Goal: Complete application form: Complete application form

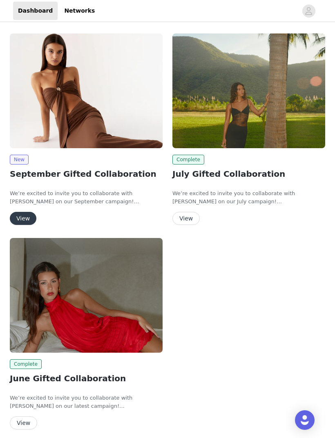
click at [100, 111] on img at bounding box center [86, 91] width 153 height 115
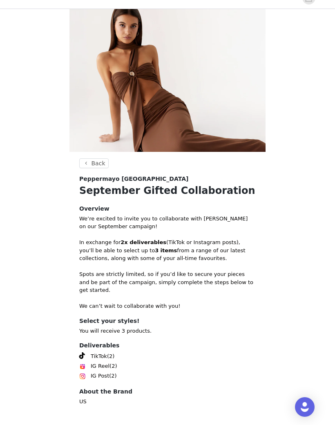
scroll to position [11, 0]
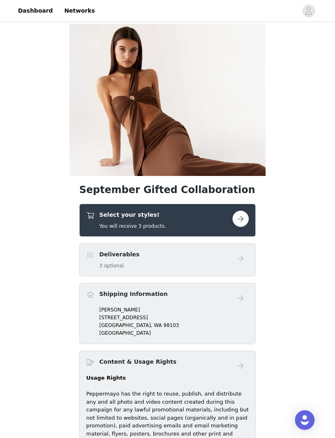
click at [211, 256] on div "Deliverables 3 optional" at bounding box center [159, 259] width 146 height 19
click at [233, 219] on button "button" at bounding box center [240, 219] width 16 height 16
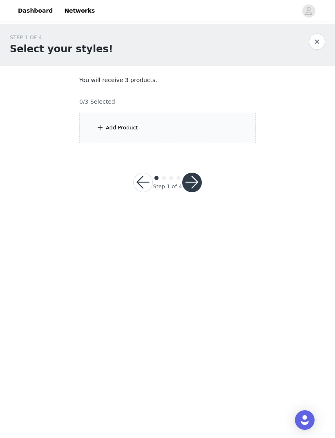
click at [149, 129] on div "Add Product" at bounding box center [167, 128] width 176 height 31
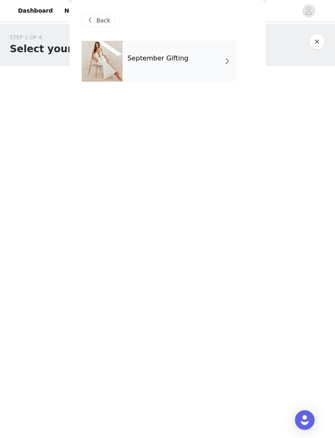
click at [210, 67] on div "September Gifting" at bounding box center [180, 61] width 114 height 41
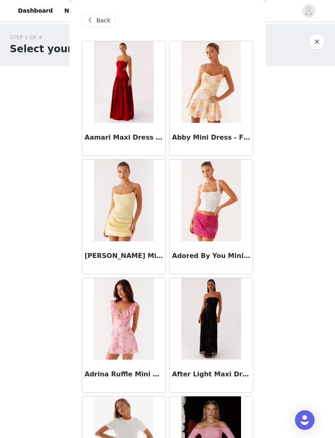
click at [222, 322] on img at bounding box center [210, 319] width 59 height 82
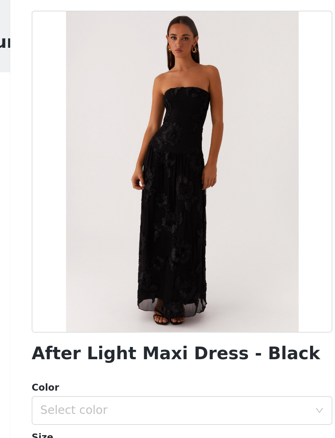
scroll to position [8, 0]
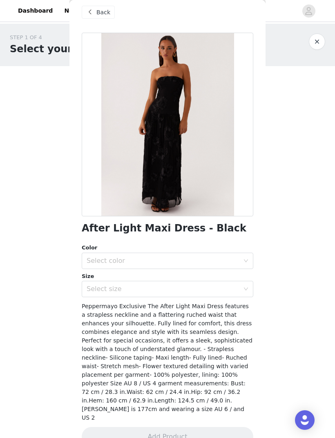
click at [93, 11] on span at bounding box center [90, 12] width 10 height 10
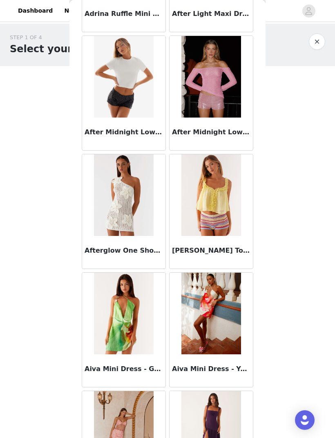
scroll to position [363, 0]
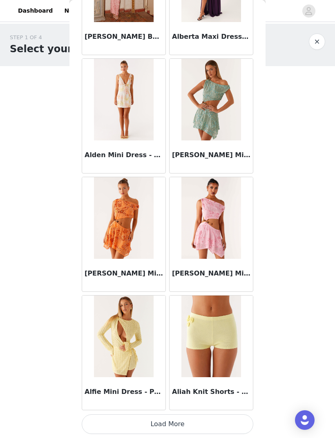
click at [237, 417] on button "Load More" at bounding box center [168, 425] width 172 height 20
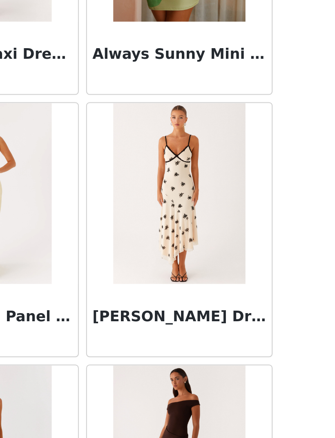
scroll to position [1995, 0]
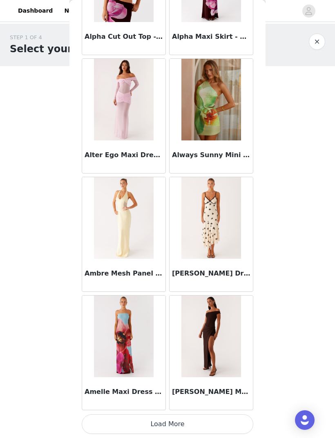
click at [238, 419] on button "Load More" at bounding box center [168, 425] width 172 height 20
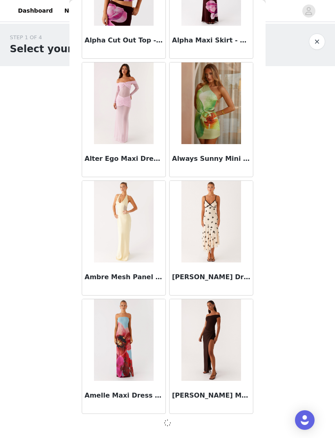
scroll to position [1993, 0]
click at [235, 413] on div "[PERSON_NAME] Maxi Dress - Chocolate" at bounding box center [211, 397] width 83 height 33
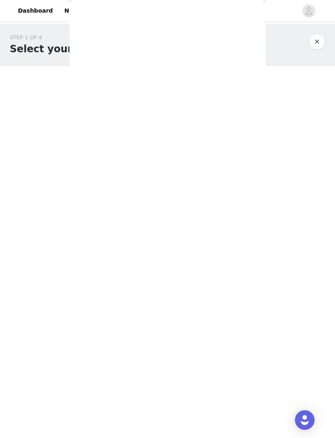
scroll to position [0, 0]
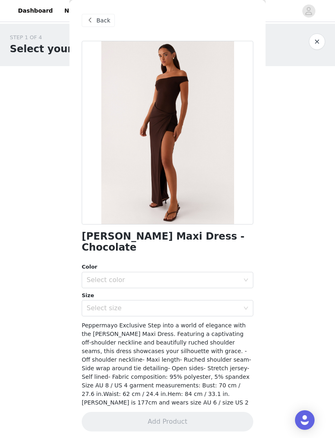
click at [99, 25] on div "Back" at bounding box center [98, 20] width 33 height 13
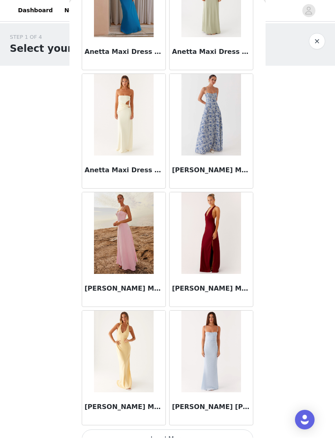
scroll to position [3167, 0]
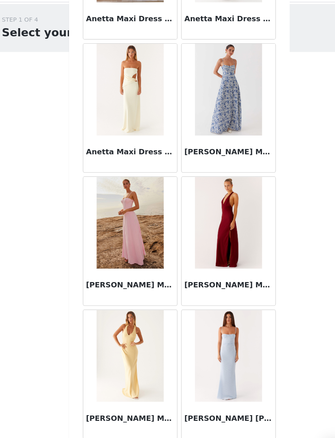
click at [129, 415] on button "Load More" at bounding box center [168, 425] width 172 height 20
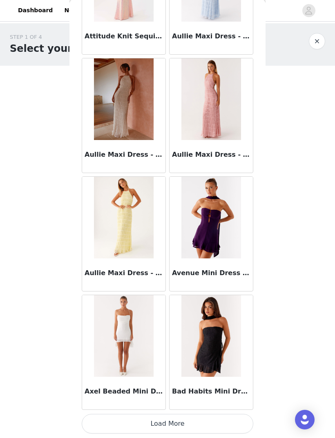
scroll to position [4366, 0]
click at [193, 418] on button "Load More" at bounding box center [168, 425] width 172 height 20
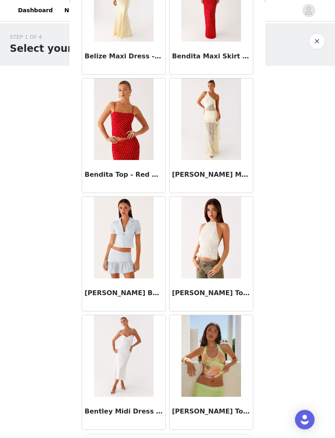
scroll to position [5533, 0]
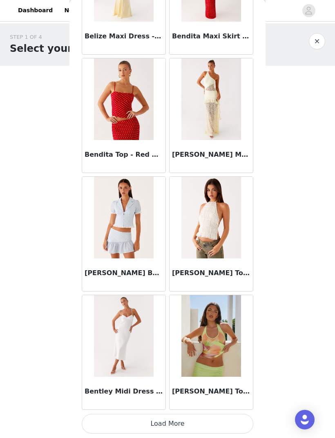
click at [235, 419] on button "Load More" at bounding box center [168, 425] width 172 height 20
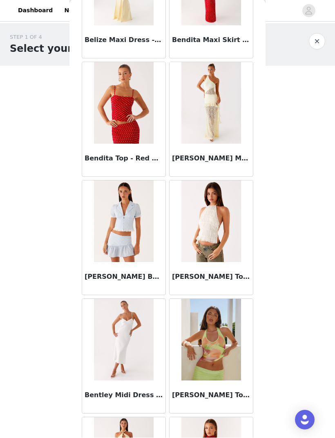
click at [226, 134] on img at bounding box center [210, 104] width 59 height 82
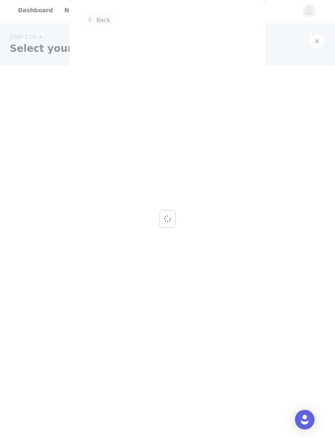
scroll to position [0, 0]
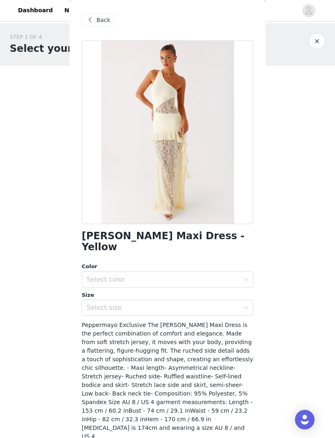
click at [97, 18] on span "Back" at bounding box center [103, 20] width 14 height 9
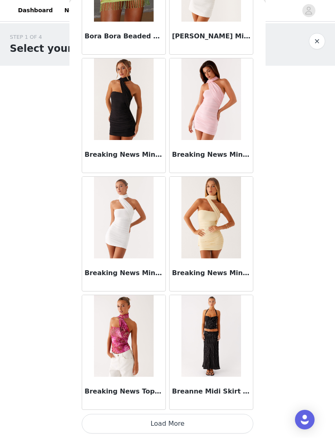
click at [226, 415] on button "Load More" at bounding box center [168, 425] width 172 height 20
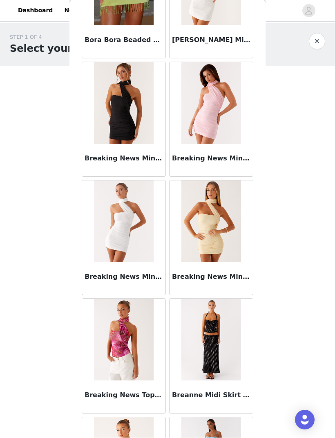
click at [231, 338] on img at bounding box center [210, 340] width 59 height 82
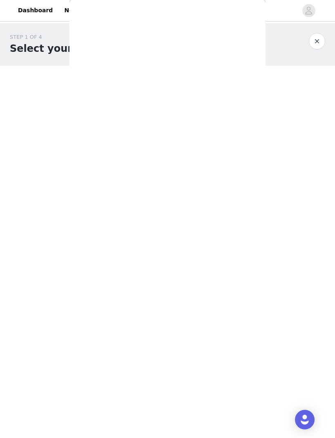
scroll to position [0, 0]
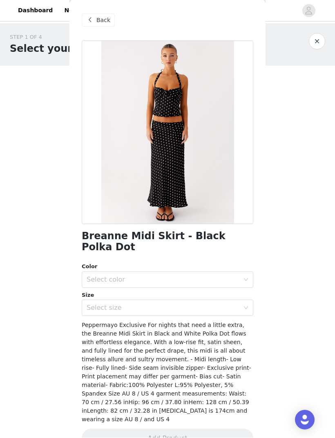
click at [95, 26] on div "Back" at bounding box center [98, 20] width 33 height 13
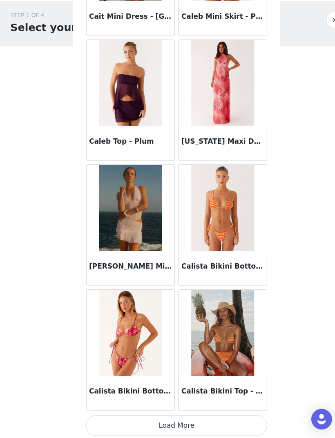
scroll to position [0, 0]
click at [244, 417] on button "Load More" at bounding box center [168, 427] width 172 height 20
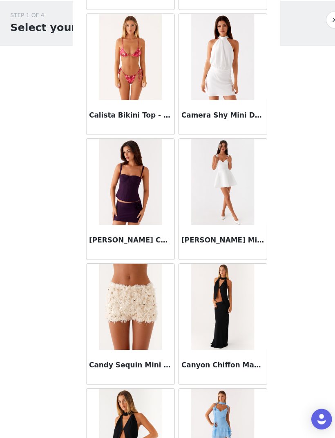
scroll to position [0, 0]
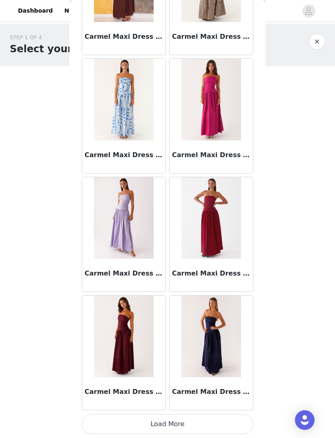
click at [226, 415] on button "Load More" at bounding box center [168, 425] width 172 height 20
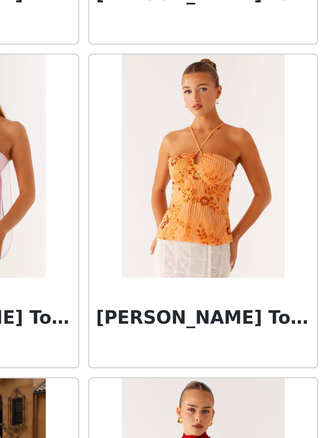
scroll to position [10204, 0]
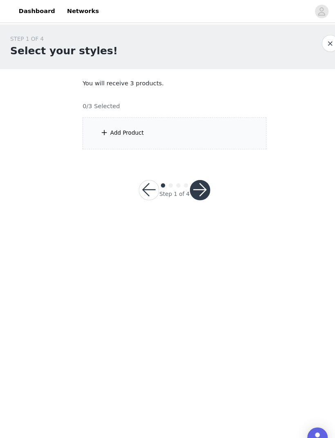
click at [217, 136] on div "Add Product" at bounding box center [167, 128] width 176 height 31
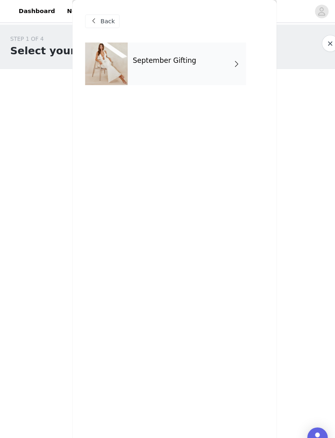
click at [207, 63] on div "September Gifting" at bounding box center [180, 61] width 114 height 41
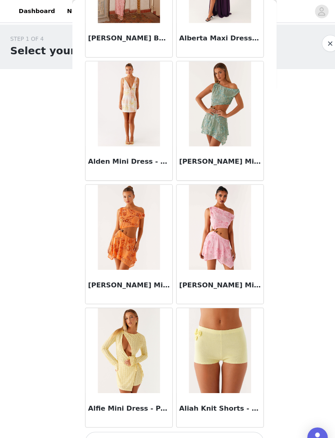
scroll to position [812, 0]
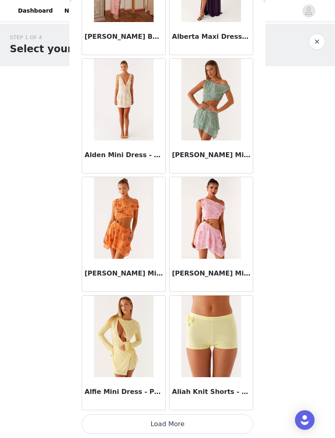
click at [231, 418] on button "Load More" at bounding box center [168, 425] width 172 height 20
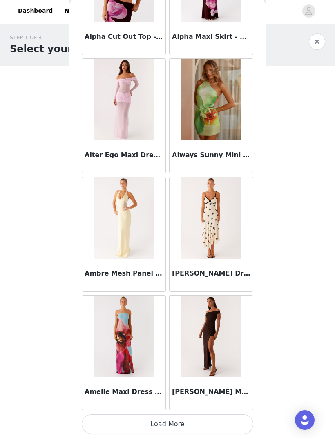
scroll to position [1997, 0]
click at [221, 409] on div "[PERSON_NAME] Maxi Dress - Chocolate" at bounding box center [211, 394] width 83 height 33
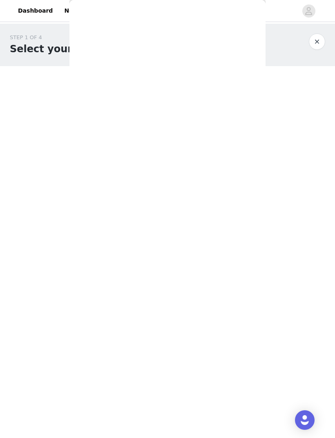
click at [228, 418] on div "Back Aamari Maxi Dress - Red Abby Mini Dress - Floral Print Adella Mini Dress -…" at bounding box center [167, 219] width 196 height 438
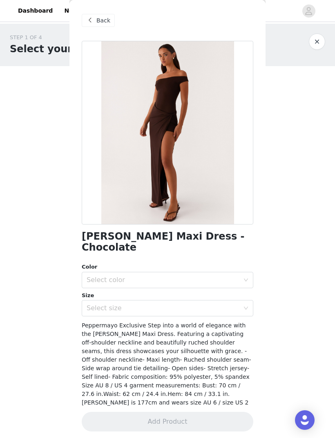
click at [92, 20] on span at bounding box center [90, 21] width 10 height 10
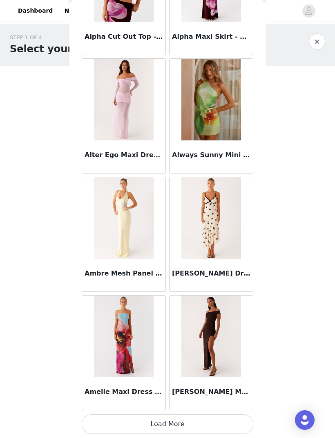
click at [236, 417] on button "Load More" at bounding box center [168, 425] width 172 height 20
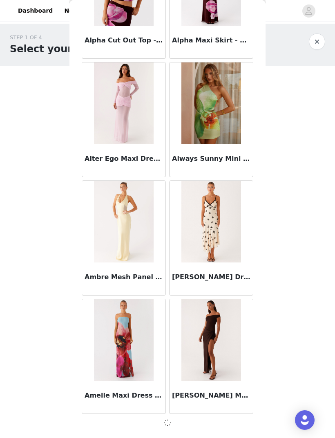
scroll to position [1993, 0]
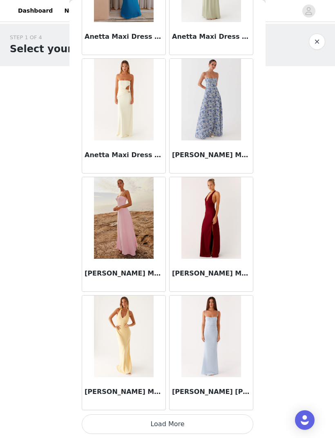
click at [240, 415] on button "Load More" at bounding box center [168, 425] width 172 height 20
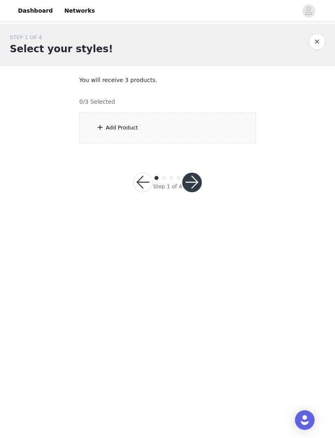
click at [210, 141] on div "Add Product" at bounding box center [167, 128] width 176 height 31
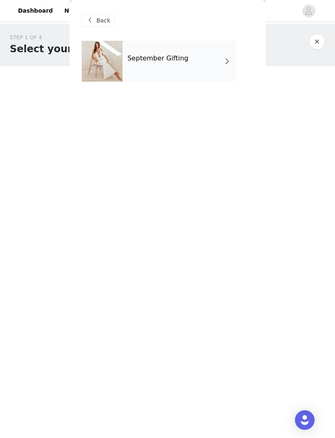
click at [230, 132] on div "Back September Gifting" at bounding box center [167, 219] width 196 height 438
click at [218, 69] on div "September Gifting" at bounding box center [180, 61] width 114 height 41
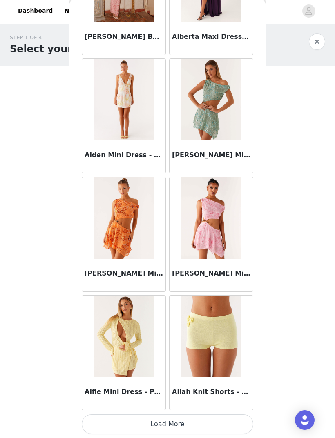
click at [220, 415] on button "Load More" at bounding box center [168, 425] width 172 height 20
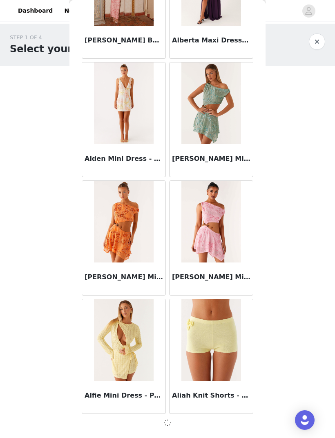
scroll to position [808, 0]
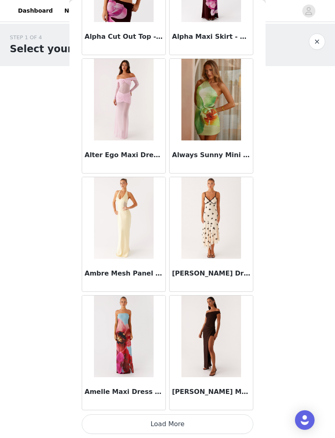
click at [229, 418] on button "Load More" at bounding box center [168, 425] width 172 height 20
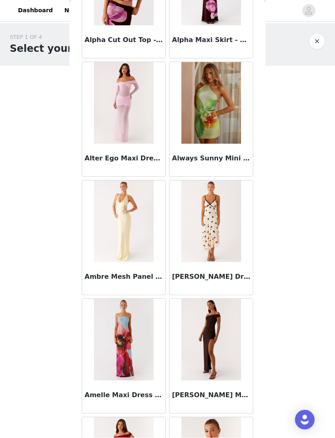
click at [212, 211] on img at bounding box center [210, 222] width 59 height 82
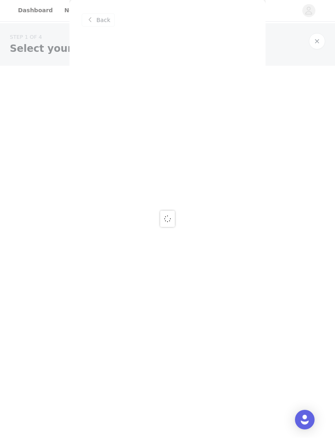
scroll to position [0, 0]
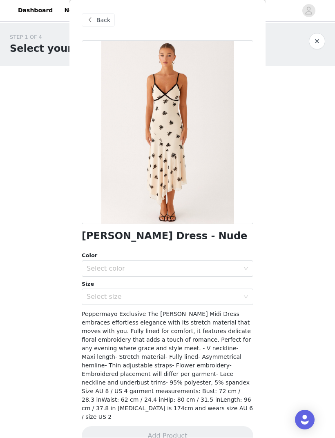
click at [92, 22] on span at bounding box center [90, 21] width 10 height 10
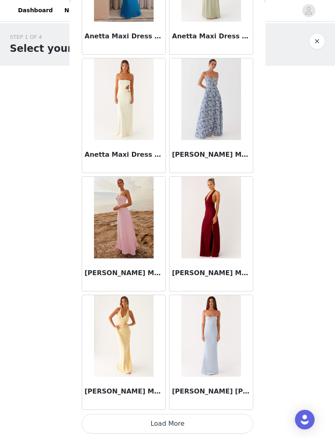
click at [235, 415] on button "Load More" at bounding box center [168, 425] width 172 height 20
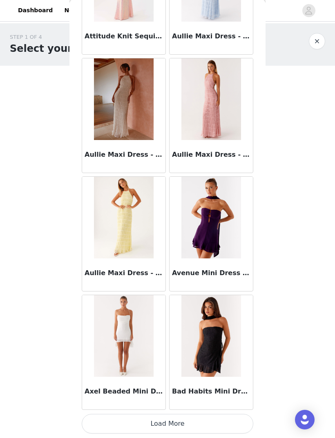
click at [240, 415] on button "Load More" at bounding box center [168, 425] width 172 height 20
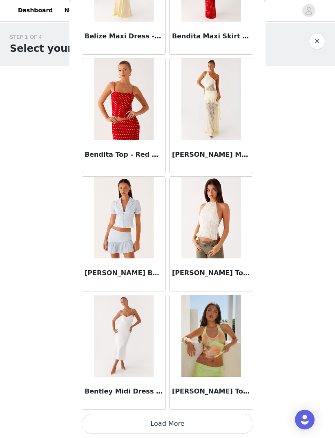
click at [243, 421] on button "Load More" at bounding box center [168, 425] width 172 height 20
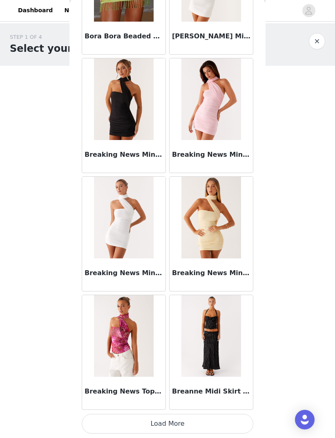
scroll to position [6736, 0]
click at [243, 409] on div "Breanne Midi Skirt - Black Polka Dot" at bounding box center [211, 394] width 83 height 33
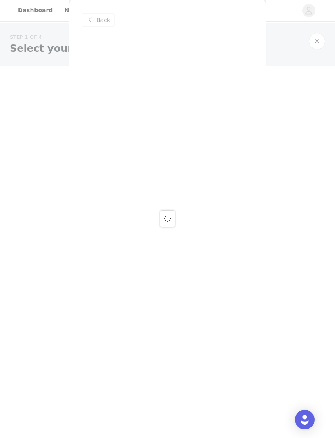
scroll to position [0, 0]
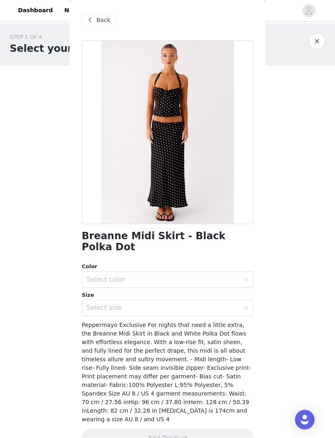
click at [91, 23] on span at bounding box center [90, 21] width 10 height 10
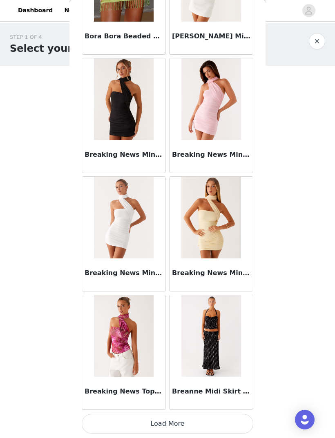
click at [232, 417] on button "Load More" at bounding box center [168, 425] width 172 height 20
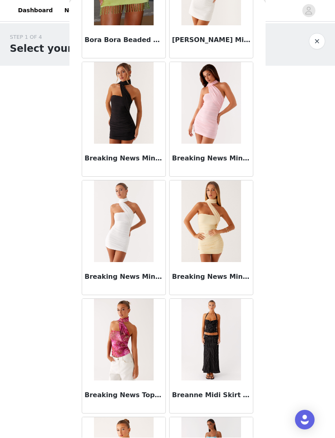
click at [234, 354] on img at bounding box center [210, 340] width 59 height 82
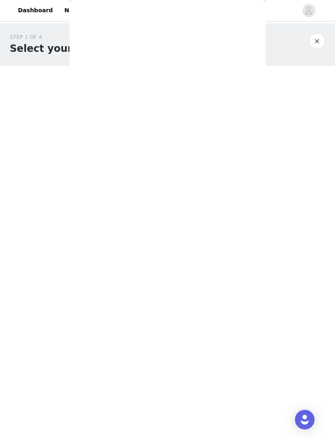
scroll to position [0, 0]
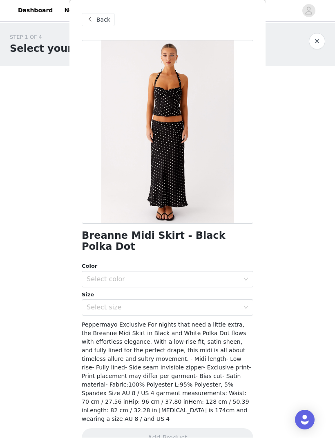
click at [89, 21] on span at bounding box center [90, 20] width 10 height 10
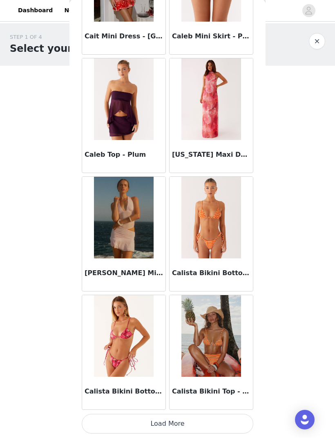
click at [232, 418] on button "Load More" at bounding box center [168, 425] width 172 height 20
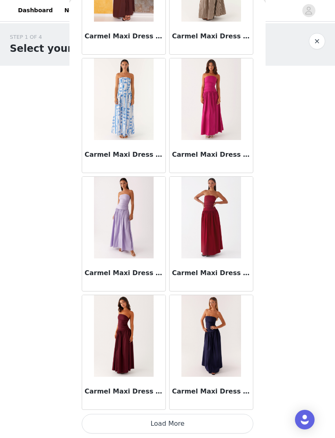
click at [223, 418] on button "Load More" at bounding box center [168, 425] width 172 height 20
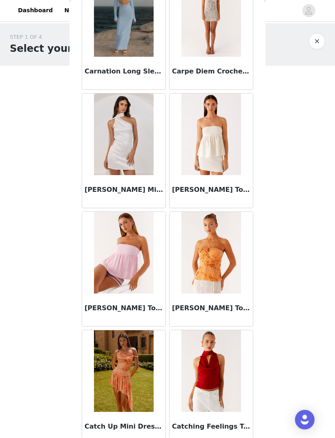
scroll to position [10151, 0]
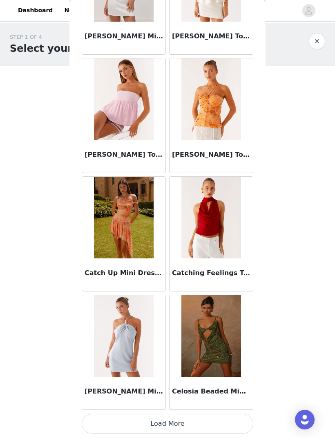
click at [190, 424] on button "Load More" at bounding box center [168, 425] width 172 height 20
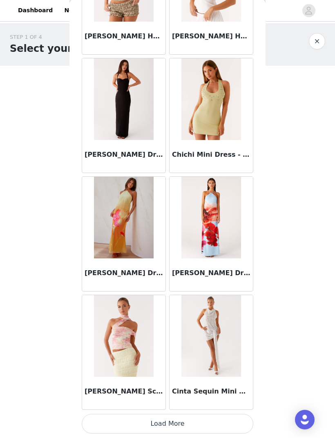
click at [232, 420] on button "Load More" at bounding box center [168, 425] width 172 height 20
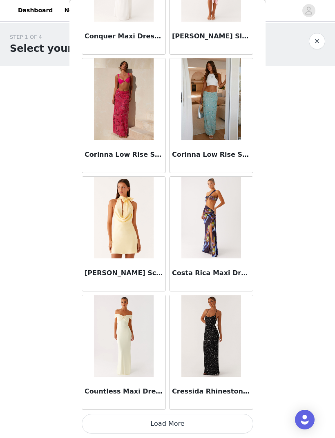
scroll to position [12660, 0]
click at [239, 409] on div "Cressida Rhinestone Mesh Maxi Dress - Black" at bounding box center [211, 394] width 83 height 33
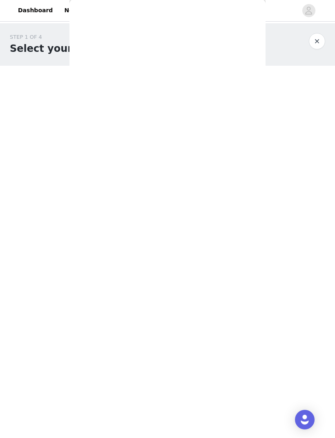
click at [241, 419] on div "Back Cressida Rhinestone Mesh Maxi Dress - Black Color Select color Size Select…" at bounding box center [167, 219] width 196 height 438
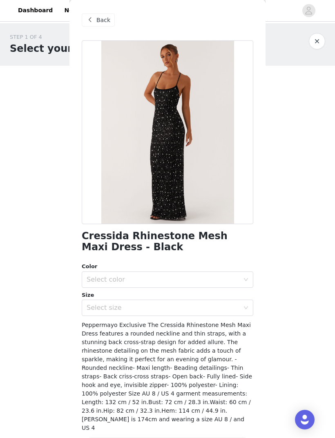
click at [92, 23] on span at bounding box center [90, 21] width 10 height 10
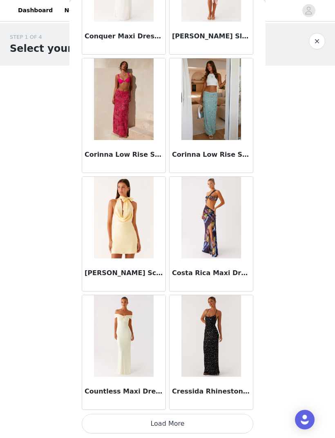
scroll to position [12660, 0]
click at [239, 417] on button "Load More" at bounding box center [168, 425] width 172 height 20
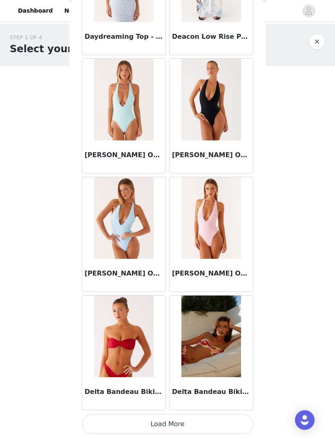
scroll to position [13845, 0]
click at [235, 418] on button "Load More" at bounding box center [168, 425] width 172 height 20
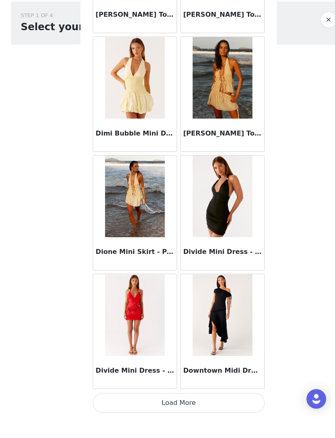
scroll to position [15004, 0]
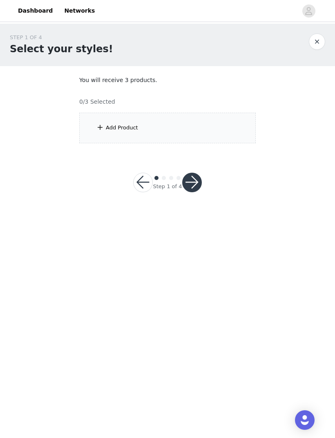
click at [96, 127] on span at bounding box center [100, 128] width 8 height 10
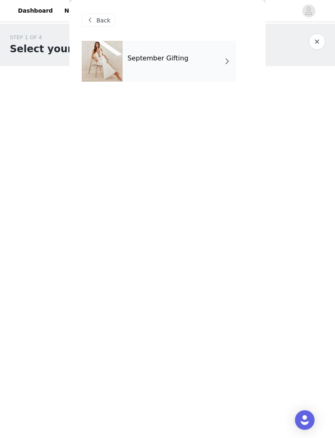
click at [97, 74] on div at bounding box center [102, 61] width 41 height 41
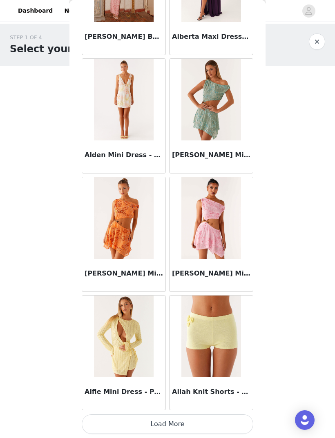
scroll to position [812, 0]
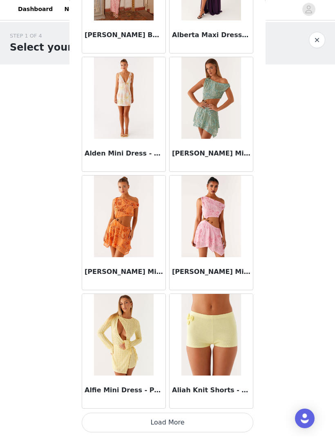
click at [241, 420] on button "Load More" at bounding box center [168, 425] width 172 height 20
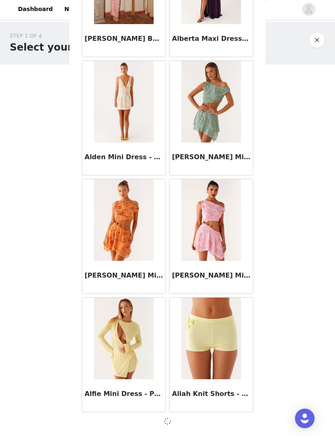
scroll to position [808, 0]
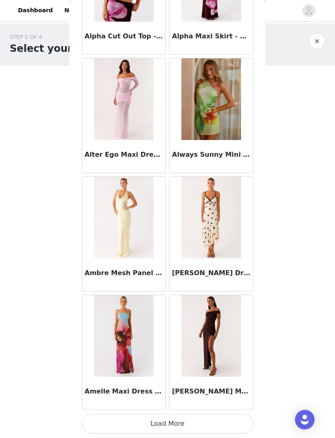
click at [239, 417] on button "Load More" at bounding box center [168, 425] width 172 height 20
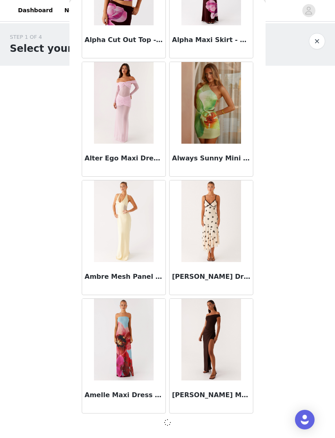
scroll to position [1993, 0]
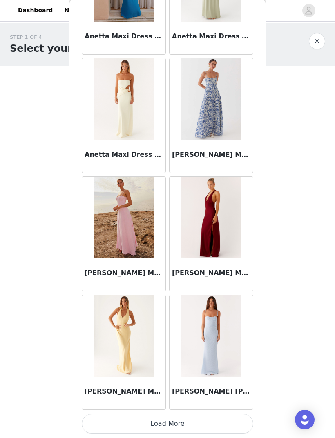
click at [240, 419] on button "Load More" at bounding box center [168, 425] width 172 height 20
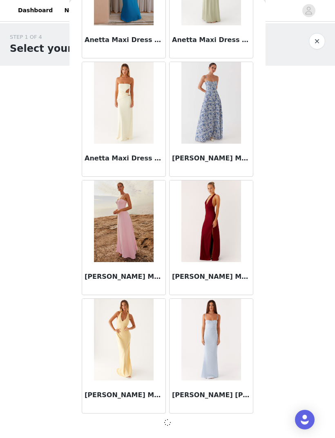
scroll to position [3178, 0]
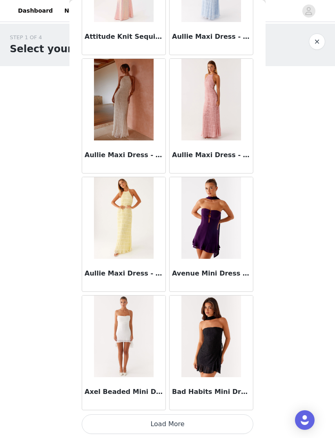
click at [235, 419] on button "Load More" at bounding box center [168, 425] width 172 height 20
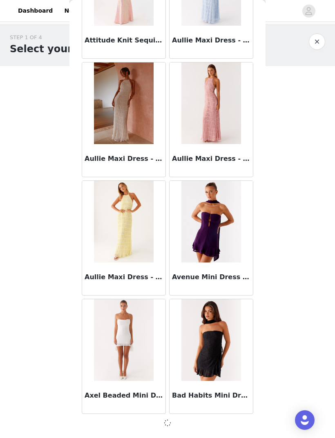
scroll to position [4363, 0]
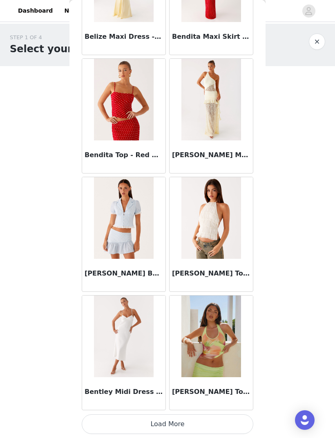
click at [238, 418] on button "Load More" at bounding box center [168, 425] width 172 height 20
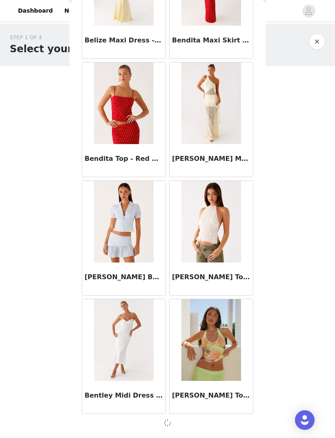
scroll to position [5547, 0]
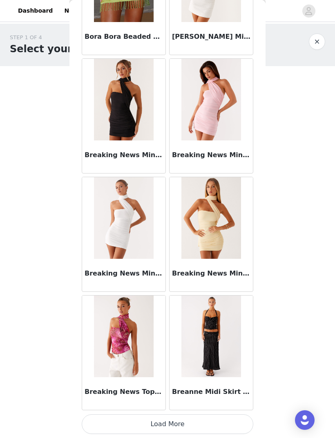
click at [235, 415] on button "Load More" at bounding box center [168, 425] width 172 height 20
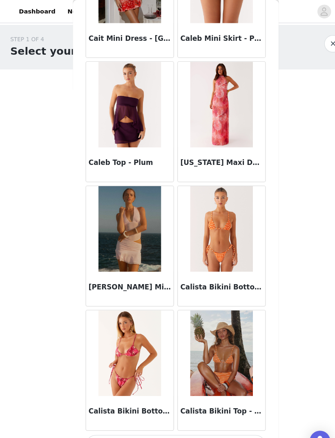
scroll to position [7921, 0]
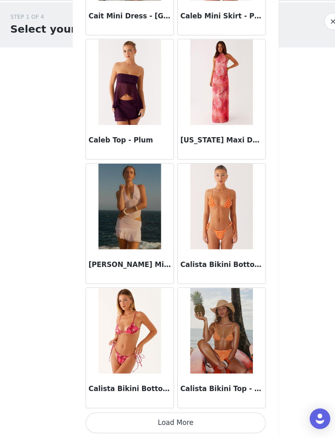
click at [232, 415] on button "Load More" at bounding box center [168, 425] width 172 height 20
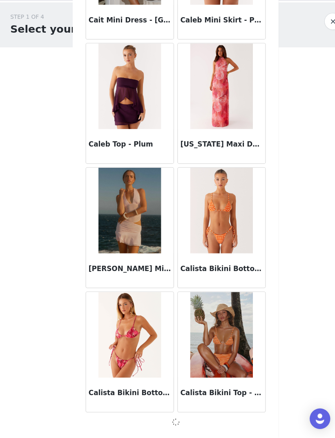
scroll to position [7917, 0]
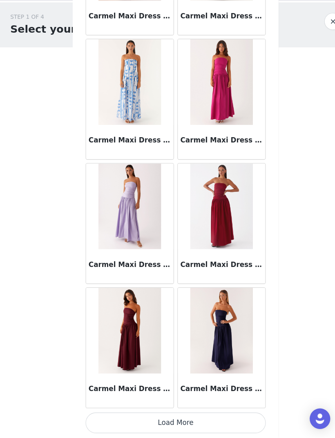
click at [210, 415] on button "Load More" at bounding box center [168, 425] width 172 height 20
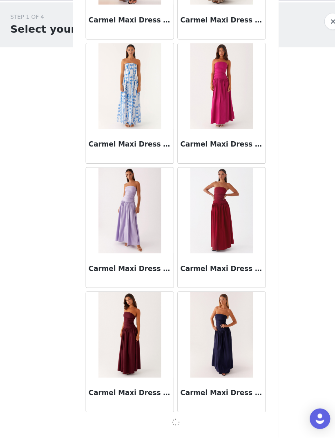
scroll to position [9102, 0]
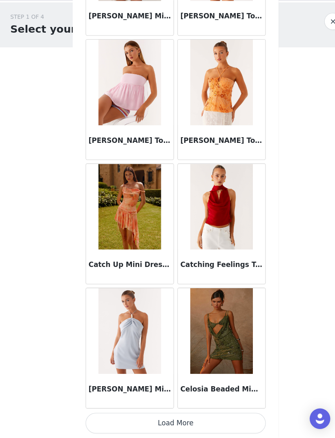
click at [219, 415] on button "Load More" at bounding box center [168, 425] width 172 height 20
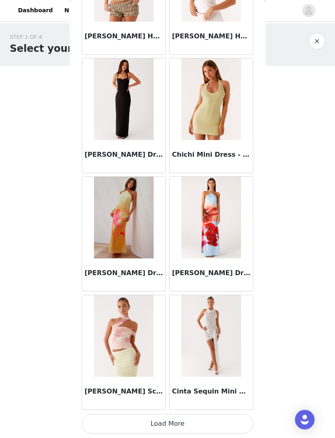
scroll to position [11475, 0]
click at [234, 409] on div "Cinta Sequin Mini Dress - Silver" at bounding box center [211, 394] width 83 height 33
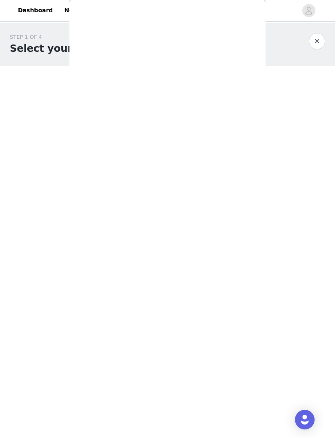
scroll to position [0, 0]
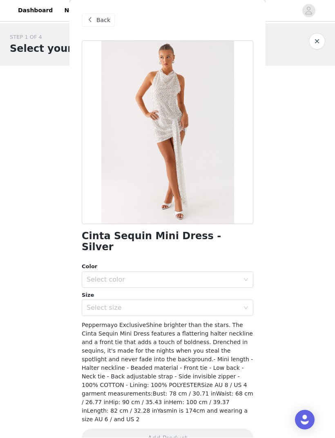
click at [89, 21] on span at bounding box center [90, 21] width 10 height 10
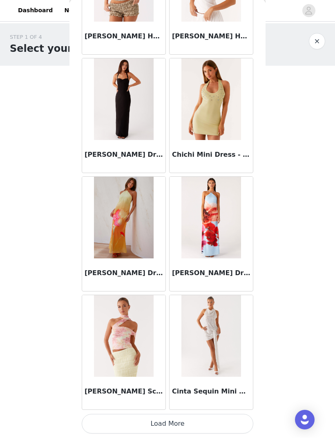
click at [230, 417] on button "Load More" at bounding box center [168, 425] width 172 height 20
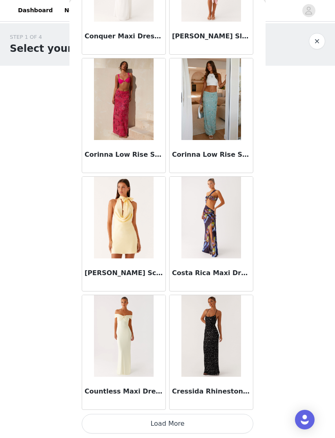
click at [234, 417] on button "Load More" at bounding box center [168, 425] width 172 height 20
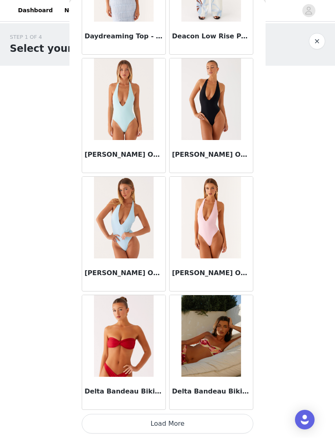
click at [237, 409] on div "Delta Bandeau Bikini Top - Green Tropical" at bounding box center [211, 394] width 83 height 33
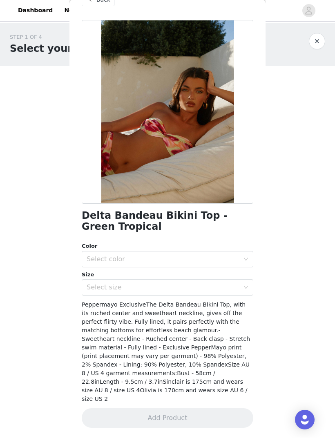
scroll to position [11, 0]
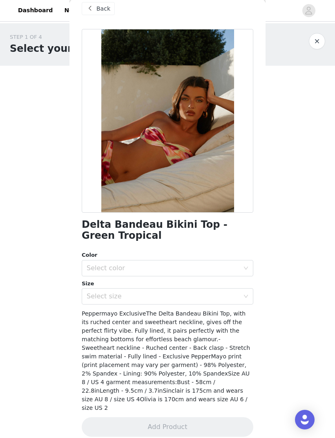
click at [96, 14] on div "Back" at bounding box center [98, 8] width 33 height 13
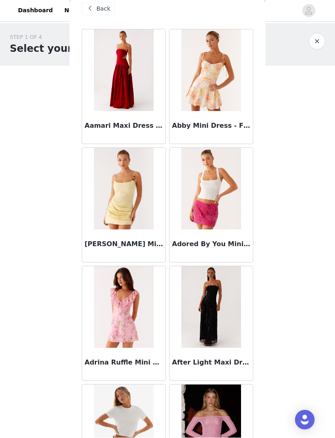
click at [231, 316] on img at bounding box center [210, 308] width 59 height 82
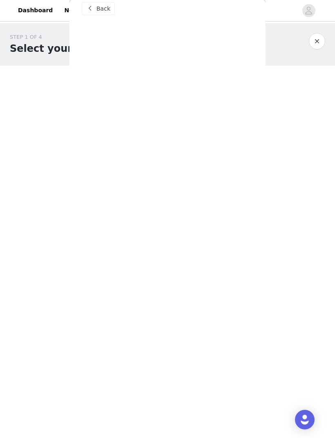
scroll to position [9, 0]
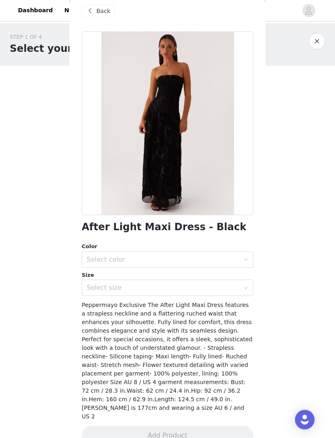
click at [96, 17] on div "Back" at bounding box center [98, 11] width 33 height 13
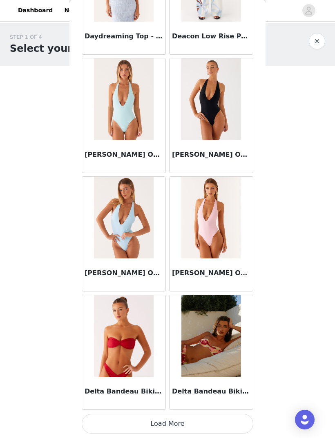
scroll to position [13845, 0]
click at [247, 417] on button "Load More" at bounding box center [168, 425] width 172 height 20
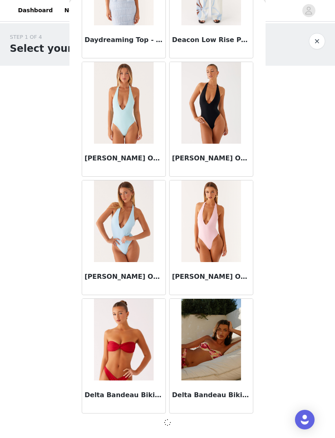
scroll to position [13841, 0]
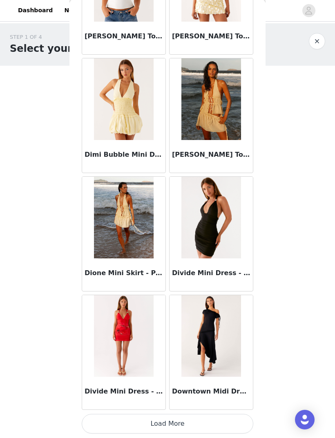
click at [233, 415] on button "Load More" at bounding box center [168, 425] width 172 height 20
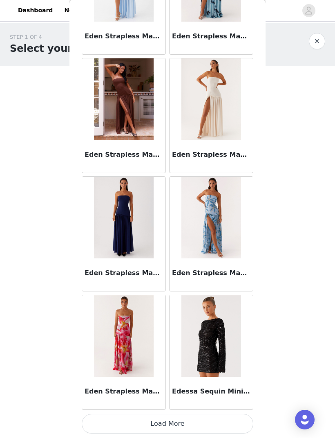
scroll to position [16214, 0]
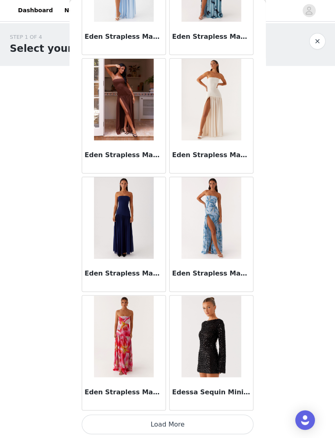
click at [234, 417] on button "Load More" at bounding box center [168, 425] width 172 height 20
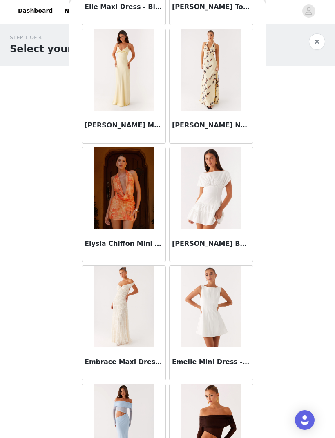
scroll to position [17194, 0]
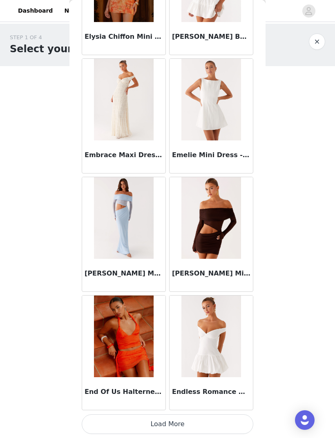
click at [232, 410] on div "Endless Romance Off Shoulder Mini Dress - White" at bounding box center [211, 394] width 83 height 33
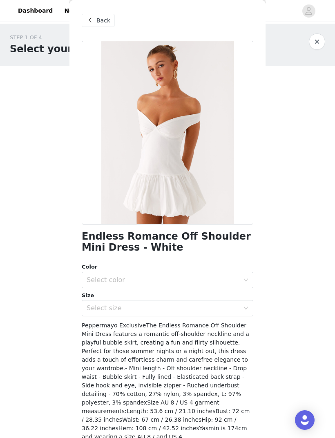
scroll to position [0, 0]
click at [92, 24] on span at bounding box center [90, 21] width 10 height 10
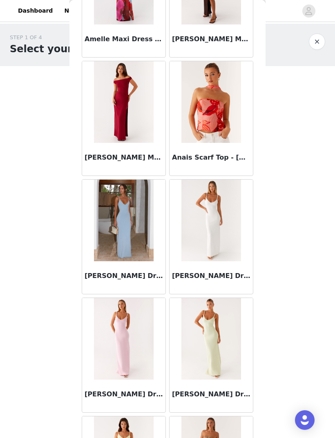
scroll to position [2563, 0]
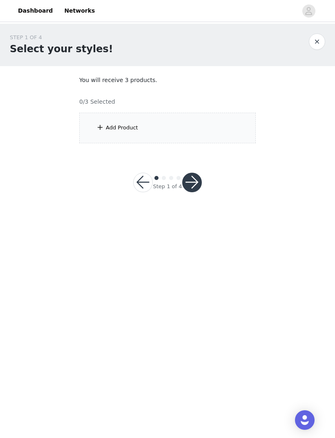
click at [224, 138] on div "Add Product" at bounding box center [167, 128] width 176 height 31
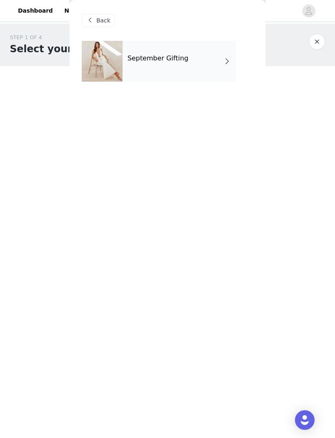
click at [217, 76] on div "September Gifting" at bounding box center [180, 61] width 114 height 41
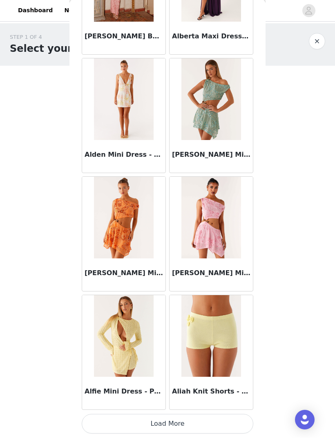
click at [246, 416] on button "Load More" at bounding box center [168, 425] width 172 height 20
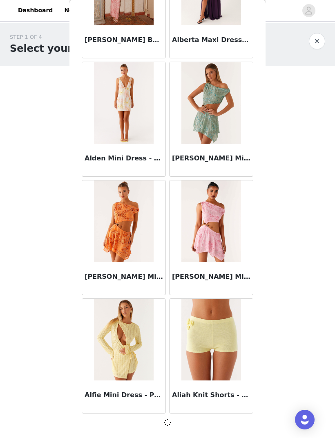
scroll to position [808, 0]
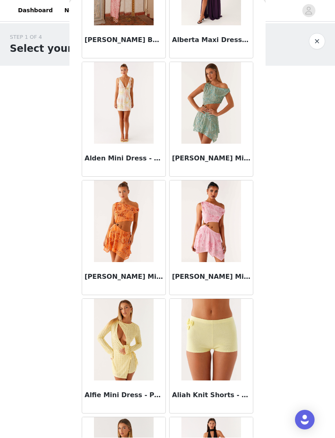
click at [234, 250] on img at bounding box center [210, 222] width 59 height 82
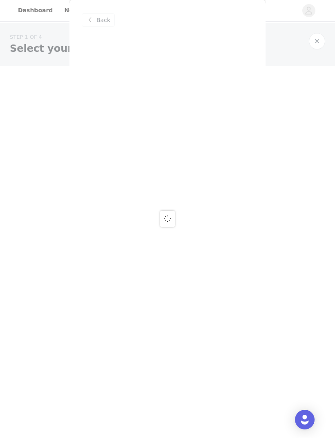
scroll to position [0, 0]
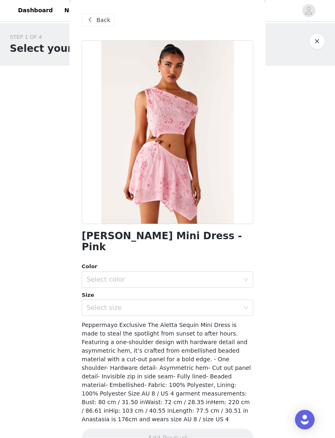
click at [93, 25] on span at bounding box center [90, 21] width 10 height 10
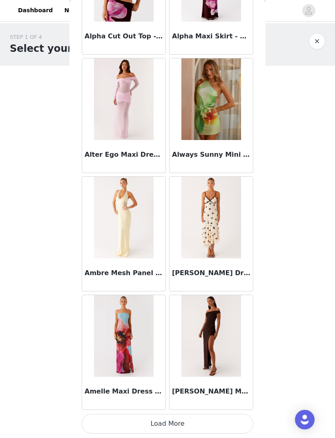
click at [237, 418] on button "Load More" at bounding box center [168, 425] width 172 height 20
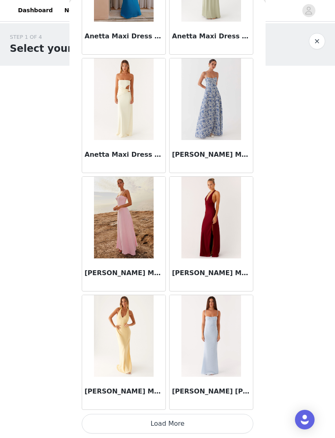
click at [236, 416] on button "Load More" at bounding box center [168, 425] width 172 height 20
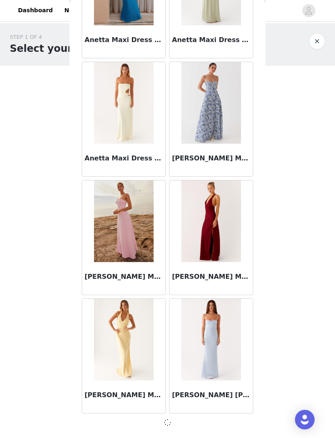
scroll to position [3178, 0]
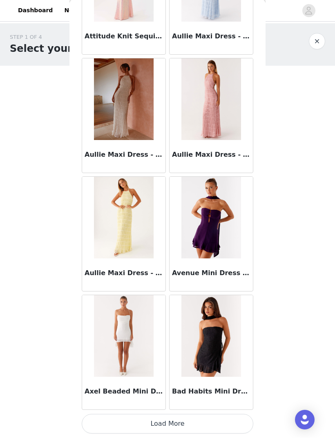
click at [236, 415] on button "Load More" at bounding box center [168, 425] width 172 height 20
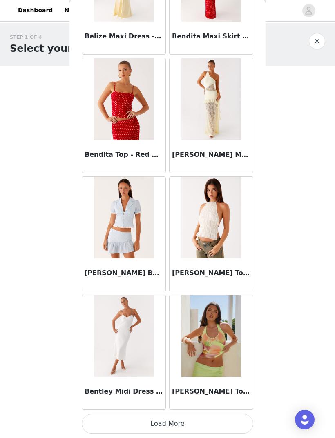
click at [246, 415] on button "Load More" at bounding box center [168, 425] width 172 height 20
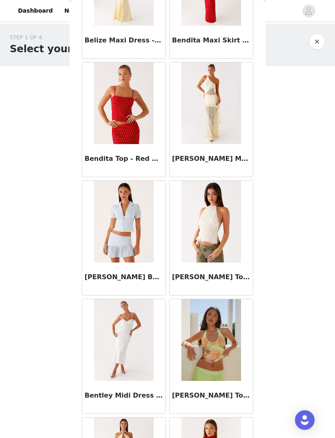
click at [221, 46] on div "Bendita Maxi Skirt - Red Polka Dot" at bounding box center [211, 42] width 83 height 33
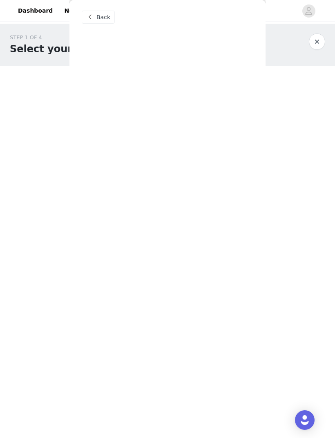
scroll to position [0, 0]
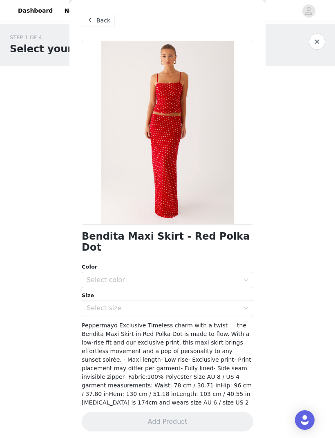
click at [94, 26] on div "Back" at bounding box center [98, 20] width 33 height 13
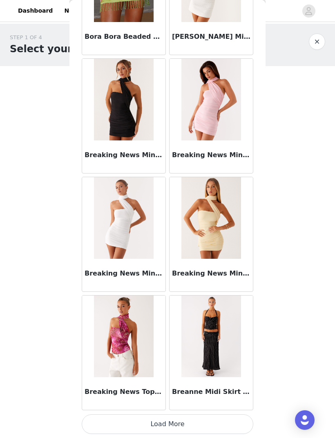
scroll to position [6736, 0]
click at [212, 421] on button "Load More" at bounding box center [168, 425] width 172 height 20
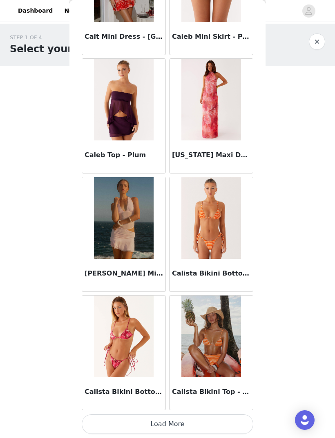
click at [206, 418] on button "Load More" at bounding box center [168, 425] width 172 height 20
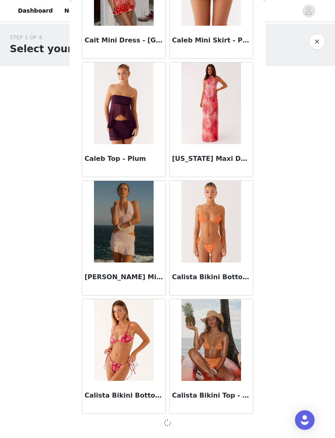
scroll to position [7917, 0]
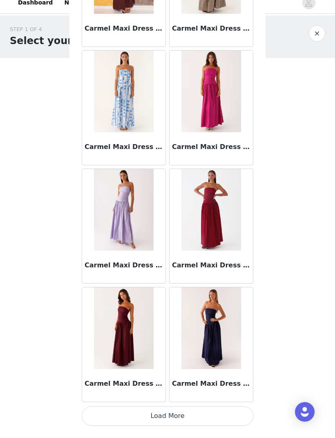
click at [230, 415] on button "Load More" at bounding box center [168, 425] width 172 height 20
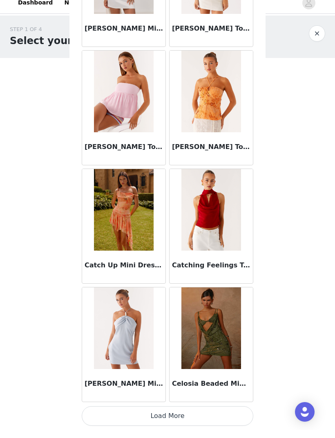
click at [239, 415] on button "Load More" at bounding box center [168, 425] width 172 height 20
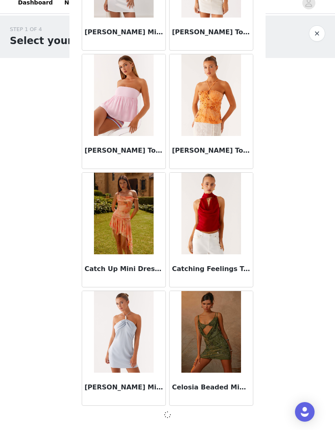
scroll to position [10287, 0]
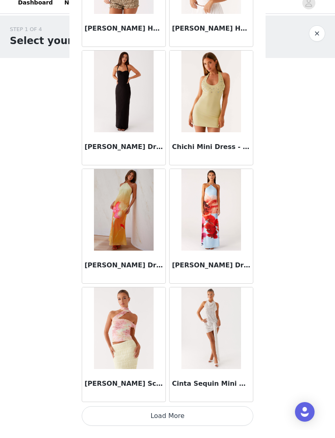
click at [242, 415] on button "Load More" at bounding box center [168, 425] width 172 height 20
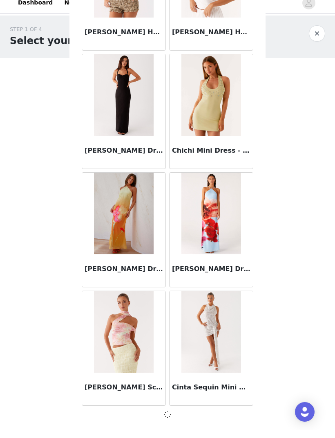
scroll to position [11471, 0]
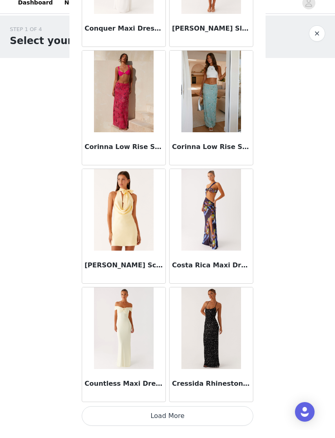
click at [241, 415] on button "Load More" at bounding box center [168, 425] width 172 height 20
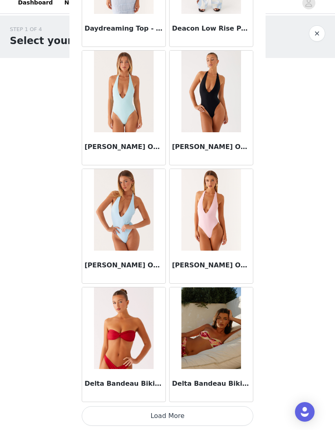
click at [240, 415] on button "Load More" at bounding box center [168, 425] width 172 height 20
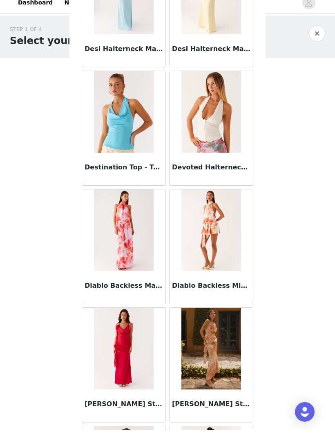
scroll to position [14555, 0]
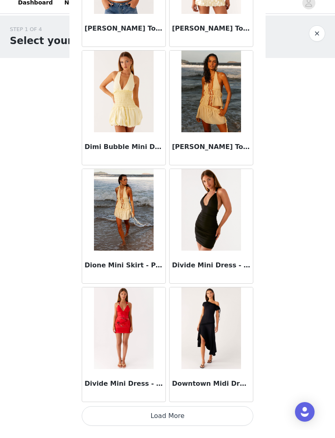
click at [237, 415] on button "Load More" at bounding box center [168, 425] width 172 height 20
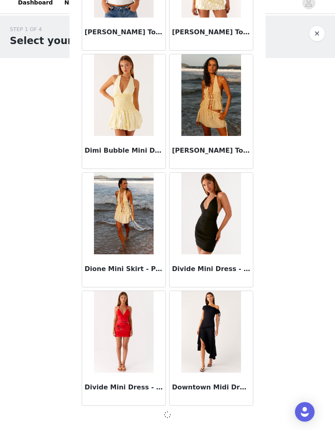
scroll to position [15026, 0]
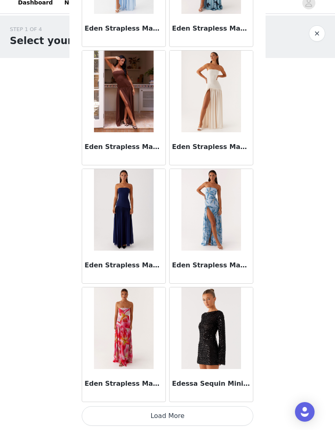
click at [242, 415] on button "Load More" at bounding box center [168, 425] width 172 height 20
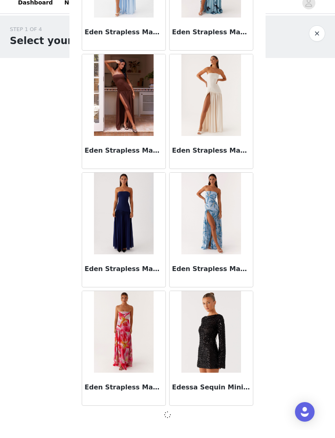
scroll to position [16210, 0]
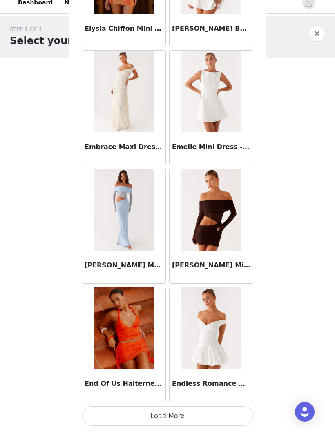
click at [243, 415] on button "Load More" at bounding box center [168, 425] width 172 height 20
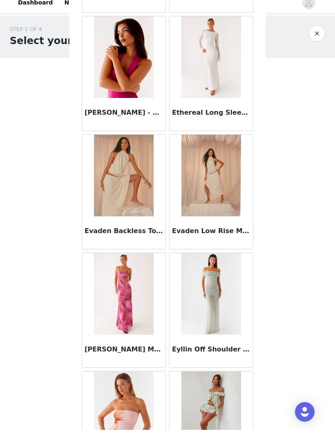
scroll to position [18375, 0]
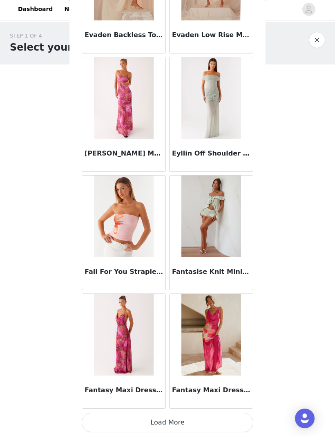
click at [226, 417] on button "Load More" at bounding box center [168, 425] width 172 height 20
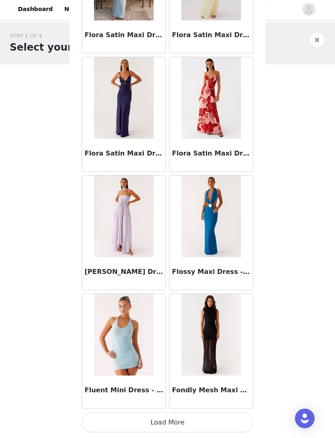
click at [243, 415] on button "Load More" at bounding box center [168, 425] width 172 height 20
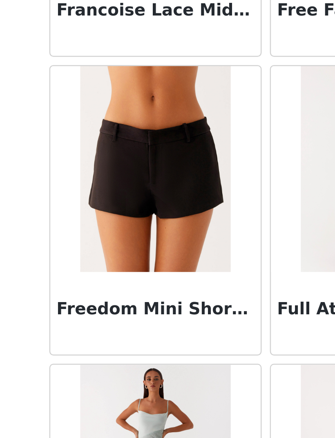
scroll to position [20281, 0]
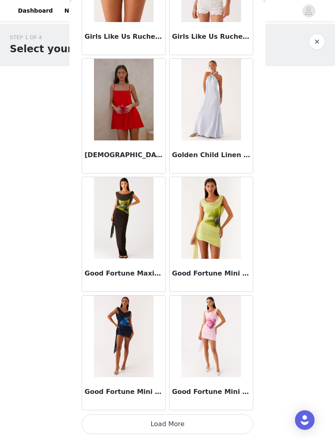
click at [210, 416] on button "Load More" at bounding box center [168, 425] width 172 height 20
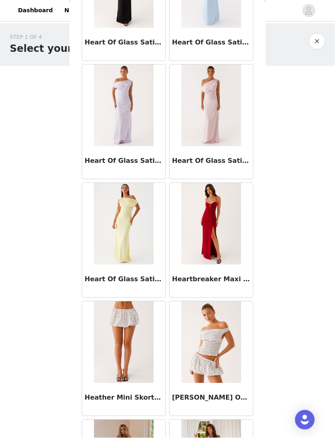
scroll to position [22023, 0]
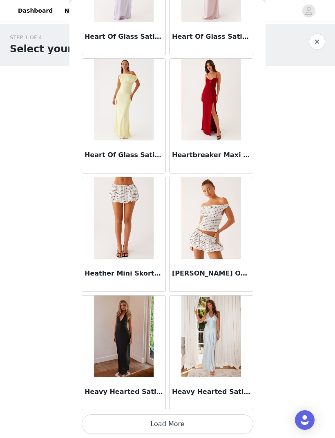
click at [231, 416] on button "Load More" at bounding box center [168, 425] width 172 height 20
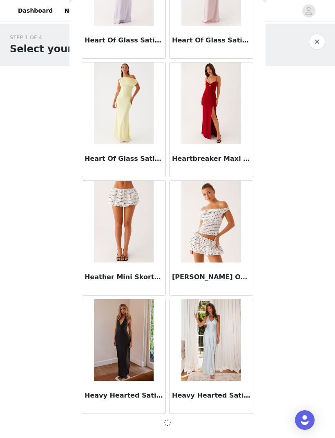
scroll to position [22134, 0]
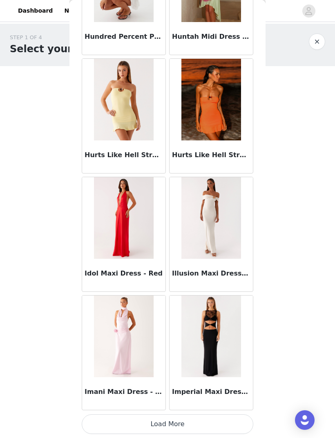
click at [232, 418] on button "Load More" at bounding box center [168, 425] width 172 height 20
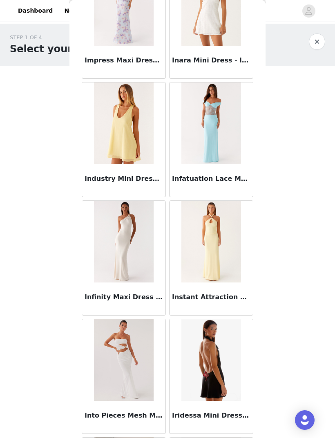
scroll to position [23797, 0]
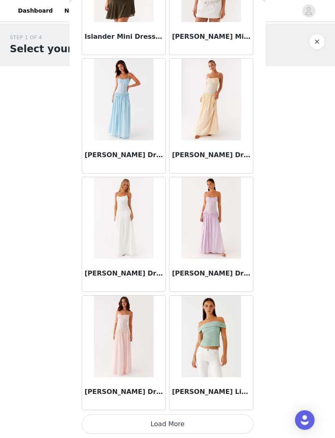
click at [239, 417] on button "Load More" at bounding box center [168, 425] width 172 height 20
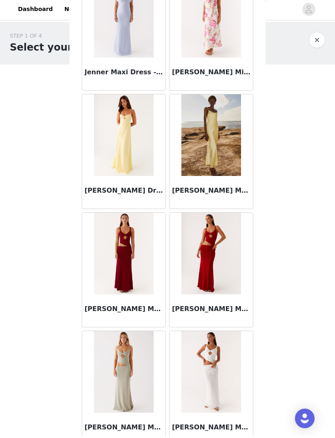
scroll to position [25300, 0]
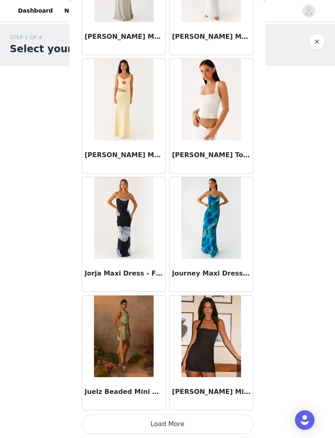
click at [232, 416] on button "Load More" at bounding box center [168, 425] width 172 height 20
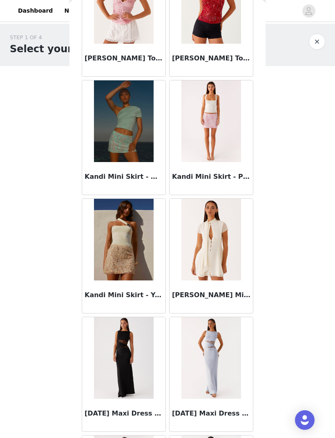
scroll to position [26741, 0]
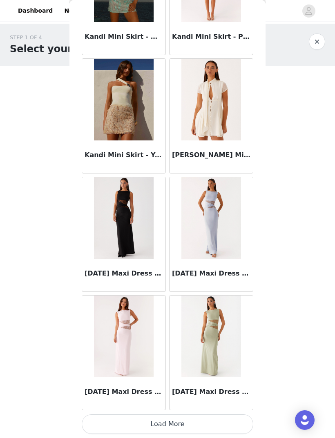
click at [217, 417] on button "Load More" at bounding box center [168, 425] width 172 height 20
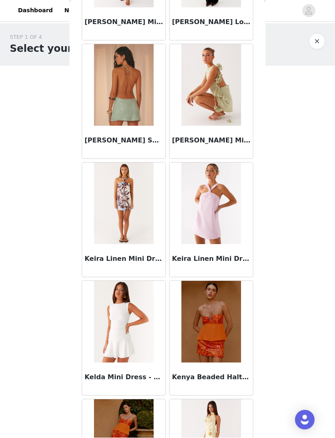
scroll to position [27795, 0]
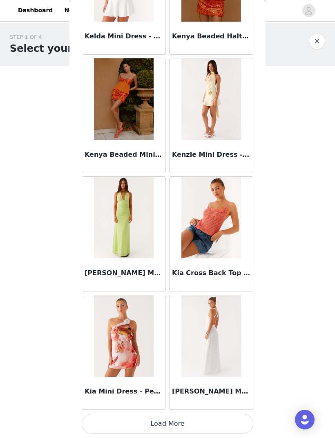
click at [205, 417] on button "Load More" at bounding box center [168, 425] width 172 height 20
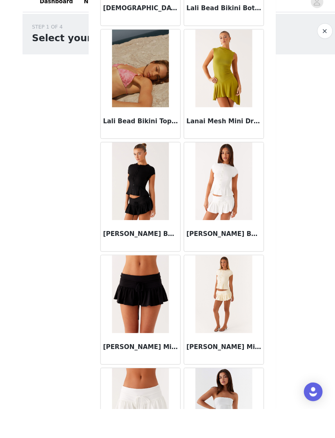
scroll to position [0, 0]
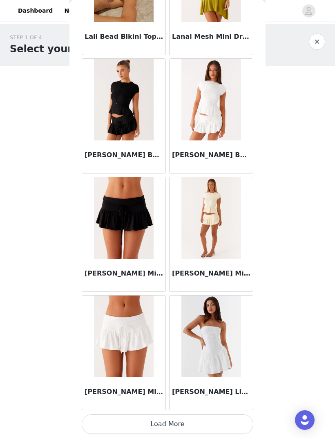
click at [211, 417] on button "Load More" at bounding box center [168, 425] width 172 height 20
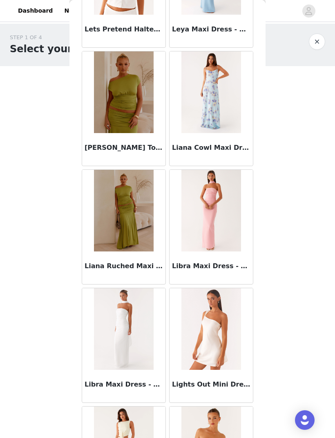
scroll to position [30206, 0]
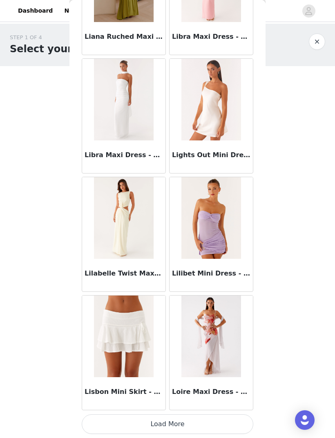
click at [238, 415] on button "Load More" at bounding box center [168, 425] width 172 height 20
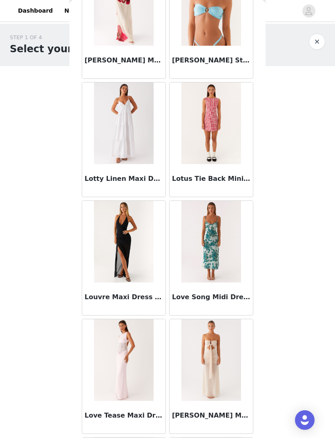
scroll to position [31002, 0]
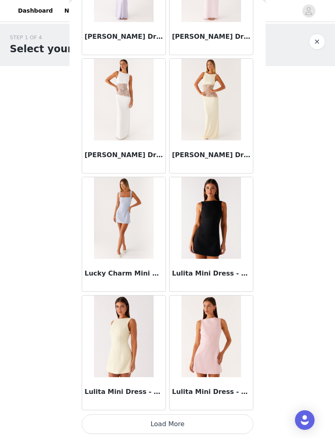
click at [218, 417] on button "Load More" at bounding box center [168, 425] width 172 height 20
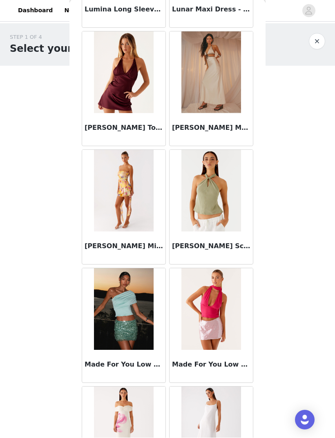
scroll to position [32355, 0]
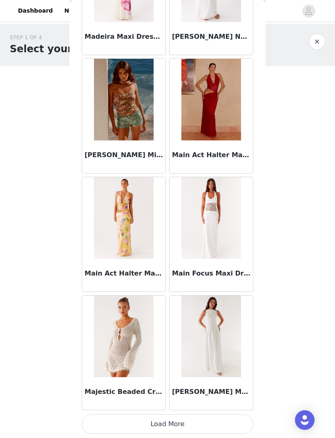
click at [212, 417] on button "Load More" at bounding box center [168, 425] width 172 height 20
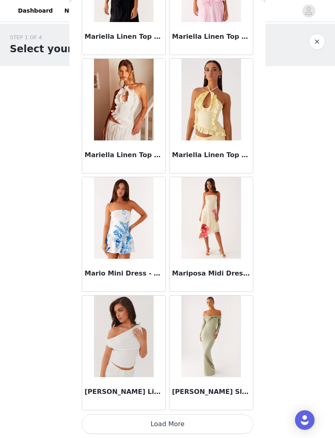
scroll to position [33986, 0]
click at [221, 416] on button "Load More" at bounding box center [168, 425] width 172 height 20
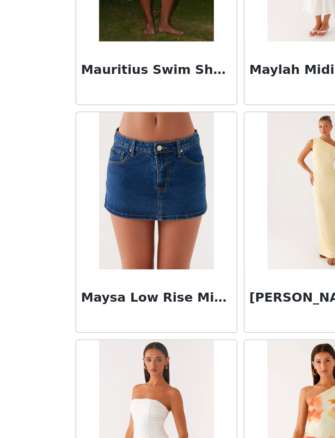
scroll to position [34746, 0]
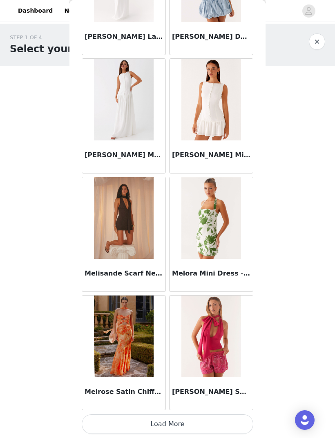
click at [228, 418] on button "Load More" at bounding box center [168, 425] width 172 height 20
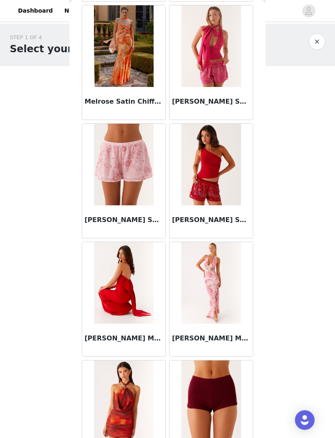
scroll to position [35468, 0]
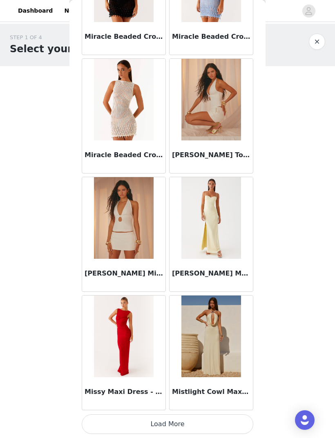
click at [234, 420] on button "Load More" at bounding box center [168, 425] width 172 height 20
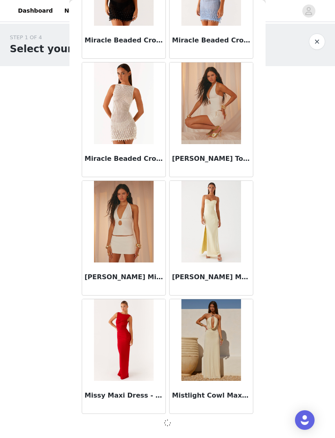
scroll to position [36352, 0]
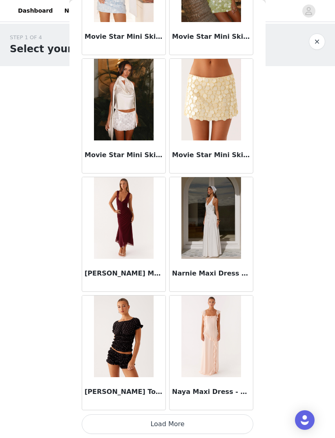
click at [225, 417] on button "Load More" at bounding box center [168, 425] width 172 height 20
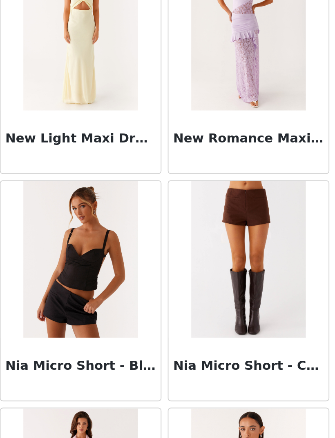
scroll to position [37966, 0]
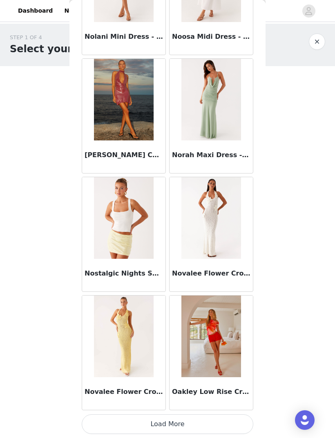
click at [227, 415] on button "Load More" at bounding box center [168, 425] width 172 height 20
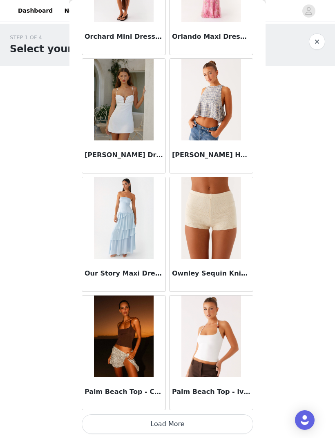
scroll to position [39910, 0]
click at [221, 410] on article "Palm Beach Top - Ivory" at bounding box center [211, 352] width 84 height 115
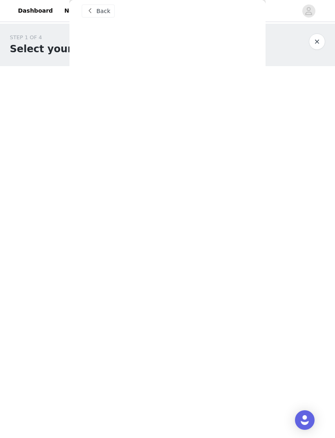
scroll to position [0, 0]
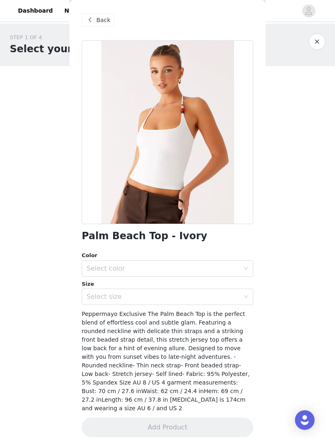
click at [92, 14] on div "Back" at bounding box center [98, 19] width 33 height 13
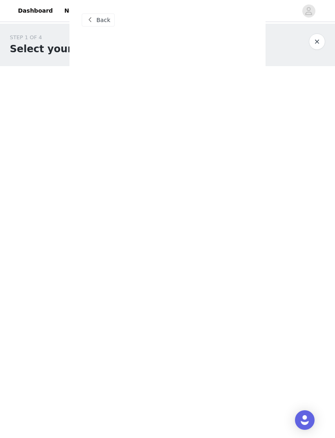
click at [95, 21] on div "Back" at bounding box center [98, 19] width 33 height 13
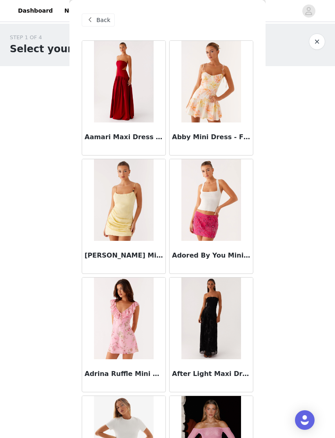
scroll to position [0, 0]
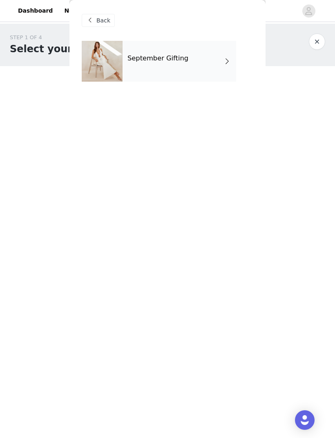
click at [204, 78] on div "September Gifting" at bounding box center [180, 61] width 114 height 41
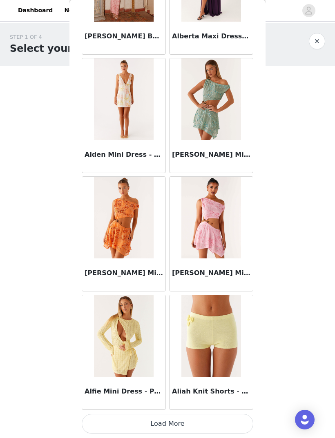
click at [249, 416] on button "Load More" at bounding box center [168, 425] width 172 height 20
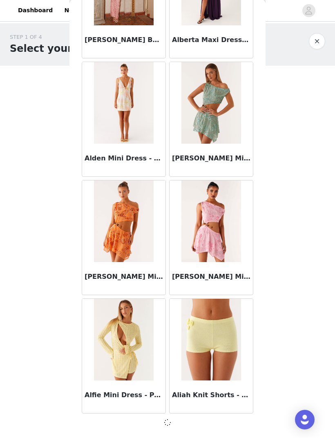
scroll to position [808, 0]
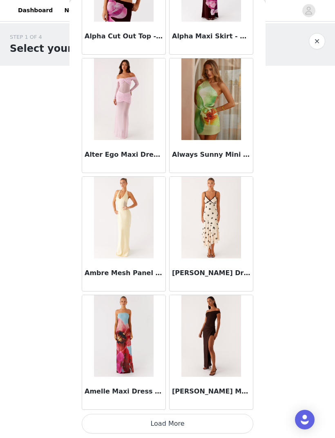
click at [239, 415] on button "Load More" at bounding box center [168, 425] width 172 height 20
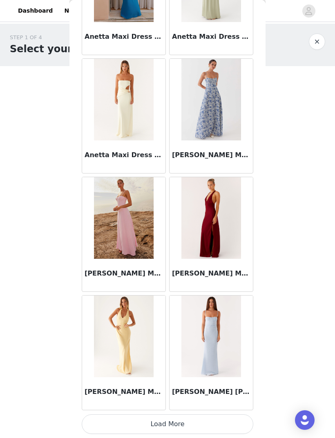
click at [240, 415] on button "Load More" at bounding box center [168, 425] width 172 height 20
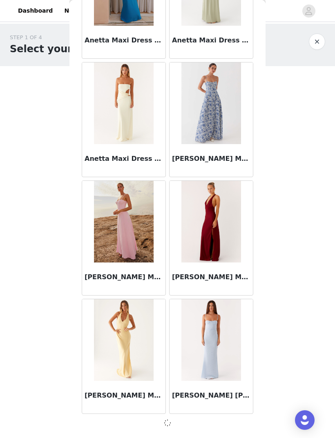
scroll to position [3178, 0]
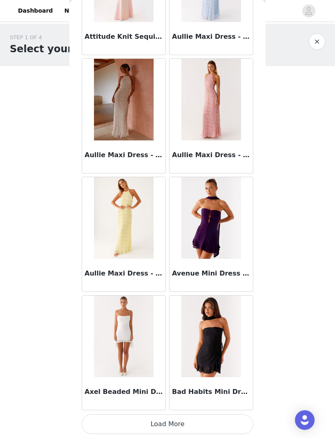
click at [237, 415] on button "Load More" at bounding box center [168, 425] width 172 height 20
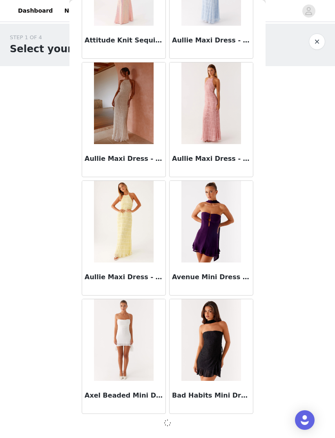
scroll to position [4363, 0]
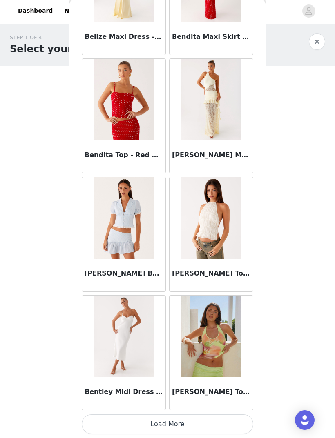
click at [243, 418] on button "Load More" at bounding box center [168, 425] width 172 height 20
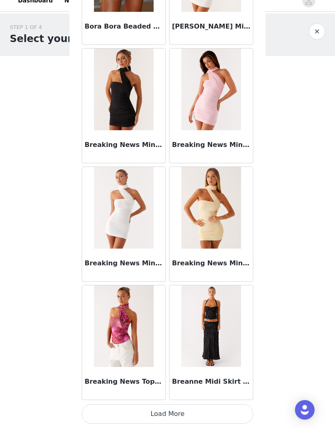
click at [242, 415] on button "Load More" at bounding box center [168, 425] width 172 height 20
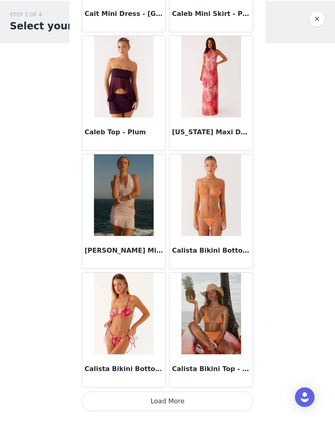
scroll to position [7921, 0]
click at [209, 387] on h3 "Calista Bikini Top - Orange Stripe" at bounding box center [211, 392] width 78 height 10
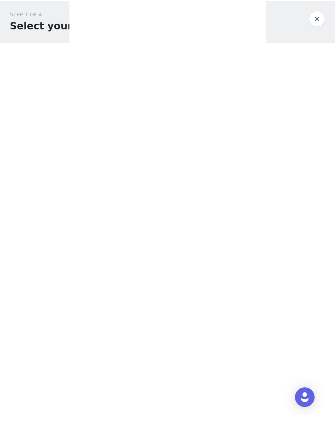
scroll to position [0, 0]
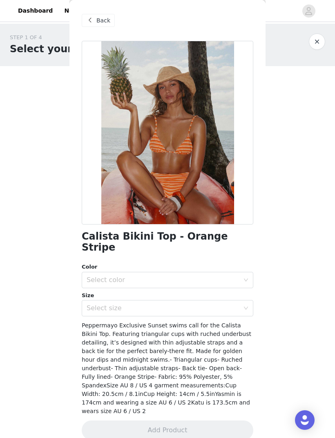
click at [101, 19] on span "Back" at bounding box center [103, 20] width 14 height 9
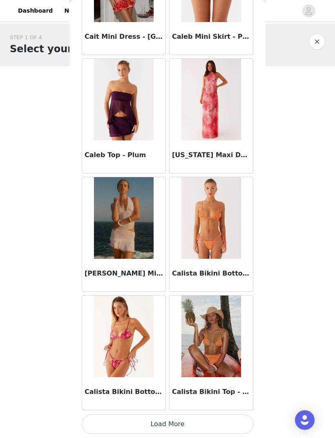
click at [230, 419] on button "Load More" at bounding box center [168, 425] width 172 height 20
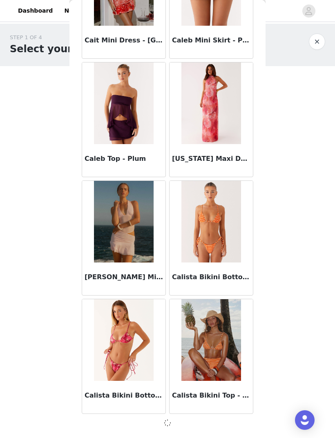
scroll to position [7917, 0]
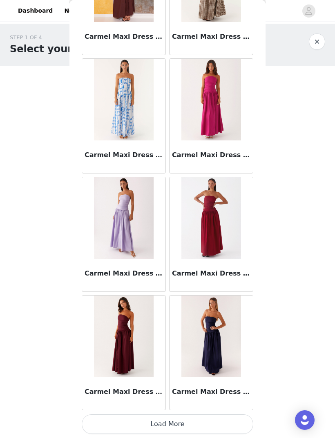
click at [243, 418] on button "Load More" at bounding box center [168, 425] width 172 height 20
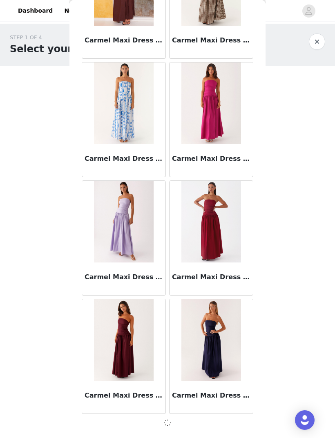
scroll to position [9102, 0]
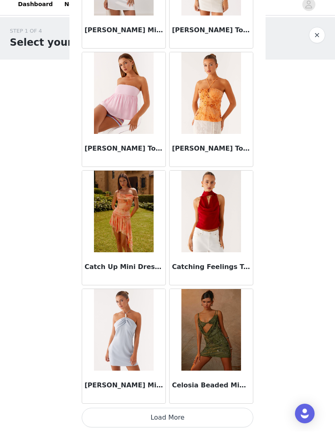
click at [240, 421] on button "Load More" at bounding box center [168, 425] width 172 height 20
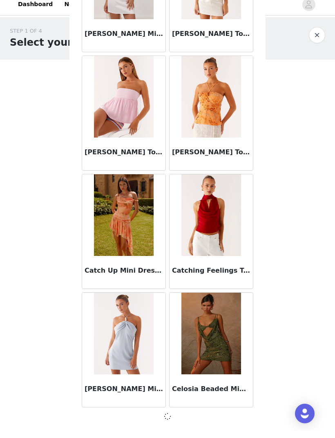
scroll to position [10287, 0]
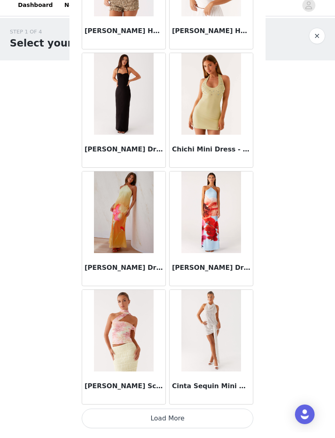
click at [205, 420] on button "Load More" at bounding box center [168, 425] width 172 height 20
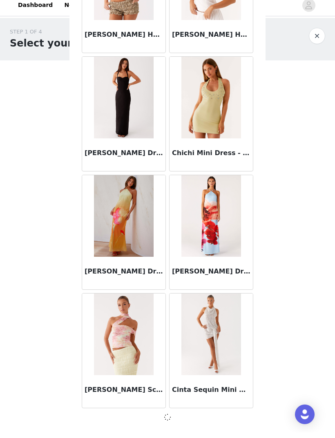
scroll to position [11471, 0]
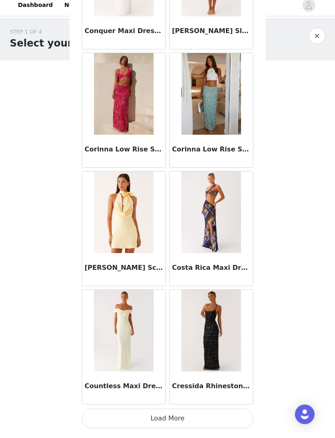
click at [211, 421] on button "Load More" at bounding box center [168, 425] width 172 height 20
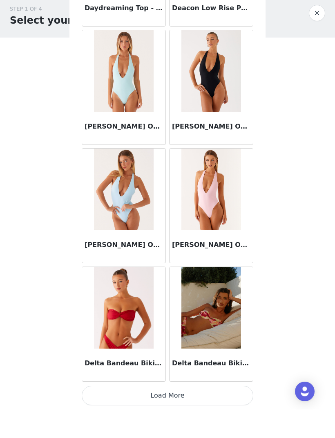
scroll to position [13845, 0]
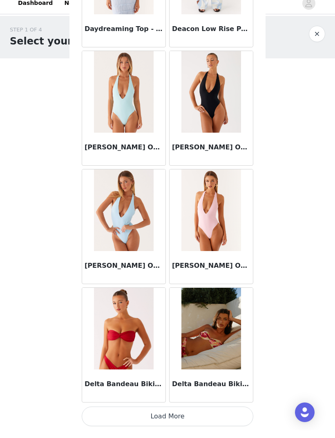
click at [221, 422] on button "Load More" at bounding box center [168, 425] width 172 height 20
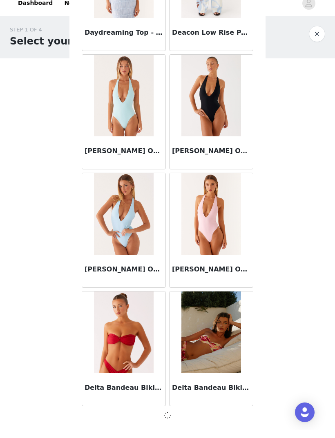
scroll to position [13841, 0]
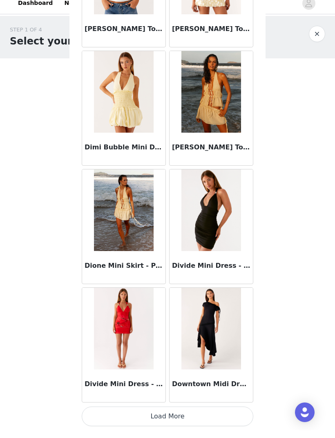
click at [191, 423] on button "Load More" at bounding box center [168, 425] width 172 height 20
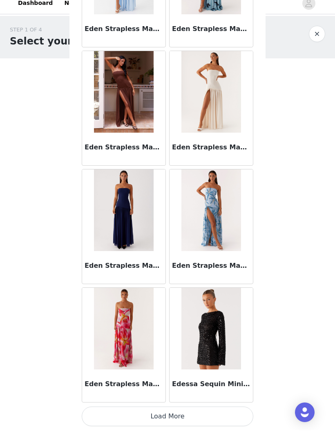
click at [177, 419] on button "Load More" at bounding box center [168, 425] width 172 height 20
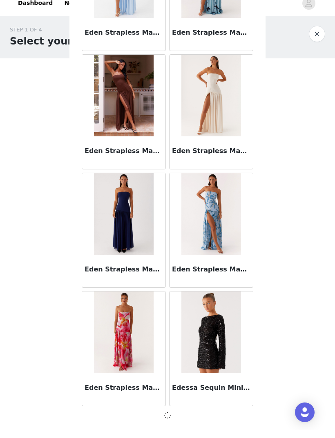
scroll to position [16210, 0]
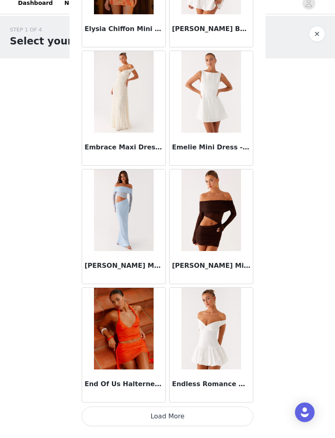
click at [188, 423] on button "Load More" at bounding box center [168, 425] width 172 height 20
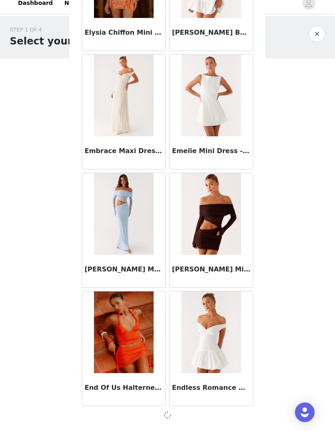
scroll to position [17395, 0]
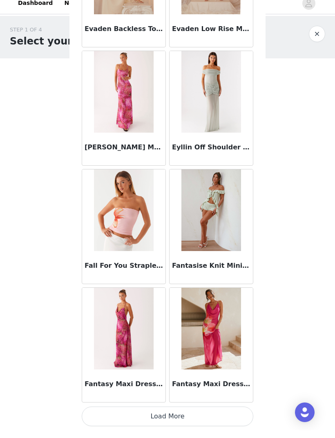
click at [185, 421] on button "Load More" at bounding box center [168, 425] width 172 height 20
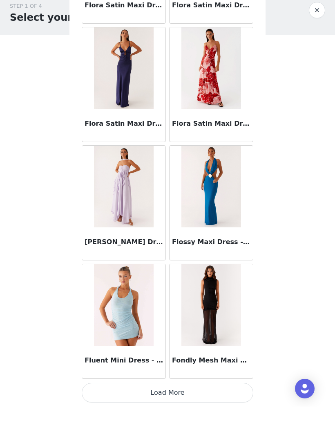
scroll to position [19769, 0]
click at [223, 336] on img at bounding box center [210, 337] width 59 height 82
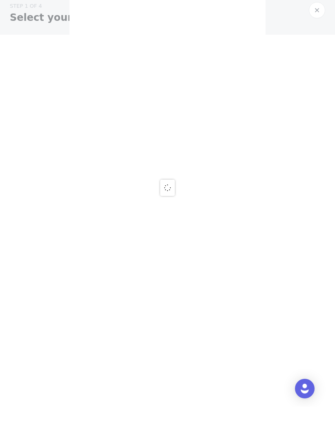
scroll to position [0, 0]
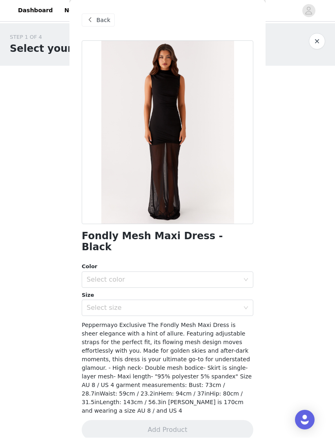
click at [98, 26] on div "Back" at bounding box center [98, 20] width 33 height 13
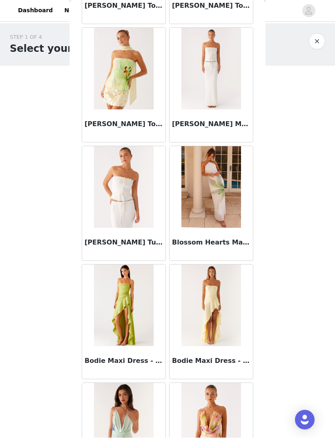
scroll to position [19773, 0]
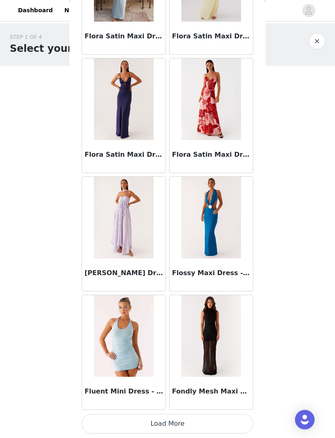
click at [237, 420] on button "Load More" at bounding box center [168, 425] width 172 height 20
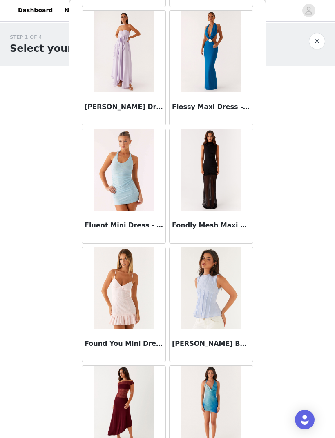
scroll to position [20347, 0]
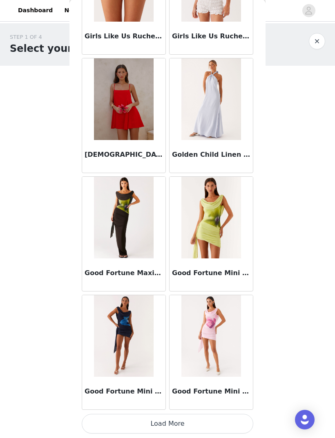
click at [230, 416] on button "Load More" at bounding box center [168, 425] width 172 height 20
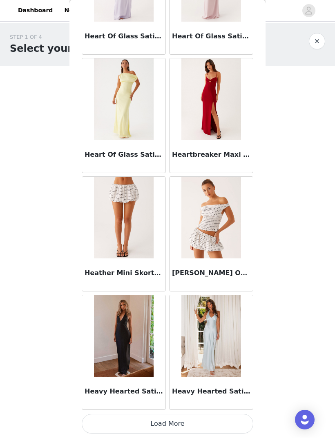
scroll to position [22138, 0]
click at [231, 419] on button "Load More" at bounding box center [168, 425] width 172 height 20
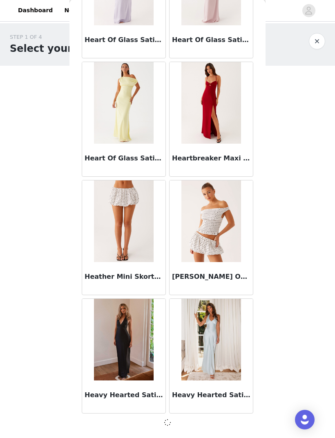
scroll to position [22134, 0]
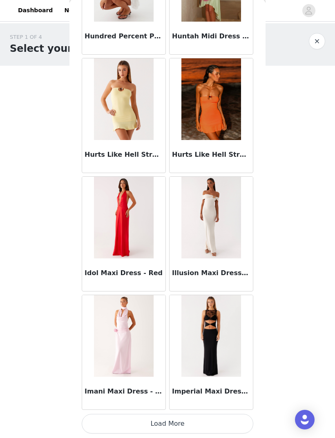
click at [237, 418] on button "Load More" at bounding box center [168, 425] width 172 height 20
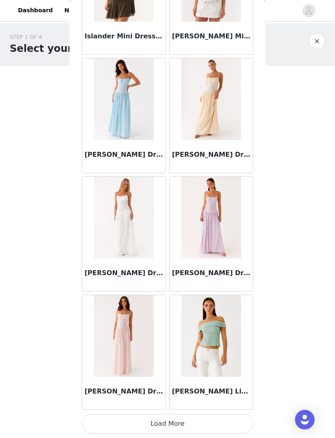
click at [238, 415] on button "Load More" at bounding box center [168, 425] width 172 height 20
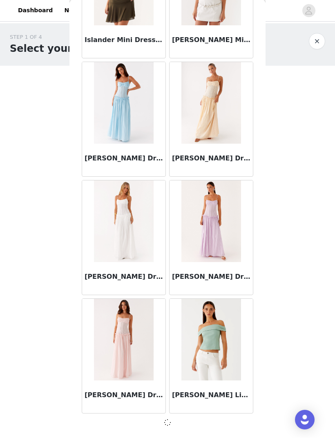
scroll to position [24504, 0]
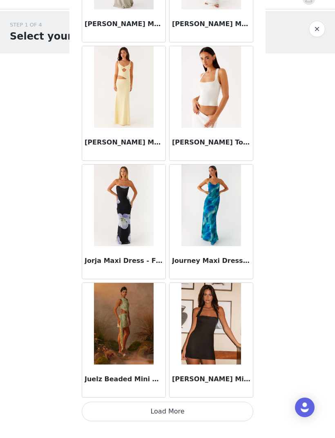
click at [241, 415] on button "Load More" at bounding box center [168, 425] width 172 height 20
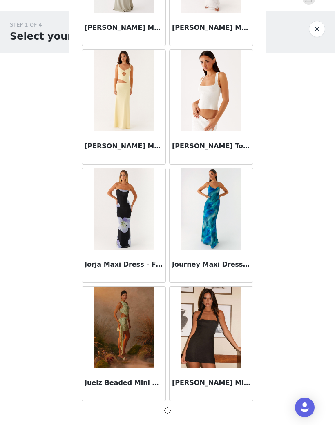
scroll to position [25689, 0]
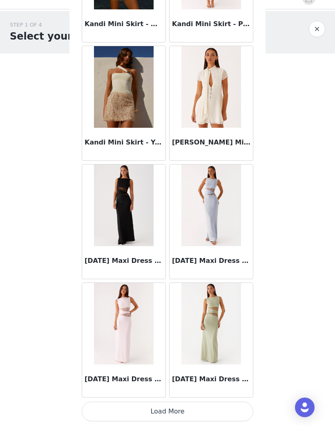
click at [249, 417] on button "Load More" at bounding box center [168, 425] width 172 height 20
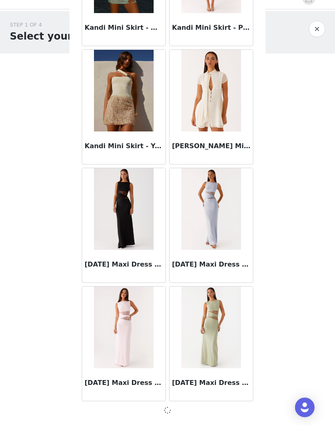
scroll to position [26874, 0]
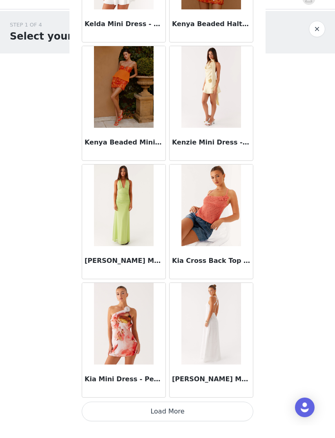
click at [240, 419] on button "Load More" at bounding box center [168, 425] width 172 height 20
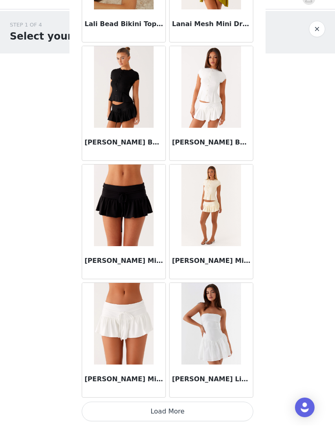
click at [242, 421] on button "Load More" at bounding box center [168, 425] width 172 height 20
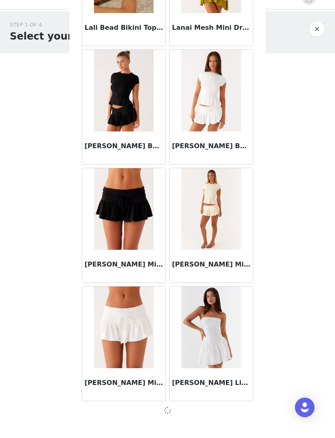
scroll to position [29243, 0]
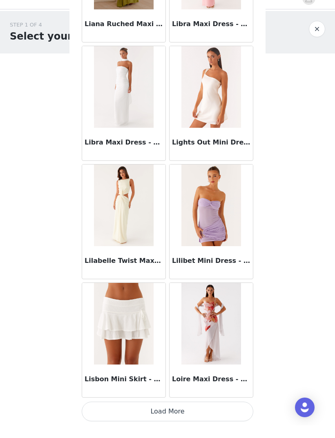
click at [238, 417] on button "Load More" at bounding box center [168, 425] width 172 height 20
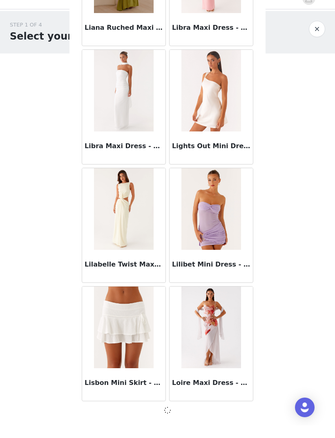
scroll to position [30428, 0]
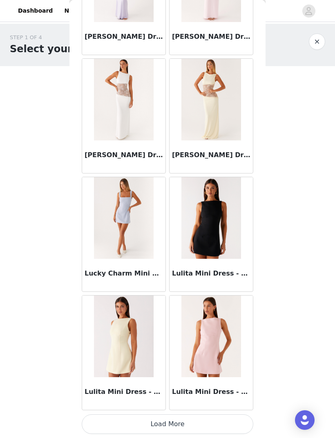
click at [247, 409] on div "Lulita Mini Dress - Pink" at bounding box center [211, 394] width 83 height 33
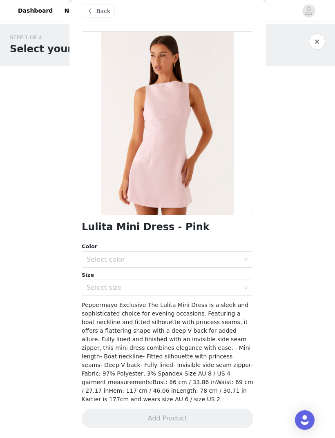
scroll to position [0, 0]
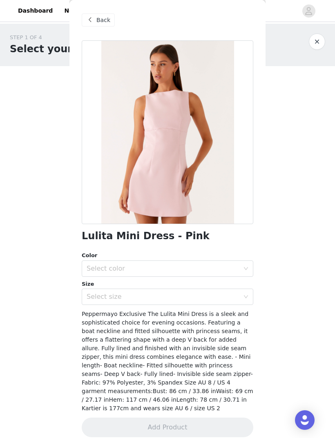
click at [96, 22] on div "Back" at bounding box center [98, 19] width 33 height 13
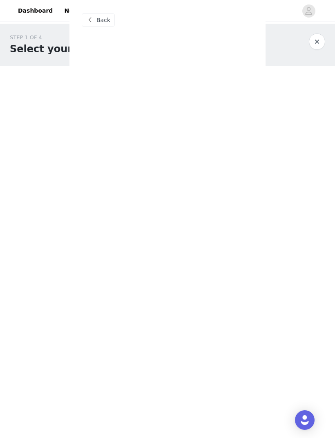
scroll to position [421, 0]
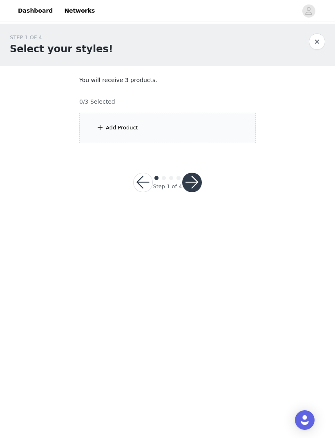
click at [94, 133] on div "Add Product" at bounding box center [167, 128] width 176 height 31
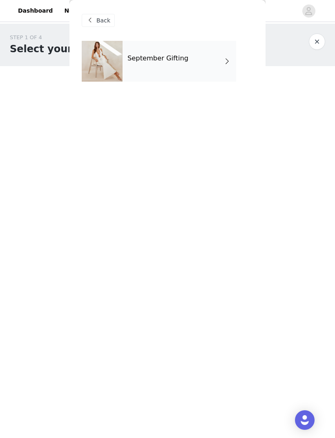
click at [205, 47] on div "September Gifting" at bounding box center [180, 61] width 114 height 41
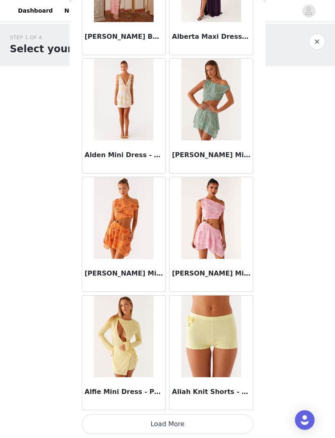
click at [234, 417] on button "Load More" at bounding box center [168, 425] width 172 height 20
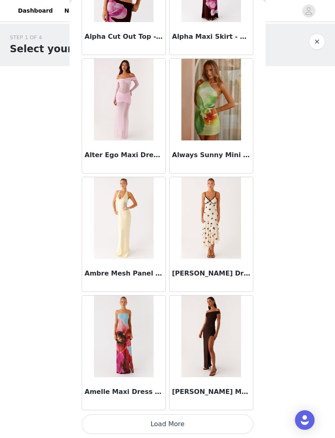
click at [242, 420] on button "Load More" at bounding box center [168, 425] width 172 height 20
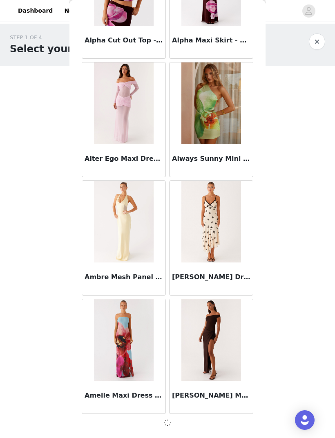
scroll to position [1993, 0]
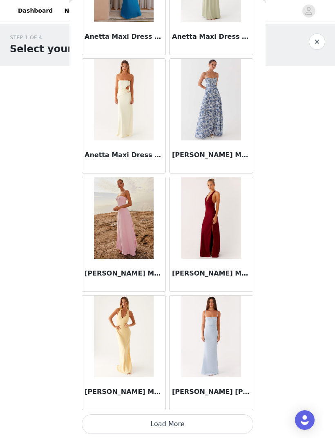
click at [233, 416] on button "Load More" at bounding box center [168, 425] width 172 height 20
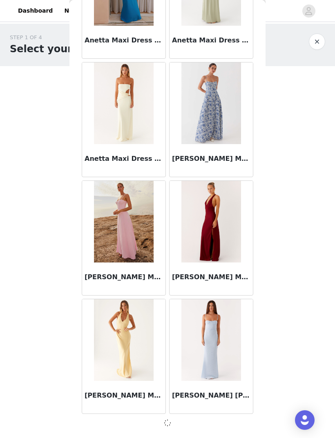
scroll to position [3178, 0]
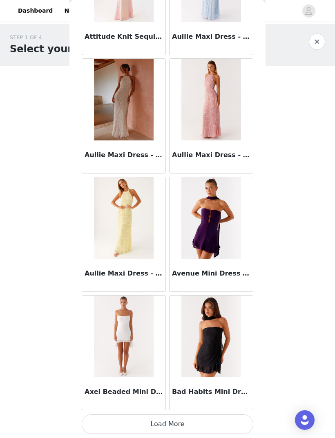
click at [243, 416] on button "Load More" at bounding box center [168, 425] width 172 height 20
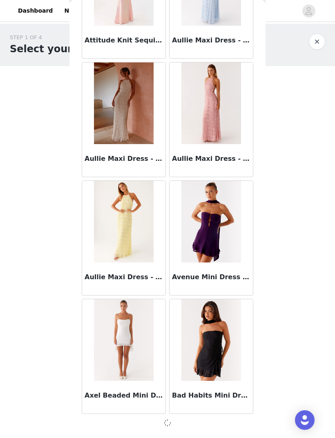
scroll to position [4363, 0]
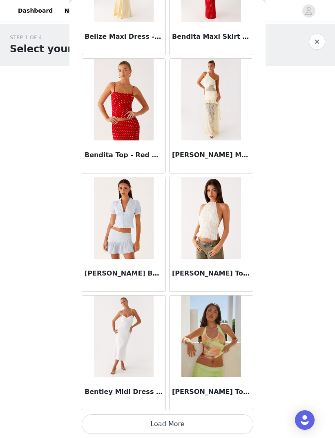
click at [238, 415] on button "Load More" at bounding box center [168, 425] width 172 height 20
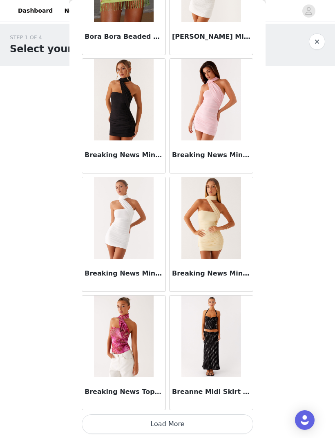
click at [243, 418] on button "Load More" at bounding box center [168, 425] width 172 height 20
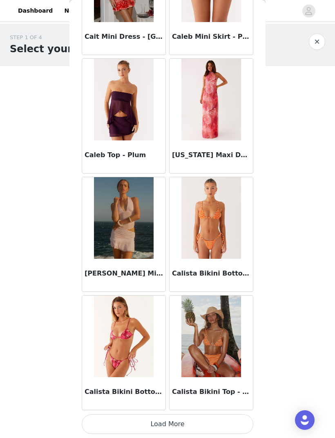
click at [240, 419] on button "Load More" at bounding box center [168, 425] width 172 height 20
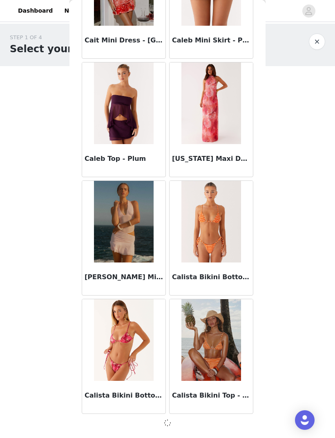
scroll to position [7917, 0]
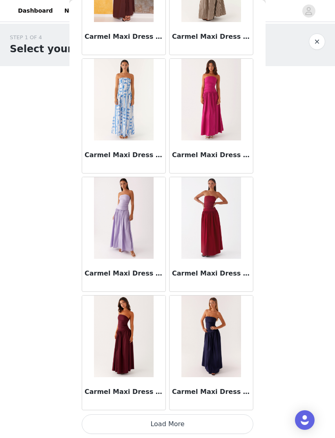
click at [232, 415] on button "Load More" at bounding box center [168, 425] width 172 height 20
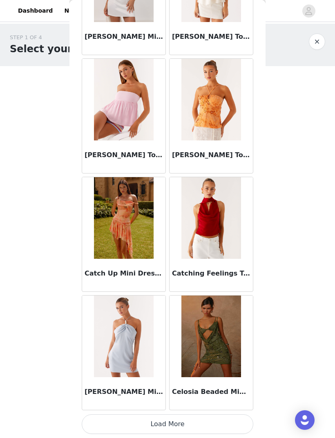
click at [234, 415] on button "Load More" at bounding box center [168, 425] width 172 height 20
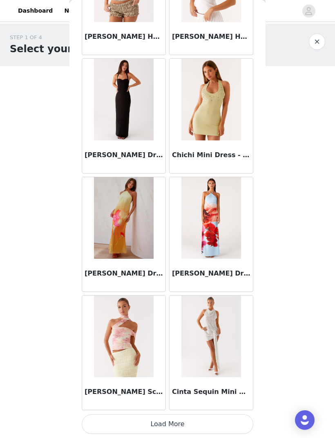
click at [230, 417] on button "Load More" at bounding box center [168, 425] width 172 height 20
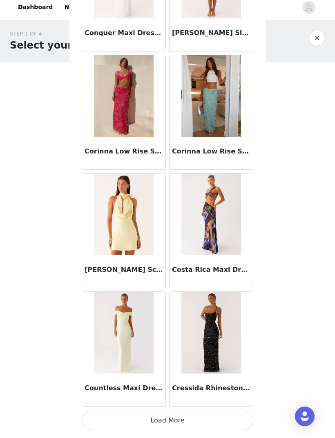
click at [235, 417] on button "Load More" at bounding box center [168, 425] width 172 height 20
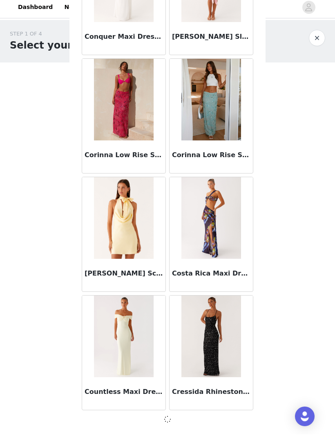
scroll to position [12656, 0]
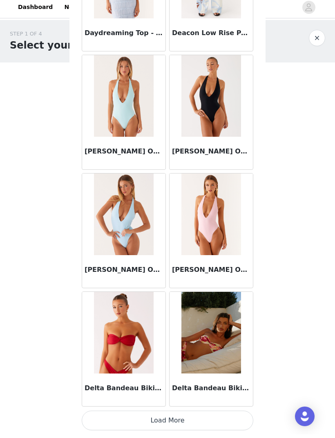
click at [237, 419] on button "Load More" at bounding box center [168, 425] width 172 height 20
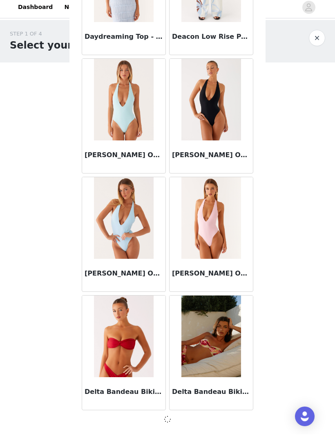
scroll to position [13841, 0]
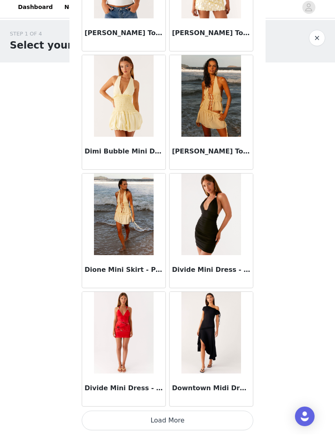
click at [235, 418] on button "Load More" at bounding box center [168, 425] width 172 height 20
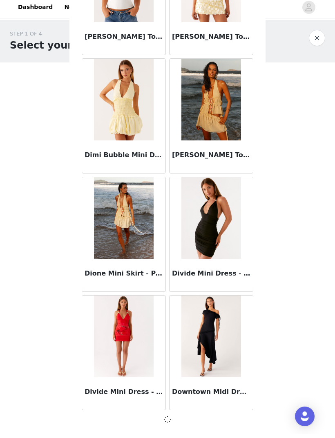
scroll to position [15026, 0]
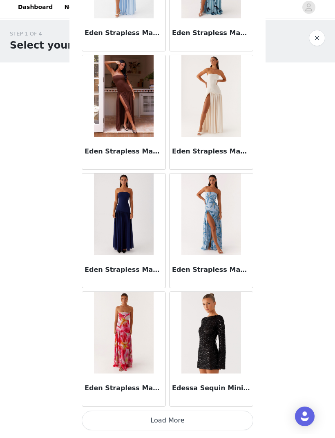
click at [229, 415] on button "Load More" at bounding box center [168, 425] width 172 height 20
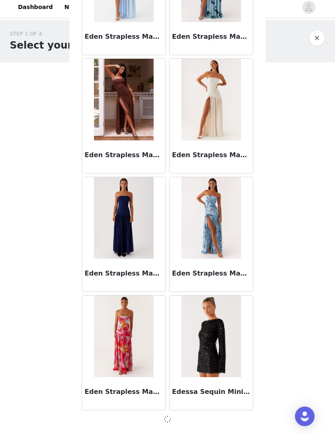
scroll to position [16210, 0]
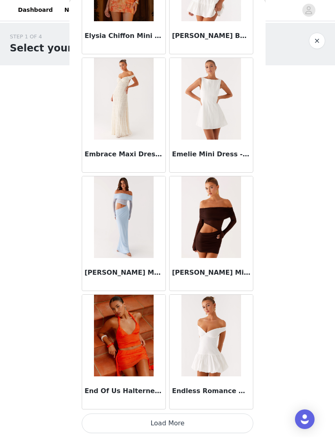
click at [235, 415] on button "Load More" at bounding box center [168, 425] width 172 height 20
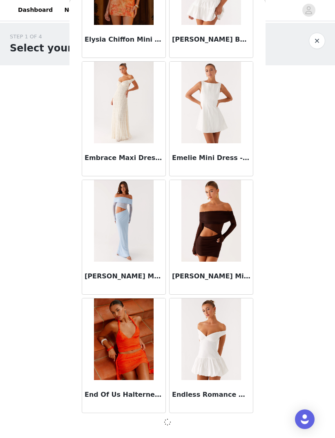
scroll to position [17395, 0]
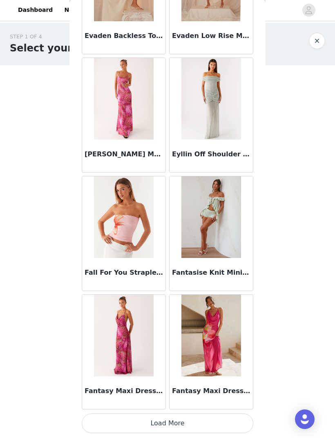
click at [235, 415] on button "Load More" at bounding box center [168, 425] width 172 height 20
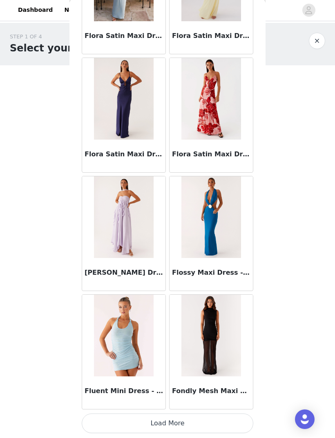
scroll to position [19765, 0]
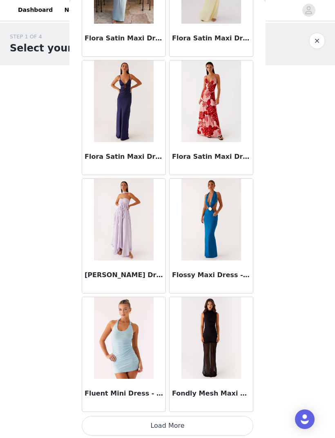
click at [229, 419] on button "Load More" at bounding box center [168, 427] width 172 height 20
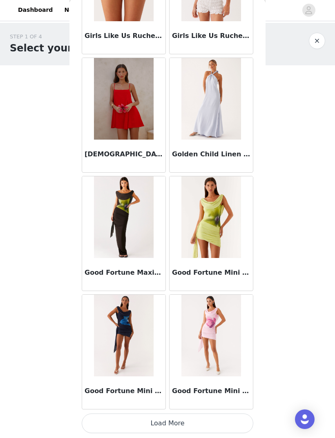
click at [237, 417] on button "Load More" at bounding box center [168, 425] width 172 height 20
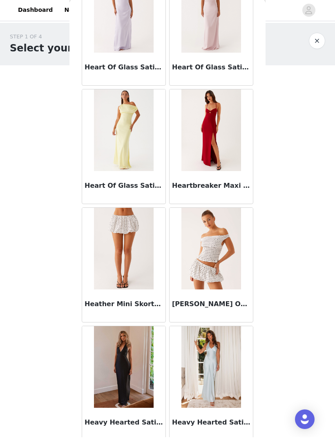
scroll to position [22129, 0]
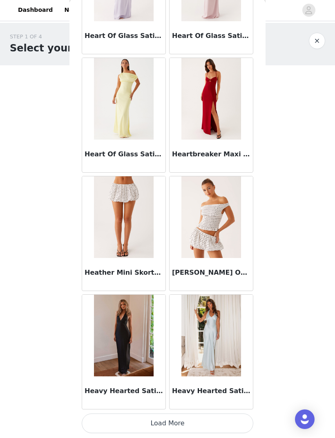
click at [237, 419] on button "Load More" at bounding box center [168, 425] width 172 height 20
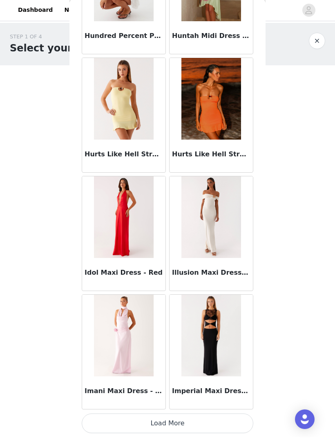
click at [232, 417] on button "Load More" at bounding box center [168, 425] width 172 height 20
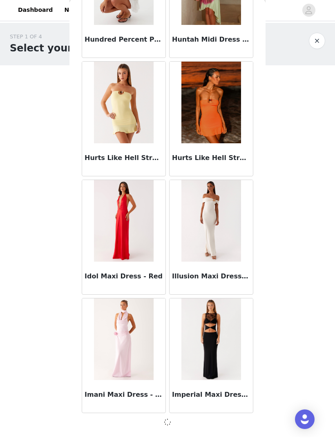
scroll to position [23319, 0]
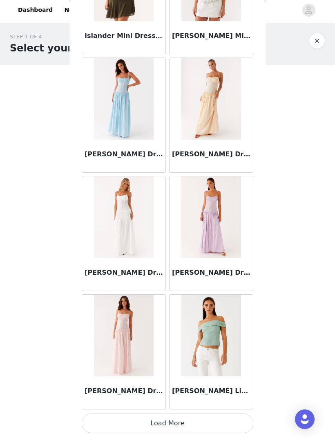
click at [233, 420] on button "Load More" at bounding box center [168, 425] width 172 height 20
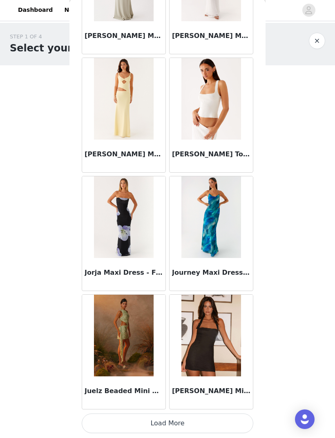
click at [232, 418] on button "Load More" at bounding box center [168, 425] width 172 height 20
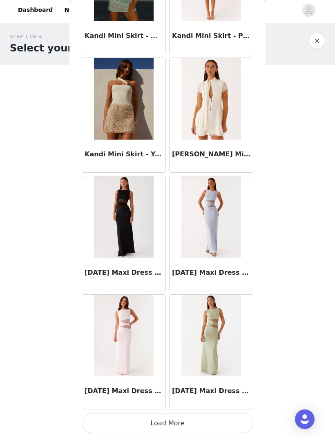
scroll to position [26877, 0]
click at [228, 423] on button "Load More" at bounding box center [168, 425] width 172 height 20
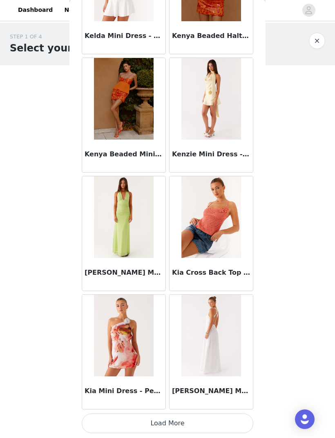
click at [239, 419] on button "Load More" at bounding box center [168, 425] width 172 height 20
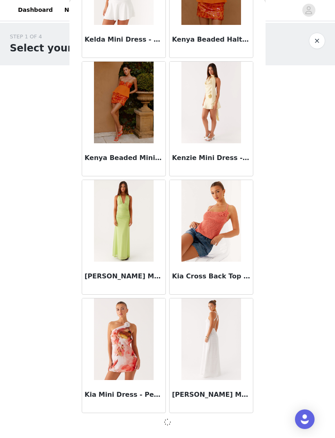
scroll to position [28058, 0]
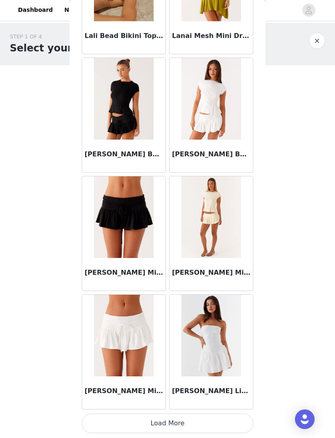
click at [236, 416] on button "Load More" at bounding box center [168, 425] width 172 height 20
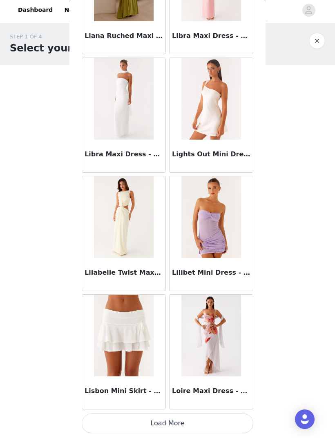
click at [240, 417] on button "Load More" at bounding box center [168, 425] width 172 height 20
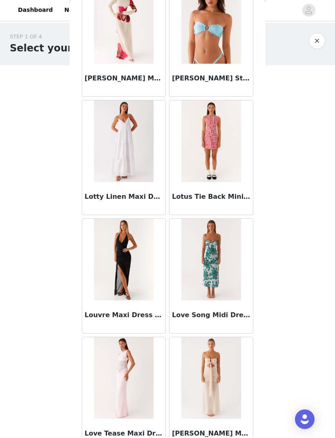
scroll to position [30982, 0]
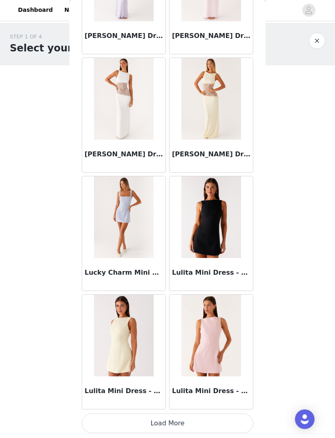
click at [248, 417] on button "Load More" at bounding box center [168, 425] width 172 height 20
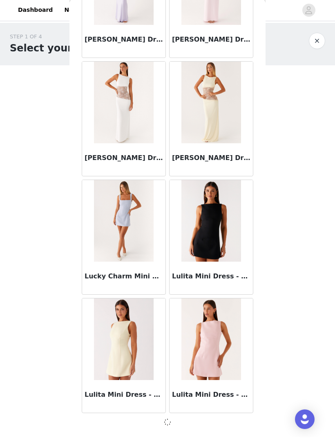
scroll to position [31613, 0]
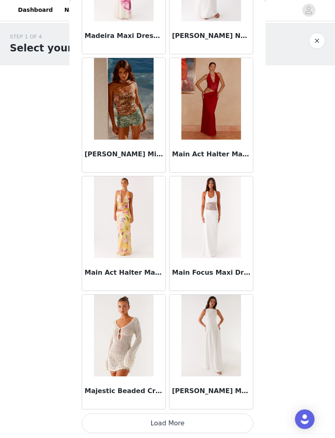
click at [240, 419] on button "Load More" at bounding box center [168, 425] width 172 height 20
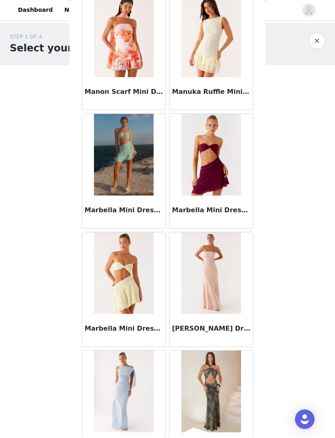
scroll to position [33263, 0]
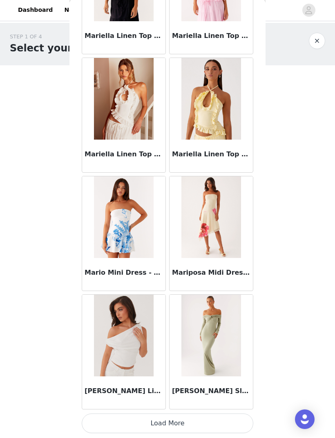
click at [246, 415] on button "Load More" at bounding box center [168, 425] width 172 height 20
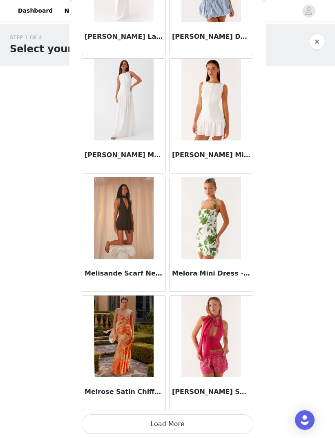
click at [242, 415] on button "Load More" at bounding box center [168, 425] width 172 height 20
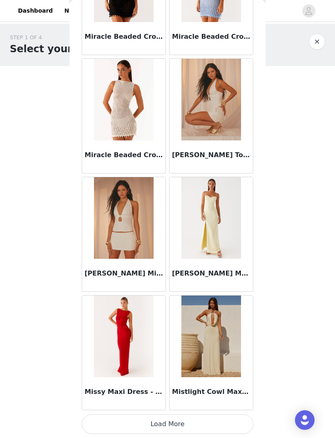
click at [232, 416] on button "Load More" at bounding box center [168, 425] width 172 height 20
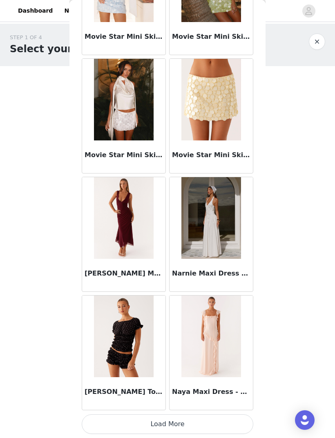
click at [237, 417] on button "Load More" at bounding box center [168, 425] width 172 height 20
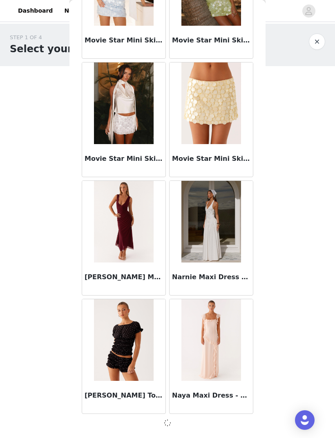
scroll to position [37537, 0]
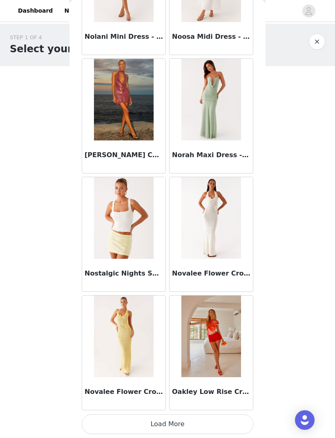
click at [229, 415] on button "Load More" at bounding box center [168, 425] width 172 height 20
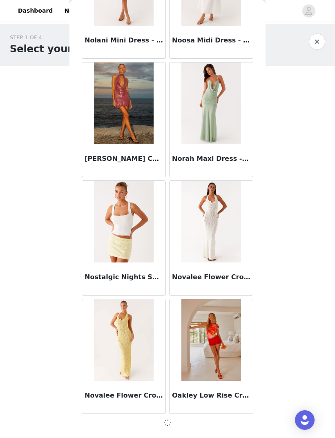
scroll to position [38722, 0]
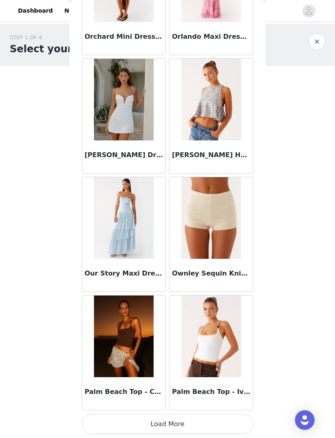
click at [237, 415] on button "Load More" at bounding box center [168, 425] width 172 height 20
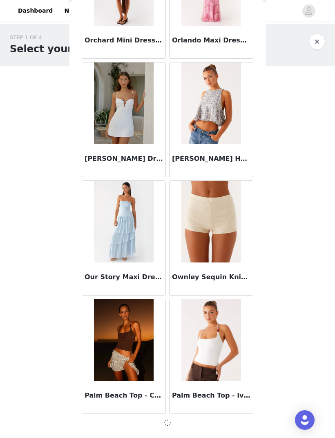
scroll to position [39906, 0]
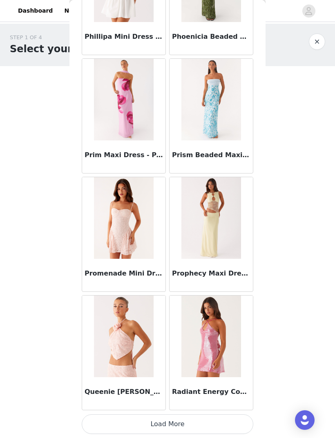
click at [239, 415] on button "Load More" at bounding box center [168, 425] width 172 height 20
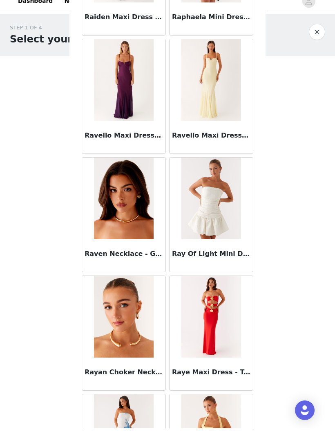
scroll to position [42053, 0]
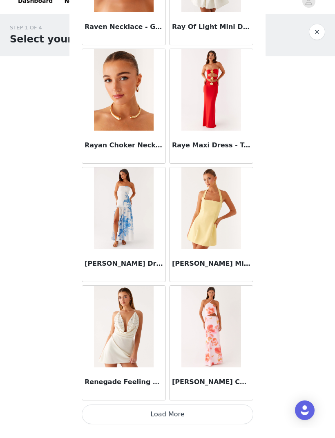
click at [237, 415] on button "Load More" at bounding box center [168, 425] width 172 height 20
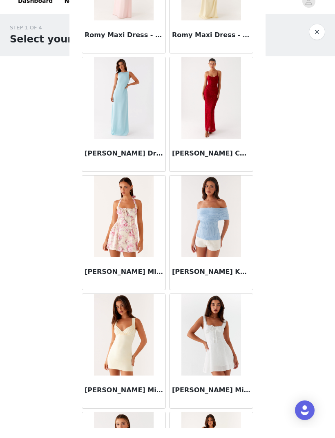
scroll to position [43129, 0]
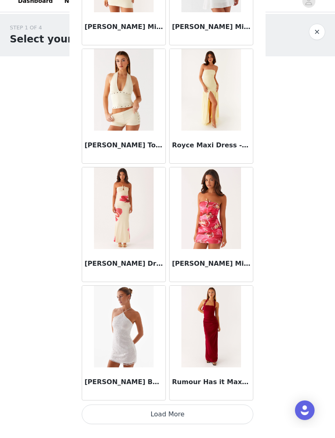
click at [235, 415] on button "Load More" at bounding box center [168, 425] width 172 height 20
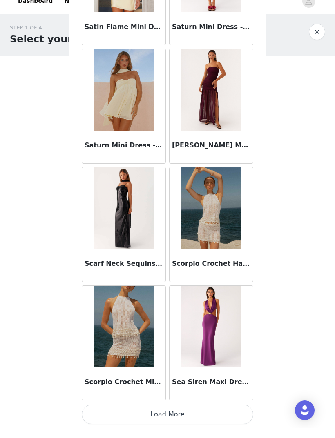
click at [236, 416] on button "Load More" at bounding box center [168, 425] width 172 height 20
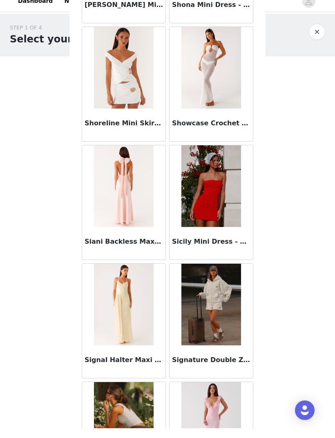
scroll to position [45777, 0]
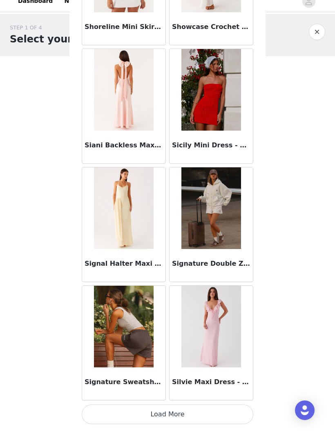
click at [235, 415] on button "Load More" at bounding box center [168, 425] width 172 height 20
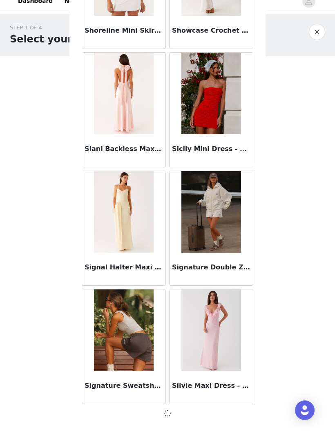
scroll to position [45830, 0]
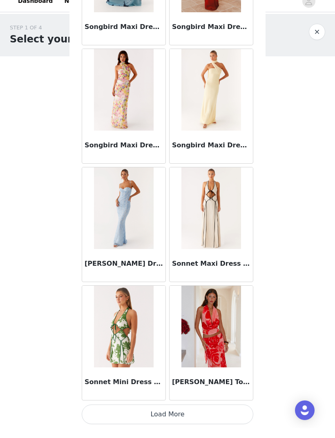
click at [235, 416] on button "Load More" at bounding box center [168, 425] width 172 height 20
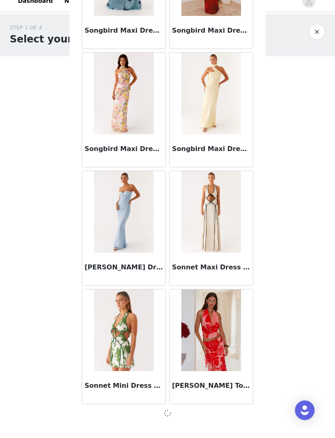
scroll to position [47015, 0]
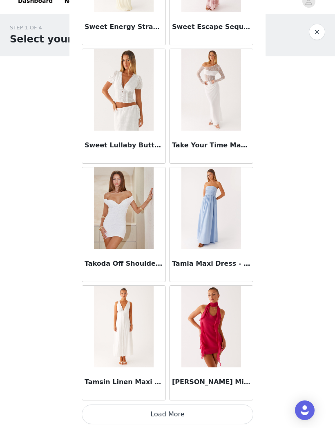
click at [234, 419] on button "Load More" at bounding box center [168, 425] width 172 height 20
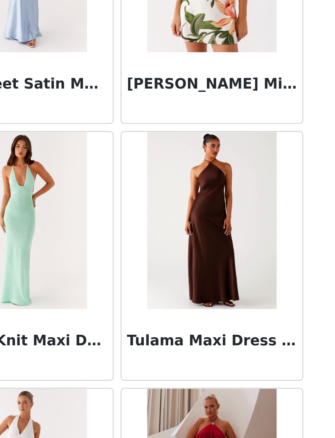
scroll to position [49389, 0]
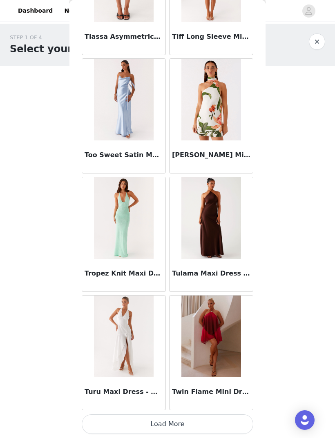
click at [214, 416] on button "Load More" at bounding box center [168, 425] width 172 height 20
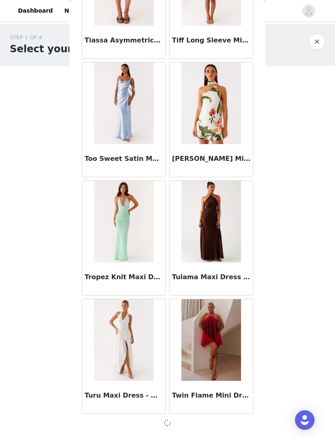
scroll to position [49385, 0]
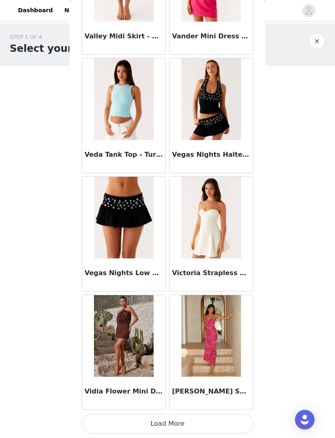
click at [236, 415] on button "Load More" at bounding box center [168, 425] width 172 height 20
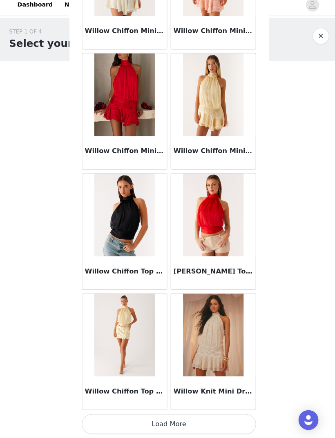
scroll to position [51758, 0]
click at [234, 415] on button "Load More" at bounding box center [168, 425] width 172 height 20
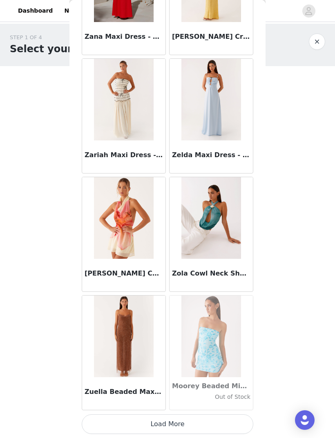
scroll to position [52943, 0]
click at [207, 415] on button "Load More" at bounding box center [168, 425] width 172 height 20
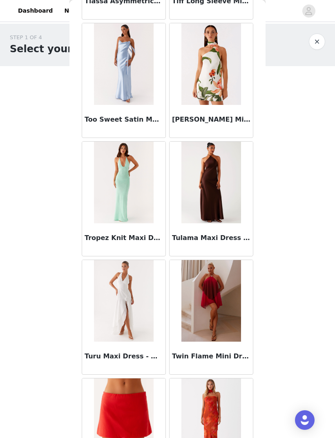
scroll to position [49422, 0]
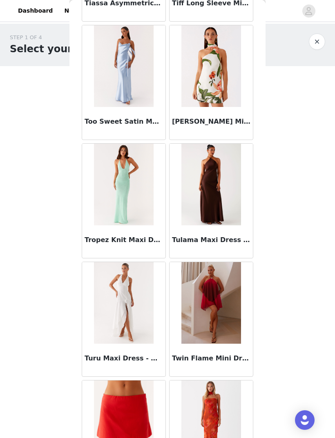
click at [224, 220] on img at bounding box center [211, 185] width 60 height 82
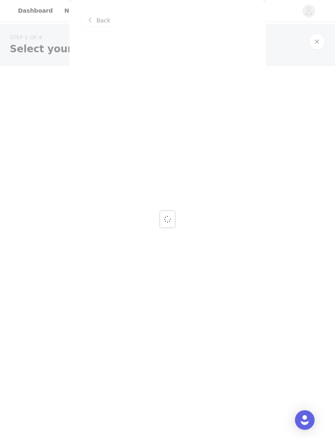
scroll to position [0, 0]
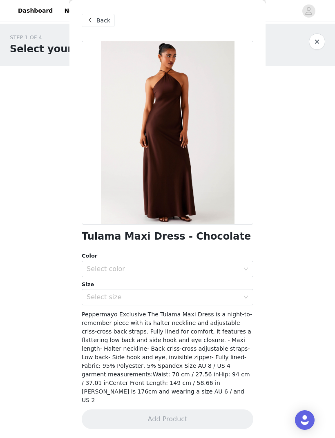
click at [236, 267] on div "Select color" at bounding box center [163, 269] width 153 height 8
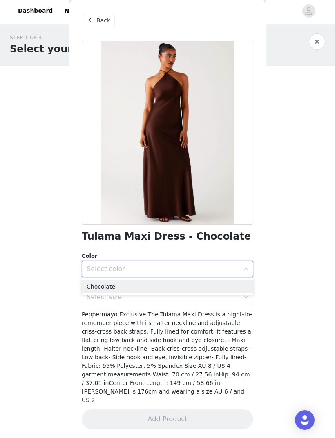
click at [231, 290] on li "Chocolate" at bounding box center [168, 286] width 172 height 13
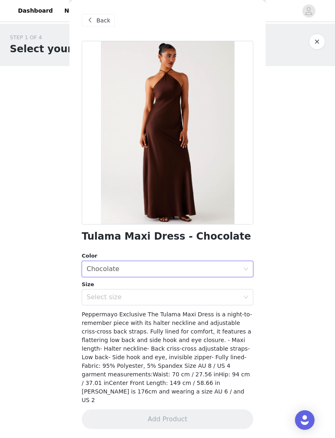
click at [228, 296] on div "Select size" at bounding box center [163, 297] width 153 height 8
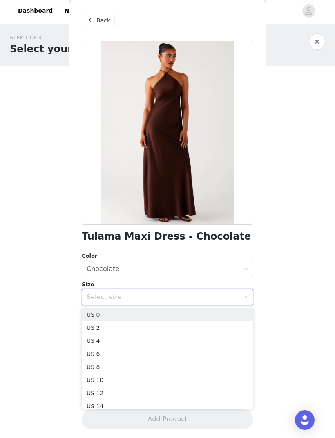
click at [234, 328] on li "US 2" at bounding box center [168, 328] width 172 height 13
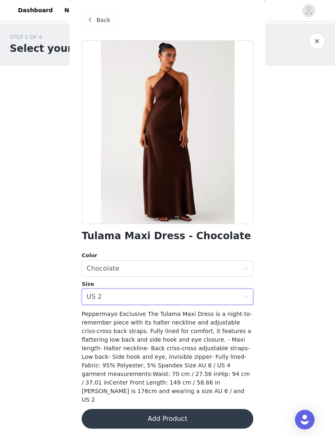
click at [192, 298] on div "Select size US 2" at bounding box center [165, 298] width 156 height 16
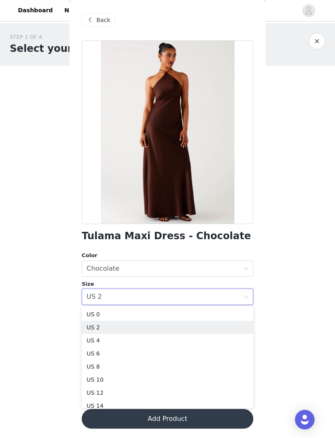
click at [244, 344] on li "US 4" at bounding box center [168, 341] width 172 height 13
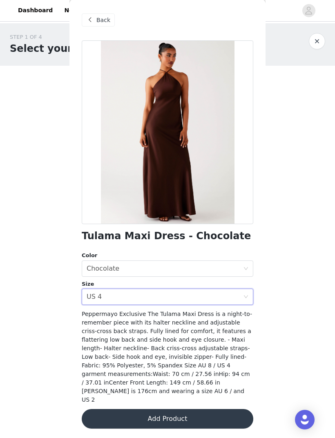
click at [233, 302] on div "Select size US 4" at bounding box center [165, 298] width 156 height 16
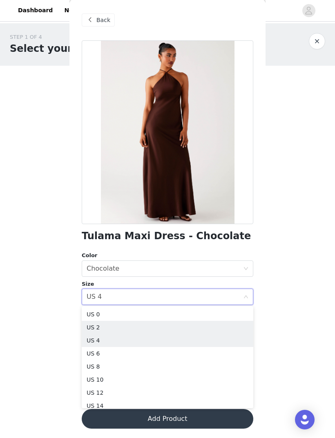
click at [212, 323] on li "US 2" at bounding box center [168, 328] width 172 height 13
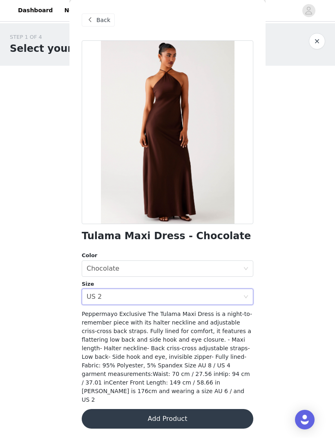
click at [241, 410] on button "Add Product" at bounding box center [168, 420] width 172 height 20
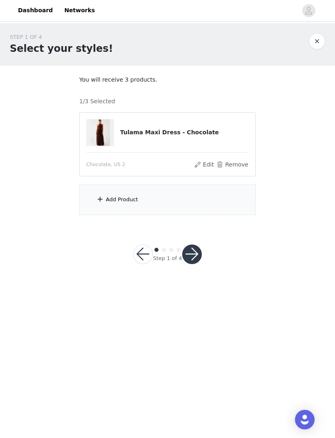
click at [225, 206] on div "Add Product" at bounding box center [167, 200] width 176 height 31
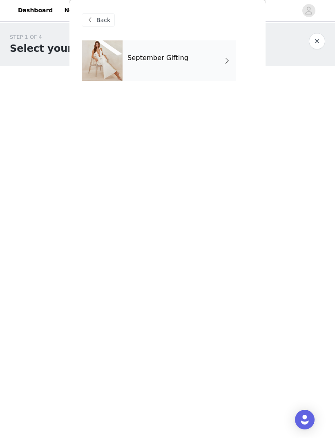
click at [204, 64] on div "September Gifting" at bounding box center [180, 61] width 114 height 41
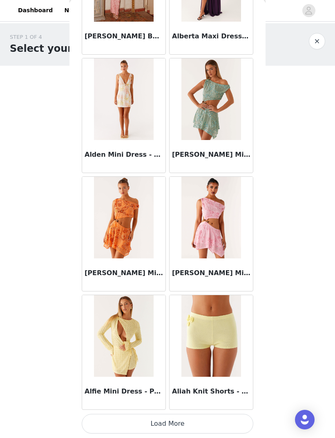
click at [245, 415] on button "Load More" at bounding box center [168, 425] width 172 height 20
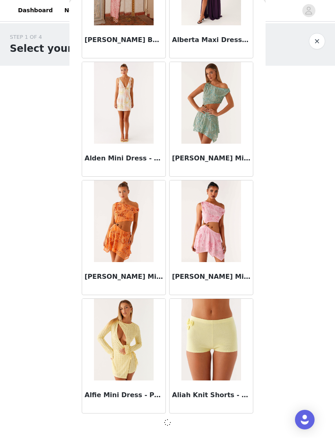
scroll to position [808, 0]
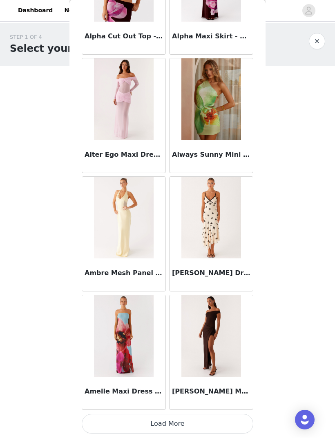
click at [243, 417] on button "Load More" at bounding box center [168, 425] width 172 height 20
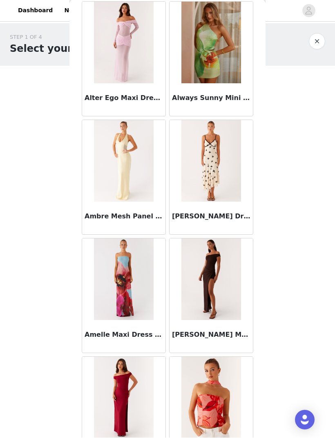
scroll to position [2053, 0]
click at [226, 193] on img at bounding box center [210, 162] width 59 height 82
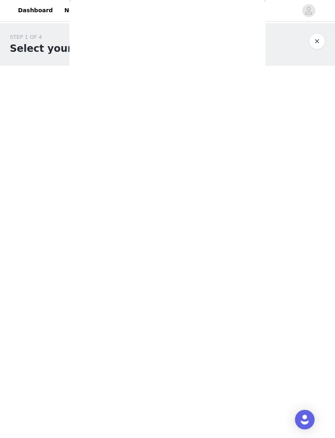
scroll to position [0, 0]
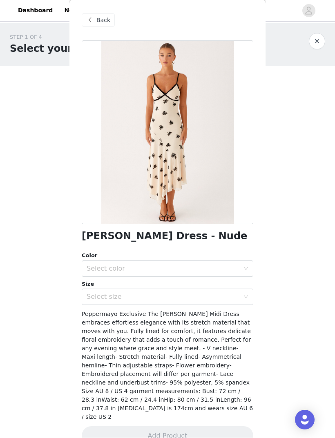
click at [233, 269] on div "Select color" at bounding box center [163, 269] width 153 height 8
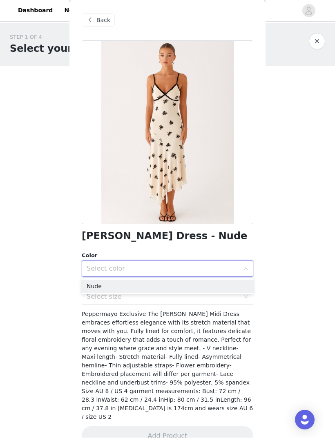
click at [229, 291] on li "Nude" at bounding box center [168, 286] width 172 height 13
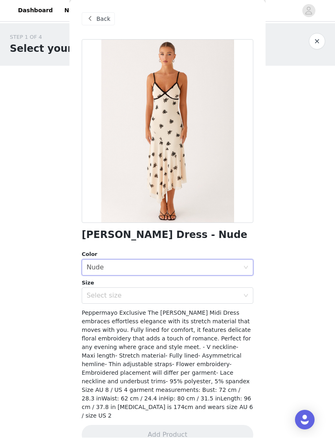
scroll to position [0, 0]
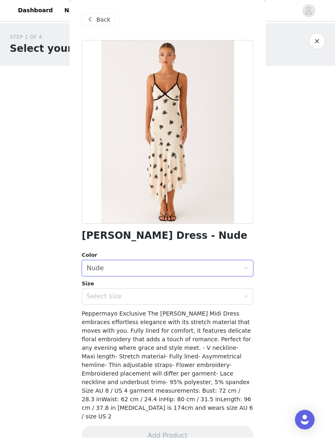
click at [220, 293] on div "Select size" at bounding box center [163, 297] width 153 height 8
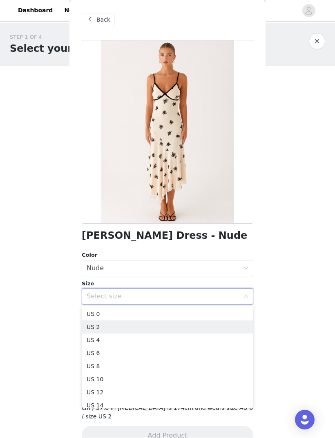
click at [216, 324] on li "US 2" at bounding box center [168, 327] width 172 height 13
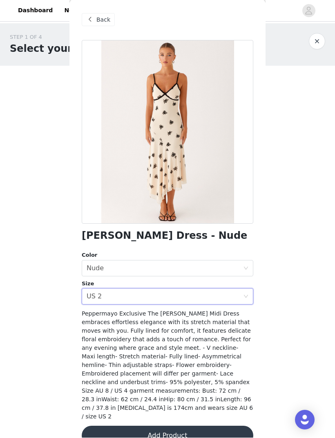
click at [230, 427] on button "Add Product" at bounding box center [168, 437] width 172 height 20
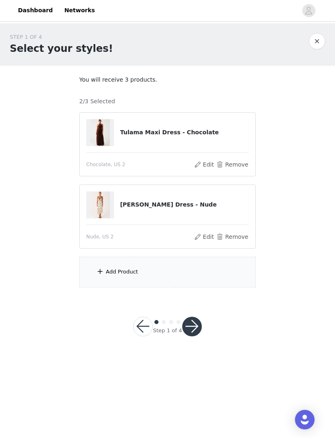
click at [213, 282] on div "Add Product" at bounding box center [167, 272] width 176 height 31
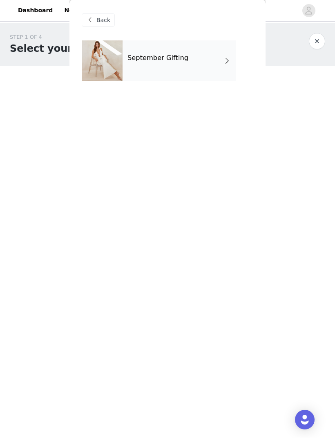
click at [212, 74] on div "September Gifting" at bounding box center [180, 61] width 114 height 41
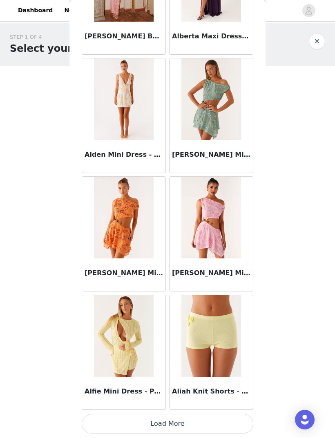
click at [243, 415] on button "Load More" at bounding box center [168, 425] width 172 height 20
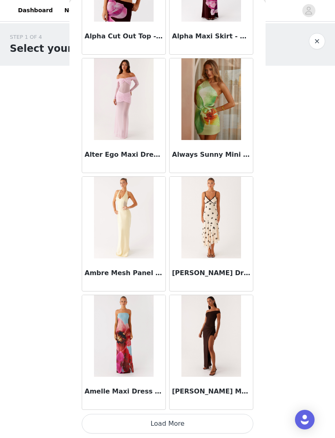
click at [242, 415] on button "Load More" at bounding box center [168, 425] width 172 height 20
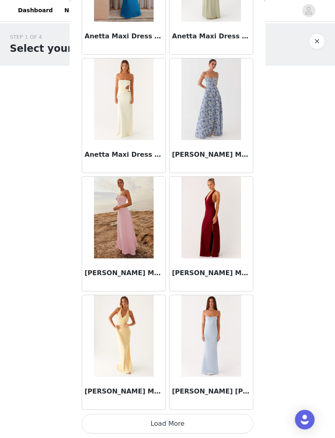
scroll to position [3178, 0]
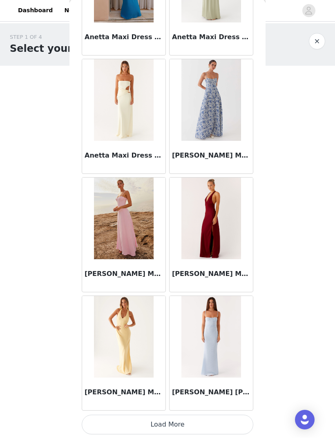
click at [247, 416] on button "Load More" at bounding box center [168, 425] width 172 height 20
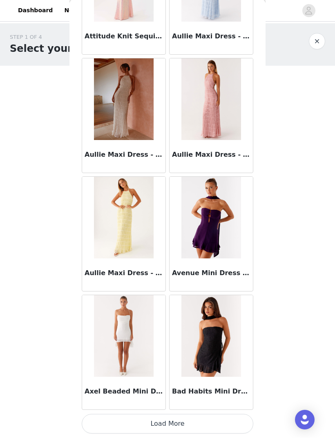
scroll to position [4366, 0]
click at [238, 410] on article "Bad Habits Mini Dress - Black" at bounding box center [211, 352] width 84 height 115
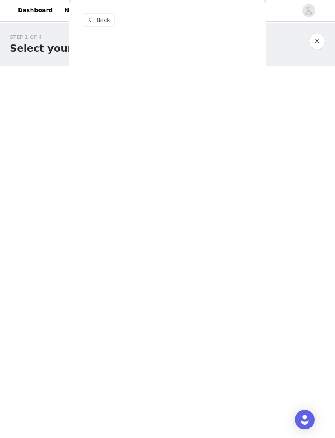
scroll to position [0, 0]
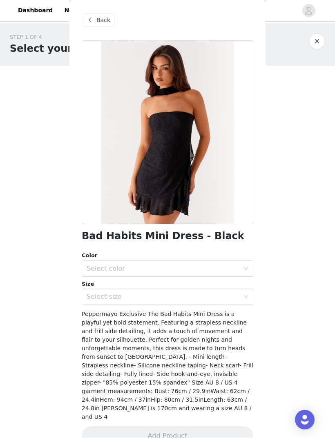
click at [98, 22] on span "Back" at bounding box center [103, 20] width 14 height 9
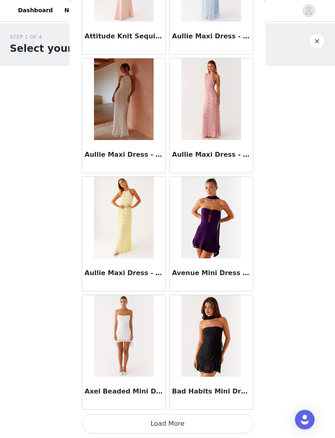
click at [239, 409] on div "Bad Habits Mini Dress - Black" at bounding box center [211, 394] width 83 height 33
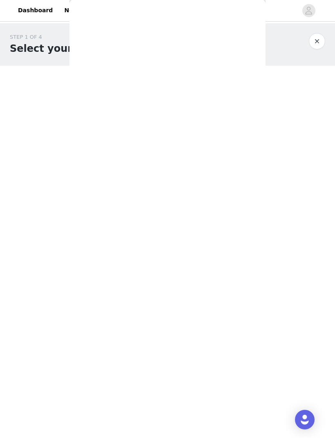
scroll to position [0, 0]
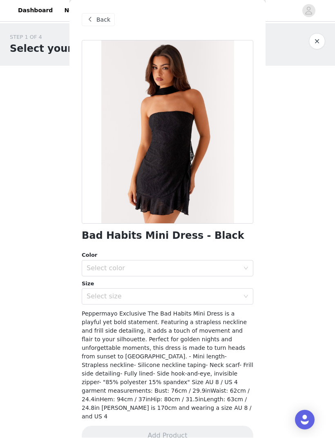
click at [96, 26] on div "Back" at bounding box center [98, 19] width 33 height 13
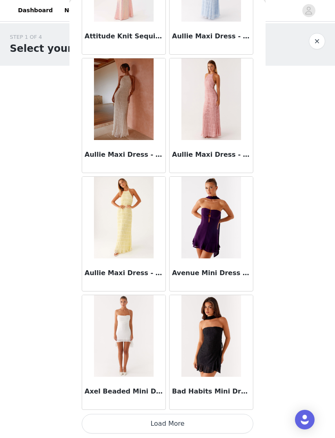
click at [243, 415] on button "Load More" at bounding box center [168, 425] width 172 height 20
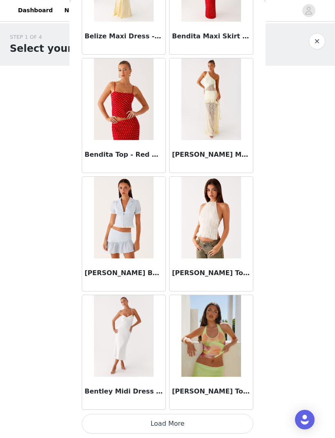
click at [236, 415] on button "Load More" at bounding box center [168, 425] width 172 height 20
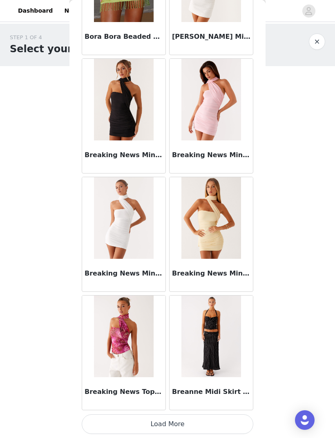
scroll to position [6736, 0]
click at [242, 410] on article "Breanne Midi Skirt - Black Polka Dot" at bounding box center [211, 352] width 84 height 115
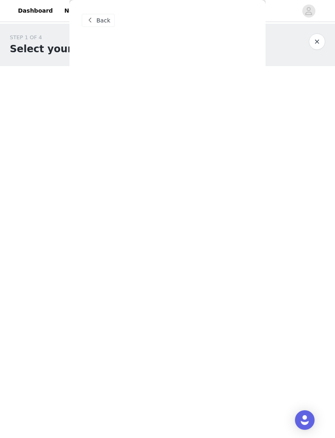
scroll to position [0, 0]
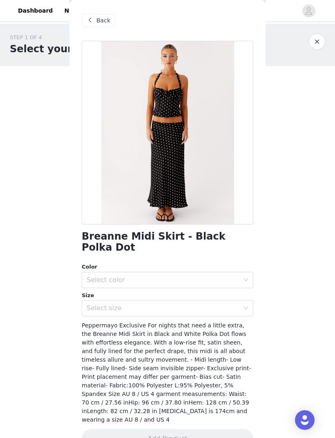
click at [96, 21] on div "Back" at bounding box center [98, 20] width 33 height 13
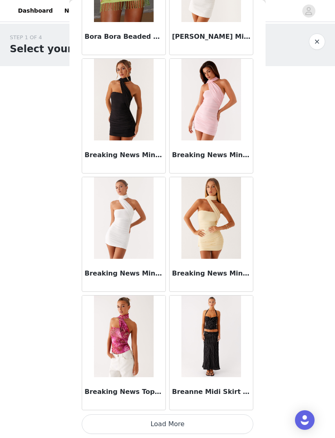
click at [221, 418] on button "Load More" at bounding box center [168, 425] width 172 height 20
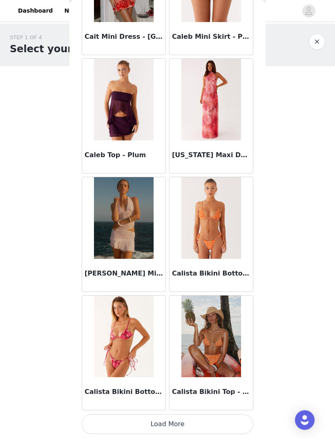
click at [238, 417] on button "Load More" at bounding box center [168, 425] width 172 height 20
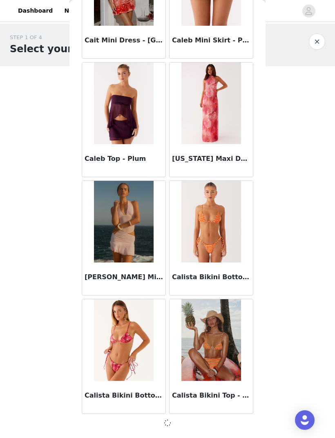
scroll to position [7917, 0]
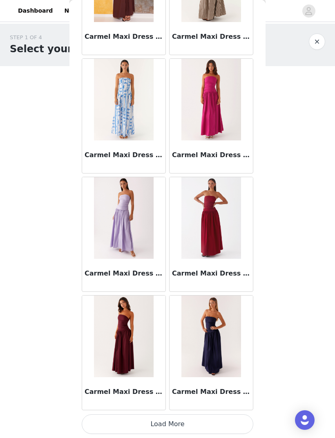
click at [243, 420] on button "Load More" at bounding box center [168, 425] width 172 height 20
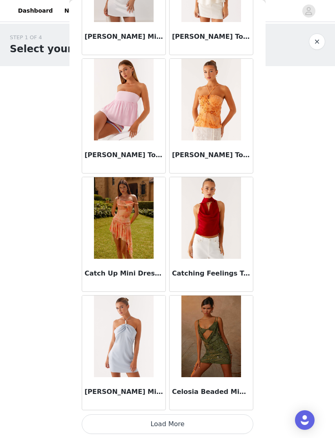
click at [241, 419] on button "Load More" at bounding box center [168, 425] width 172 height 20
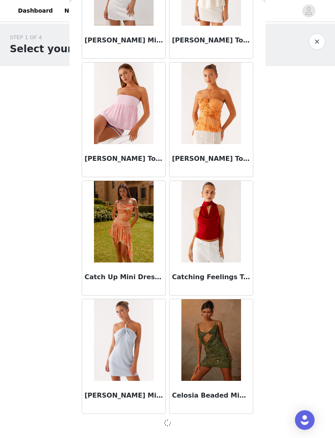
scroll to position [10287, 0]
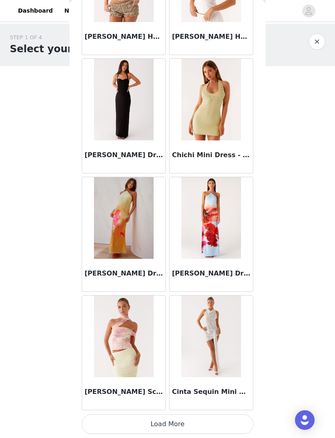
click at [244, 419] on button "Load More" at bounding box center [168, 425] width 172 height 20
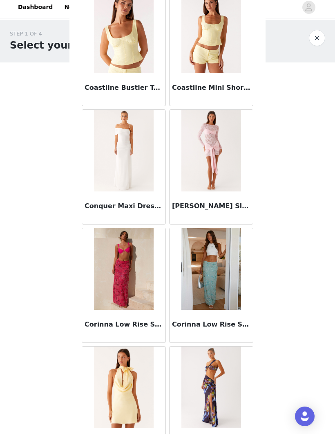
scroll to position [12490, 0]
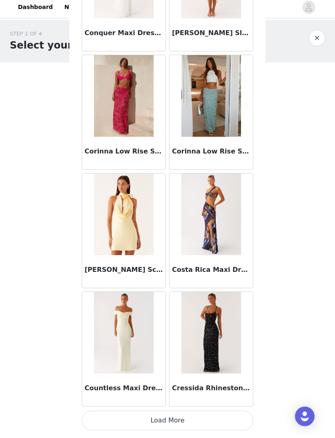
click at [248, 418] on button "Load More" at bounding box center [168, 425] width 172 height 20
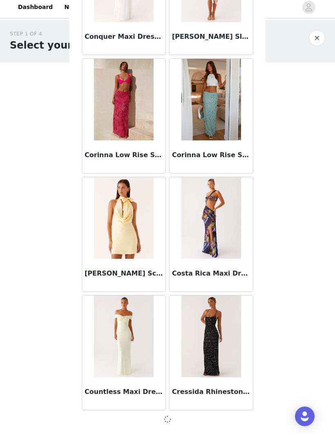
scroll to position [12656, 0]
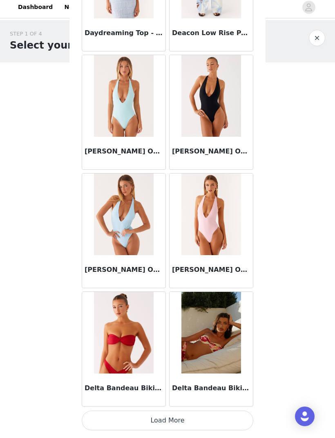
click at [243, 416] on button "Load More" at bounding box center [168, 425] width 172 height 20
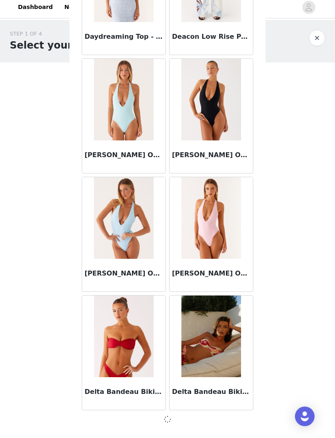
scroll to position [13841, 0]
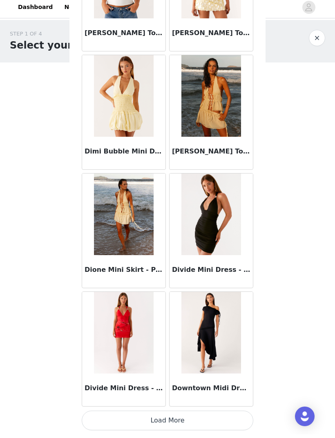
click at [243, 415] on button "Load More" at bounding box center [168, 425] width 172 height 20
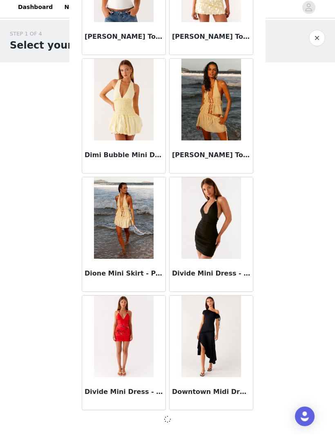
scroll to position [15026, 0]
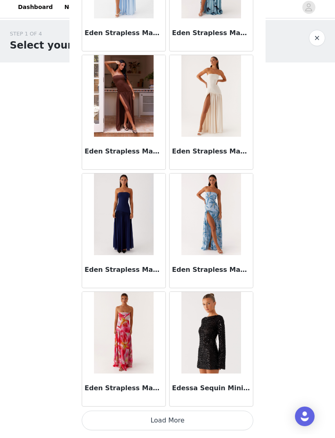
click at [246, 416] on button "Load More" at bounding box center [168, 425] width 172 height 20
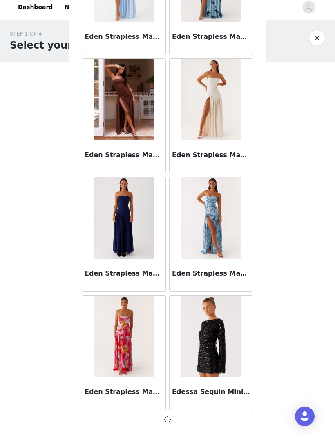
scroll to position [16210, 0]
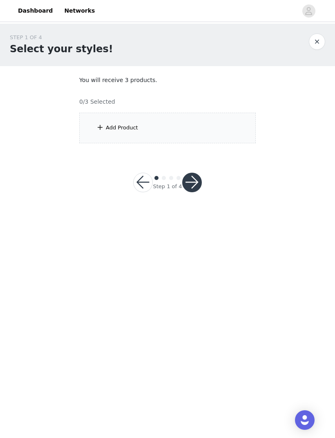
click at [240, 124] on div "Add Product" at bounding box center [167, 128] width 176 height 31
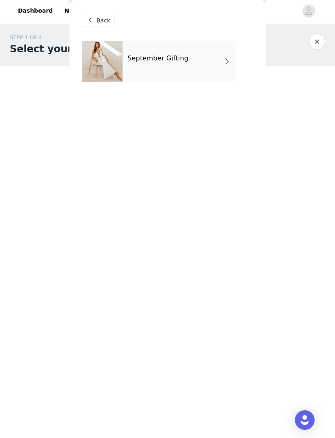
click at [193, 58] on div "September Gifting" at bounding box center [180, 61] width 114 height 41
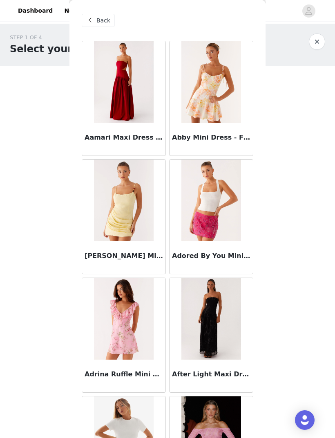
click at [95, 27] on div "Back" at bounding box center [98, 20] width 33 height 13
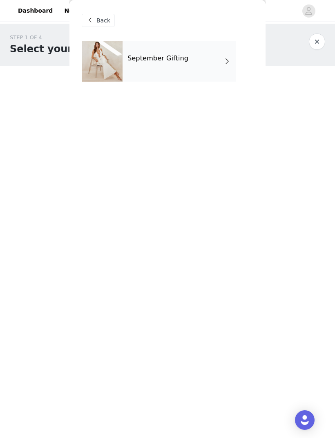
click at [98, 22] on span "Back" at bounding box center [103, 20] width 14 height 9
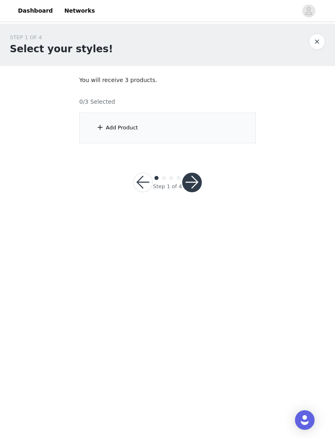
click at [219, 128] on div "Add Product" at bounding box center [167, 128] width 176 height 31
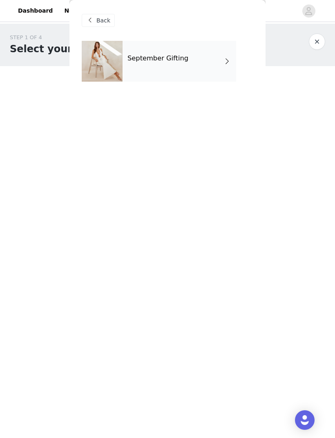
click at [228, 69] on div "September Gifting" at bounding box center [180, 61] width 114 height 41
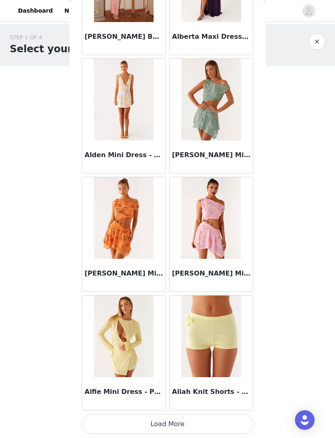
click at [229, 416] on button "Load More" at bounding box center [168, 425] width 172 height 20
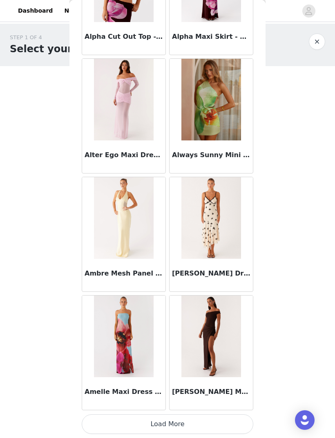
scroll to position [1997, 0]
click at [216, 251] on img at bounding box center [210, 218] width 59 height 82
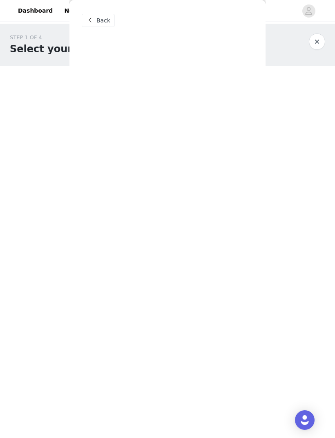
scroll to position [0, 0]
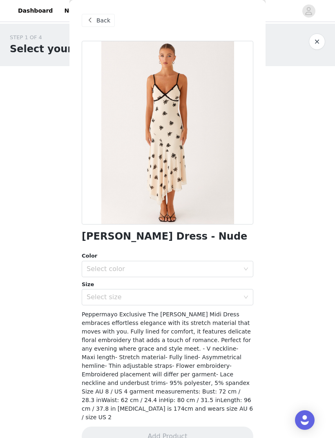
click at [156, 269] on div "Select color" at bounding box center [163, 269] width 153 height 8
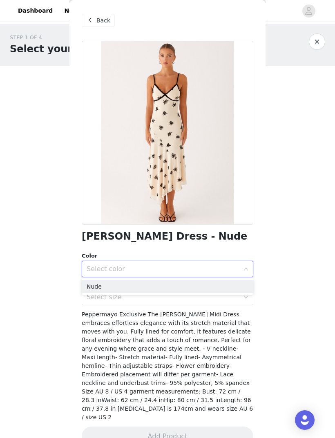
click at [154, 288] on li "Nude" at bounding box center [168, 286] width 172 height 13
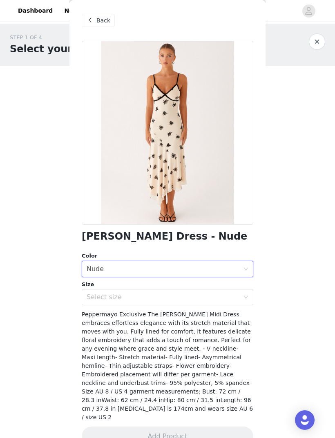
click at [149, 297] on div "Select size" at bounding box center [163, 297] width 153 height 8
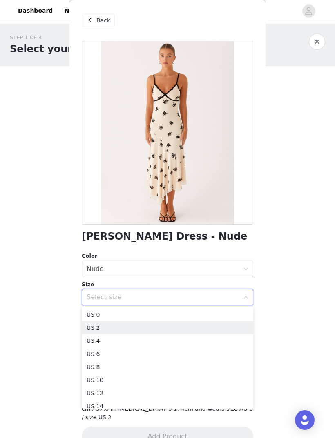
click at [134, 328] on li "US 2" at bounding box center [168, 328] width 172 height 13
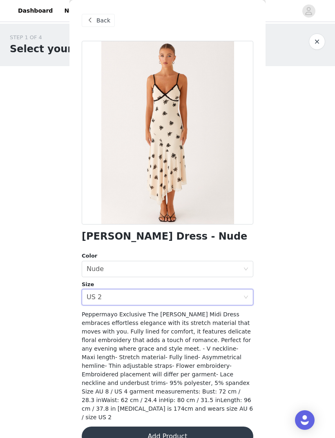
click at [205, 427] on button "Add Product" at bounding box center [168, 437] width 172 height 20
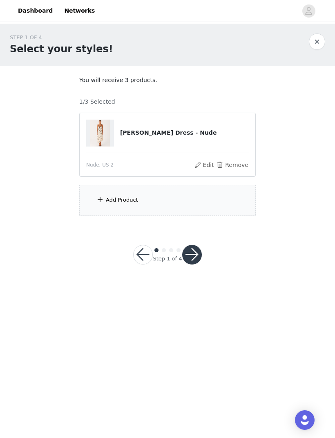
click at [218, 201] on div "Add Product" at bounding box center [167, 200] width 176 height 31
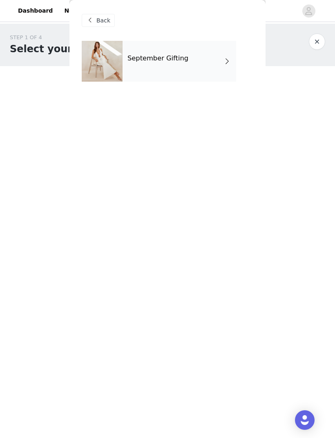
click at [212, 79] on div "September Gifting" at bounding box center [180, 61] width 114 height 41
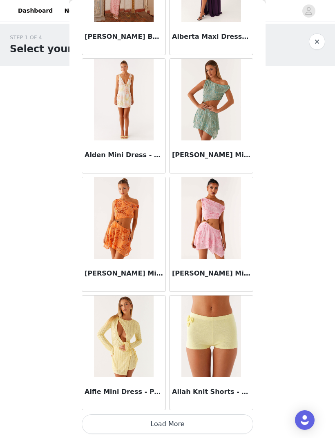
click at [220, 416] on button "Load More" at bounding box center [168, 425] width 172 height 20
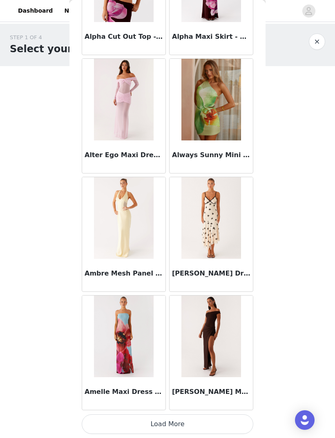
click at [235, 415] on button "Load More" at bounding box center [168, 425] width 172 height 20
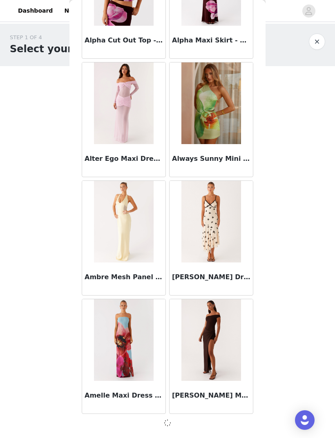
scroll to position [1993, 0]
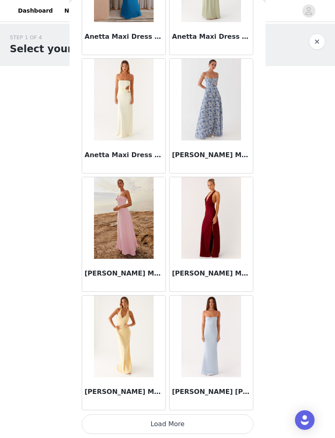
click at [222, 416] on button "Load More" at bounding box center [168, 425] width 172 height 20
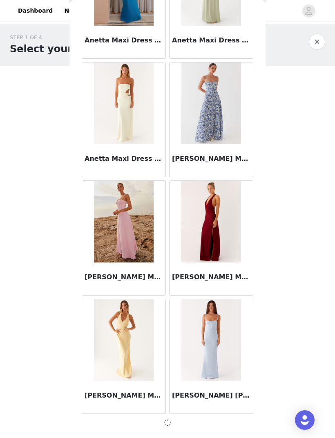
scroll to position [3178, 0]
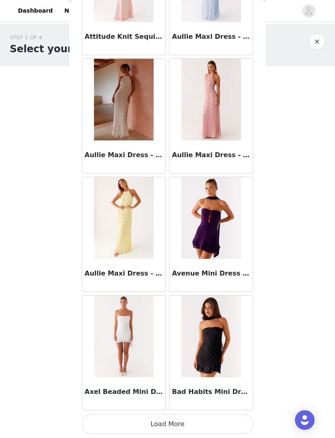
click at [232, 416] on button "Load More" at bounding box center [168, 425] width 172 height 20
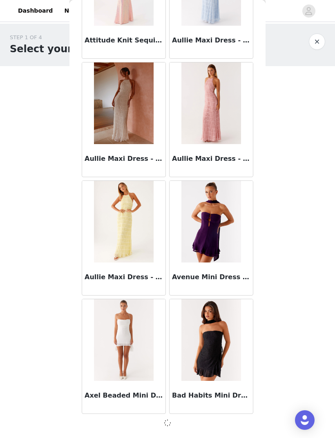
scroll to position [4363, 0]
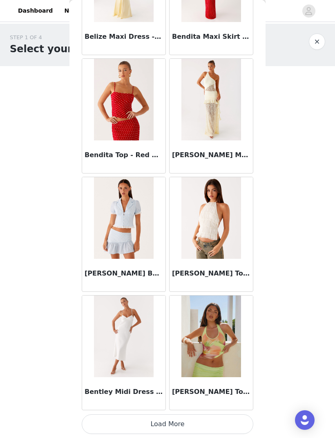
click at [231, 418] on button "Load More" at bounding box center [168, 425] width 172 height 20
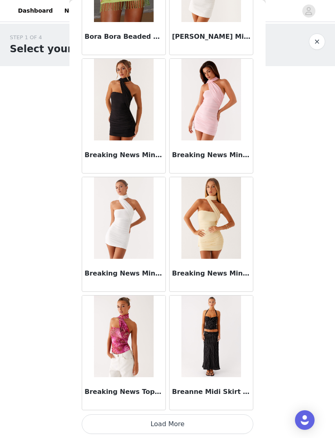
scroll to position [6736, 0]
click at [222, 422] on button "Load More" at bounding box center [168, 425] width 172 height 20
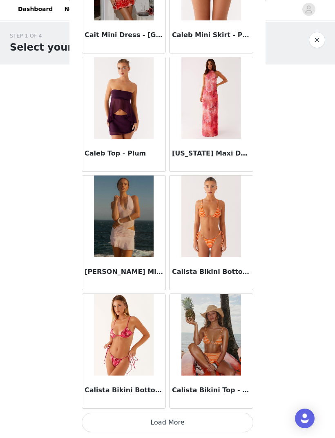
scroll to position [7921, 0]
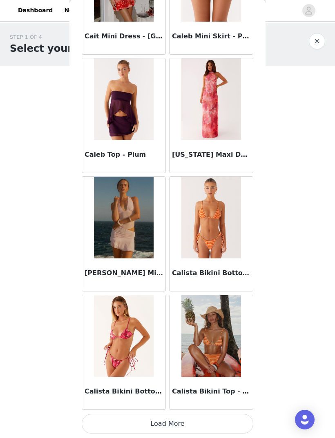
click at [233, 416] on button "Load More" at bounding box center [168, 425] width 172 height 20
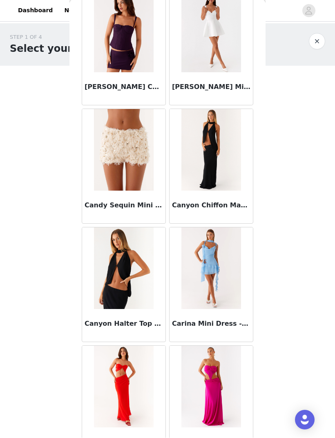
scroll to position [8461, 0]
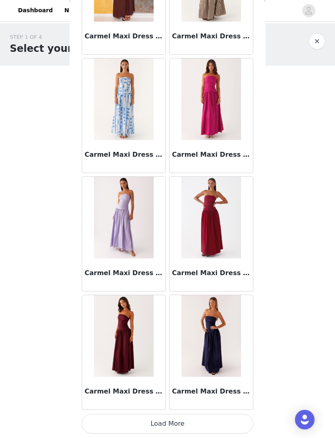
click at [233, 417] on button "Load More" at bounding box center [168, 425] width 172 height 20
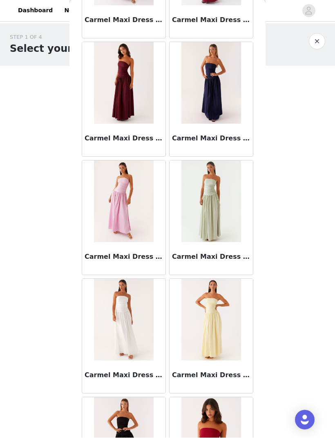
scroll to position [9359, 0]
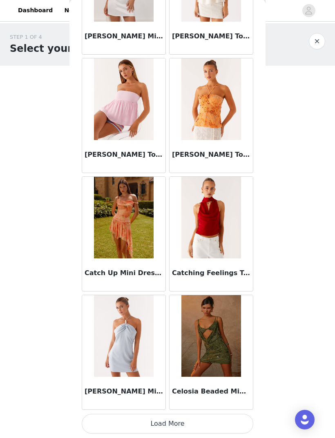
click at [233, 418] on button "Load More" at bounding box center [168, 425] width 172 height 20
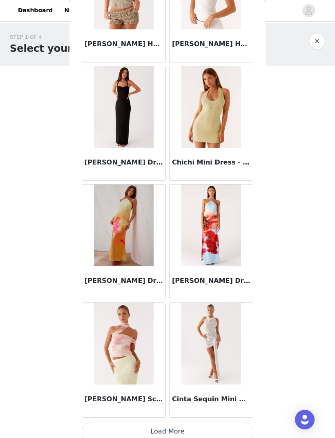
scroll to position [11469, 0]
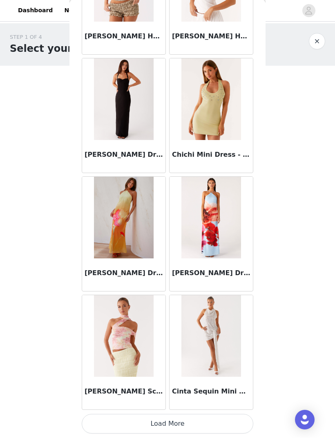
click at [240, 418] on button "Load More" at bounding box center [168, 425] width 172 height 20
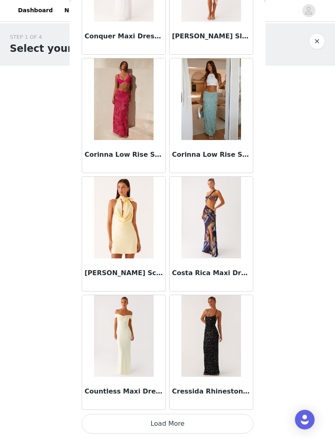
click at [239, 418] on button "Load More" at bounding box center [168, 425] width 172 height 20
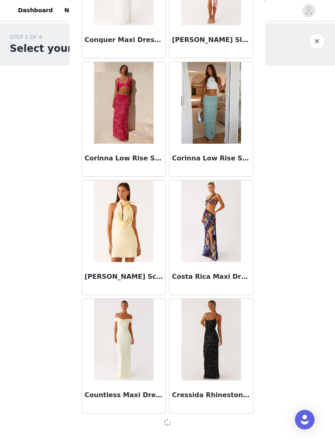
scroll to position [12656, 0]
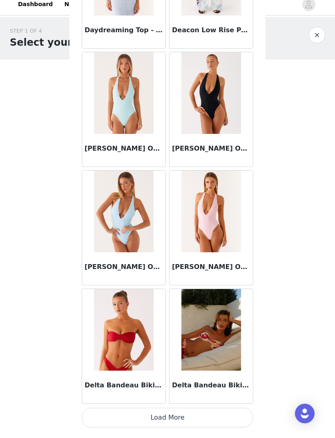
click at [237, 419] on button "Load More" at bounding box center [168, 425] width 172 height 20
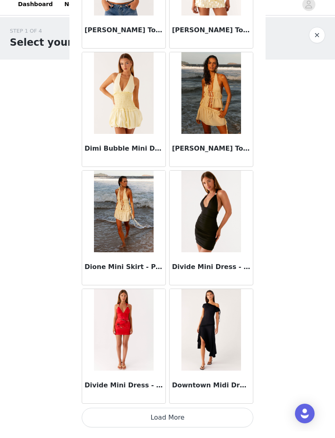
click at [243, 420] on button "Load More" at bounding box center [168, 425] width 172 height 20
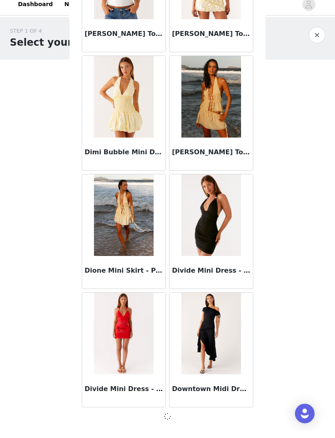
scroll to position [15026, 0]
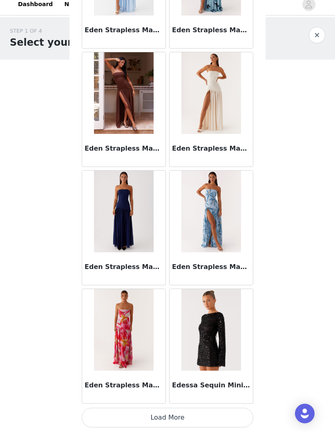
click at [241, 418] on button "Load More" at bounding box center [168, 425] width 172 height 20
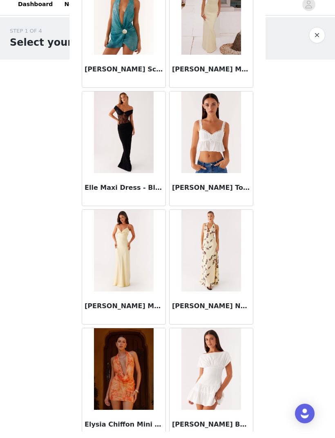
scroll to position [17084, 0]
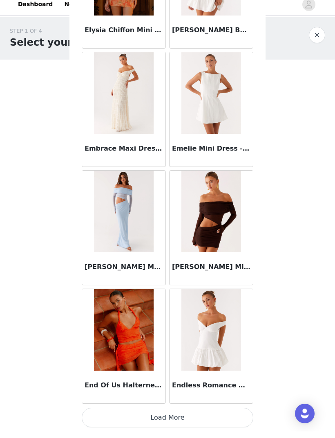
click at [239, 422] on button "Load More" at bounding box center [168, 425] width 172 height 20
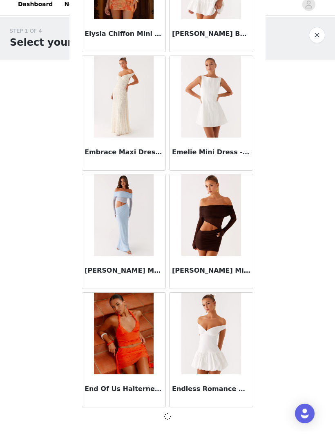
scroll to position [17395, 0]
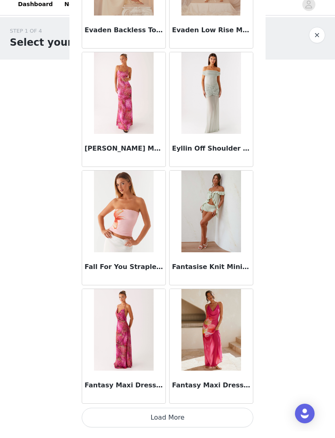
click at [238, 418] on button "Load More" at bounding box center [168, 425] width 172 height 20
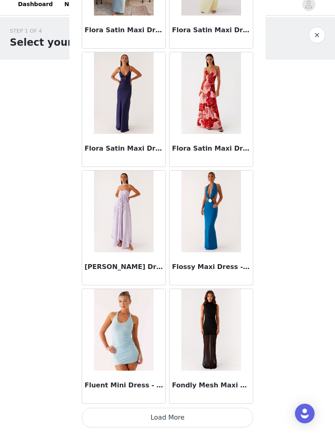
click at [239, 417] on button "Load More" at bounding box center [168, 425] width 172 height 20
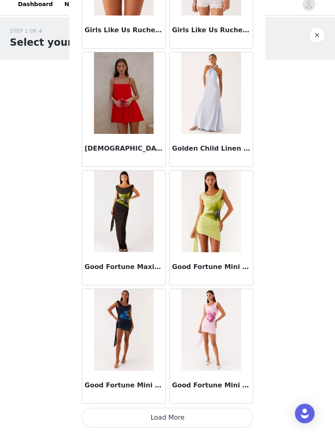
click at [243, 421] on button "Load More" at bounding box center [168, 425] width 172 height 20
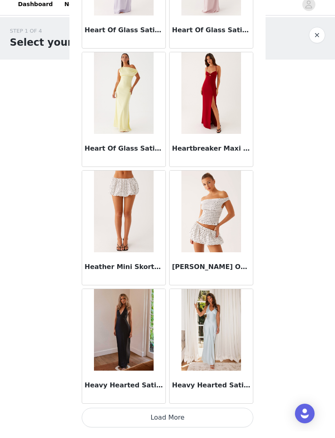
click at [243, 421] on button "Load More" at bounding box center [168, 425] width 172 height 20
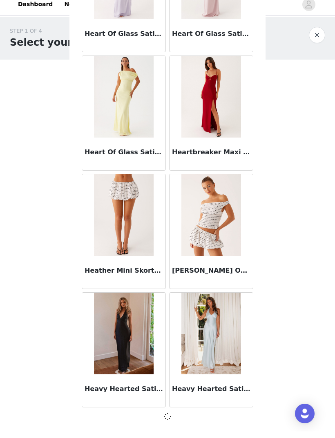
scroll to position [22134, 0]
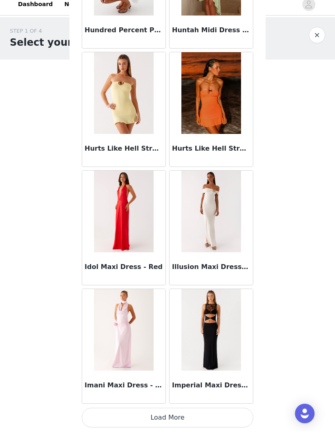
click at [241, 422] on button "Load More" at bounding box center [168, 425] width 172 height 20
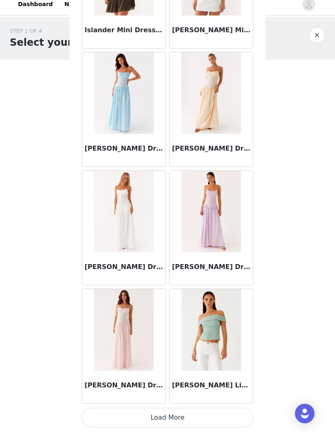
click at [240, 419] on button "Load More" at bounding box center [168, 425] width 172 height 20
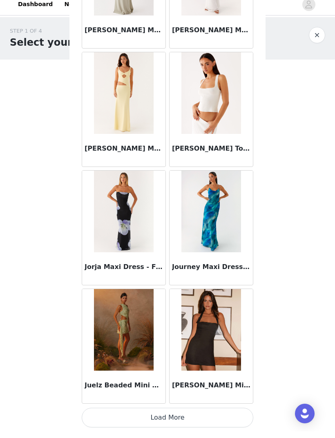
click at [227, 417] on button "Load More" at bounding box center [168, 425] width 172 height 20
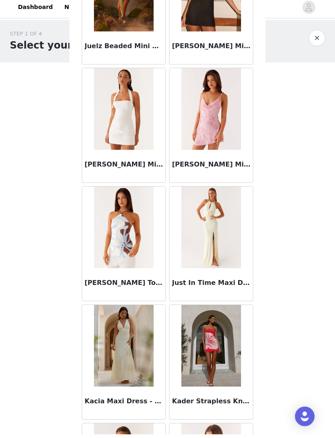
scroll to position [26041, 0]
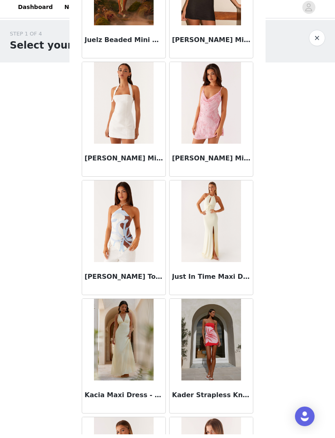
click at [135, 250] on img at bounding box center [123, 225] width 59 height 82
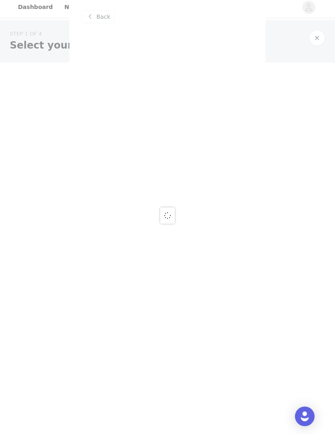
scroll to position [0, 0]
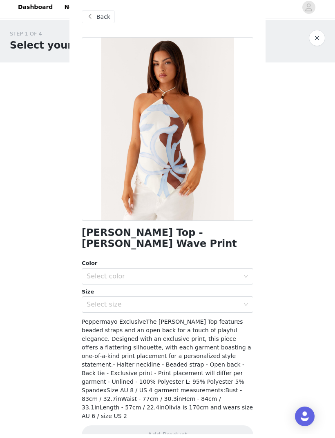
click at [230, 276] on div "Select color" at bounding box center [163, 280] width 153 height 8
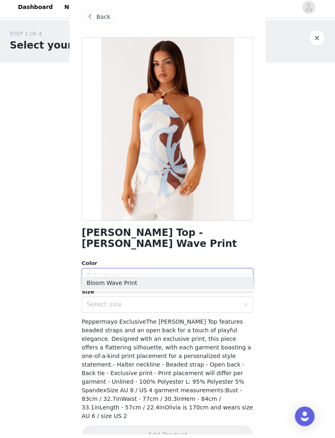
click at [227, 282] on li "Bloom Wave Print" at bounding box center [168, 286] width 172 height 13
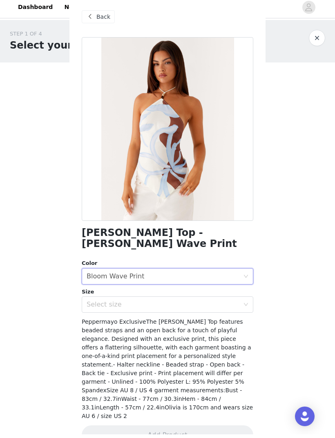
click at [221, 304] on div "Select size" at bounding box center [163, 308] width 153 height 8
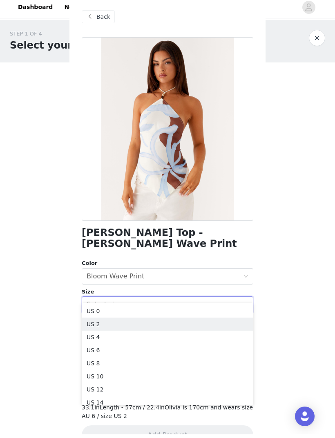
click at [226, 322] on li "US 2" at bounding box center [168, 328] width 172 height 13
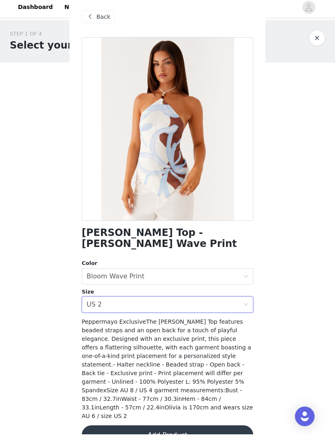
click at [226, 429] on button "Add Product" at bounding box center [168, 439] width 172 height 20
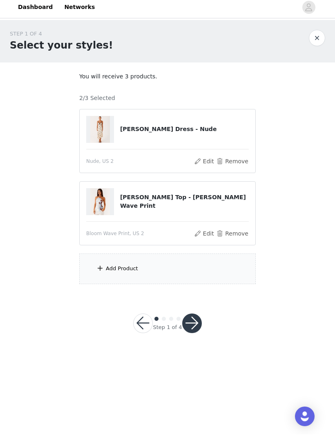
click at [228, 278] on div "Add Product" at bounding box center [167, 272] width 176 height 31
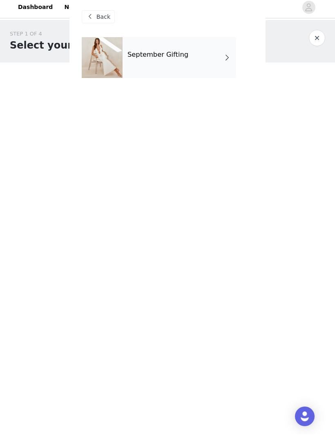
click at [211, 68] on div "September Gifting" at bounding box center [180, 61] width 114 height 41
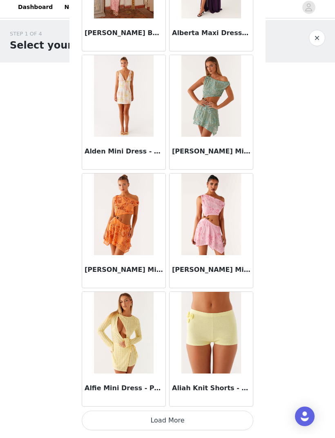
click at [238, 424] on button "Load More" at bounding box center [168, 425] width 172 height 20
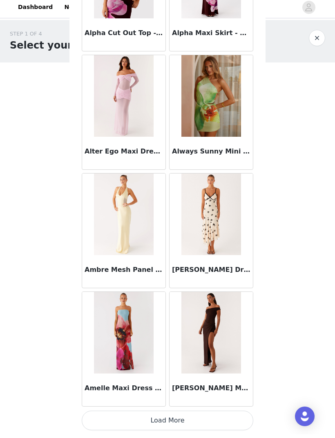
click at [245, 419] on button "Load More" at bounding box center [168, 425] width 172 height 20
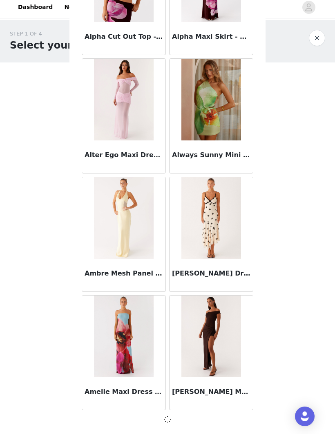
scroll to position [1993, 0]
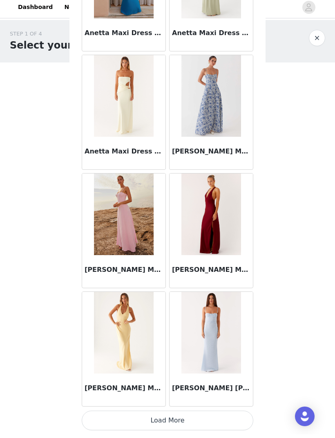
click at [246, 418] on button "Load More" at bounding box center [168, 425] width 172 height 20
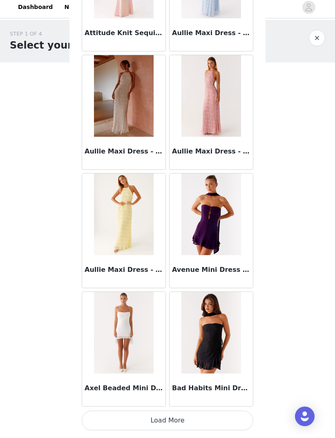
scroll to position [4366, 0]
click at [244, 419] on button "Load More" at bounding box center [168, 425] width 172 height 20
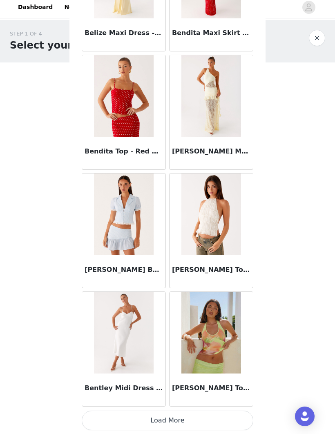
click at [237, 417] on button "Load More" at bounding box center [168, 425] width 172 height 20
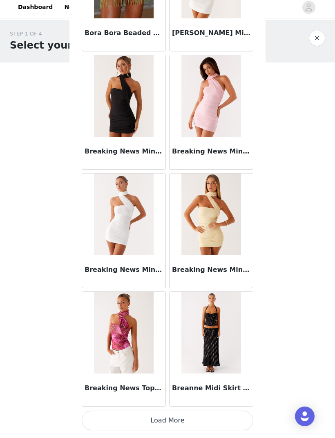
click at [243, 415] on button "Load More" at bounding box center [168, 425] width 172 height 20
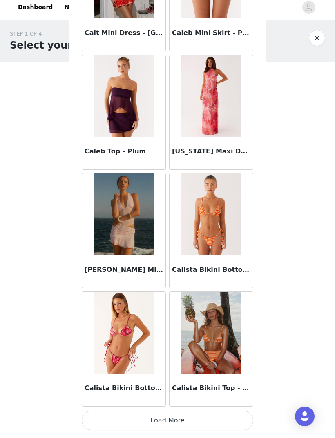
click at [242, 417] on button "Load More" at bounding box center [168, 425] width 172 height 20
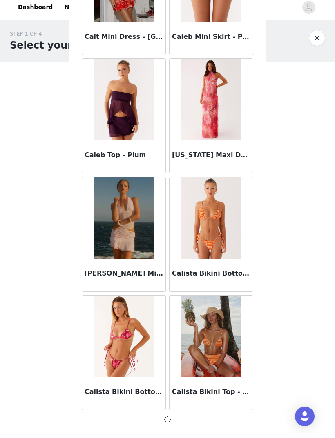
scroll to position [7917, 0]
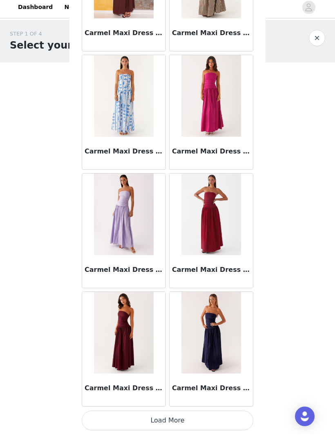
click at [242, 420] on button "Load More" at bounding box center [168, 425] width 172 height 20
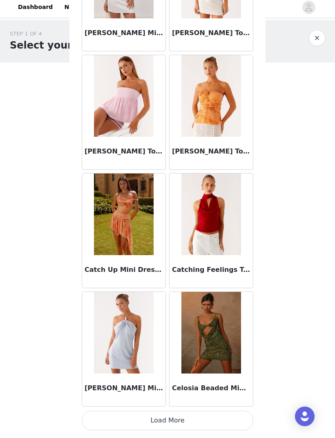
click at [238, 418] on button "Load More" at bounding box center [168, 425] width 172 height 20
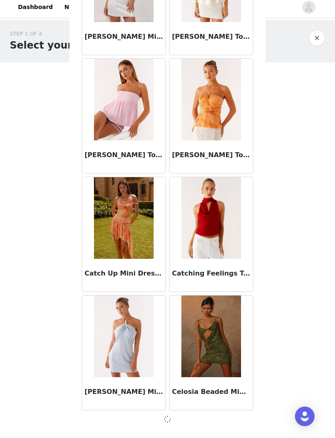
scroll to position [10287, 0]
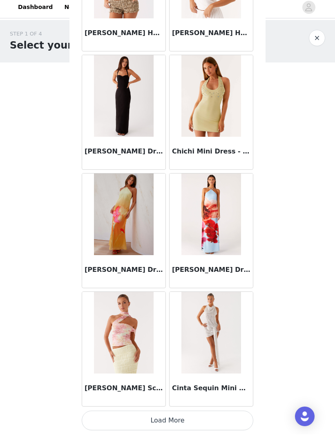
click at [243, 415] on button "Load More" at bounding box center [168, 425] width 172 height 20
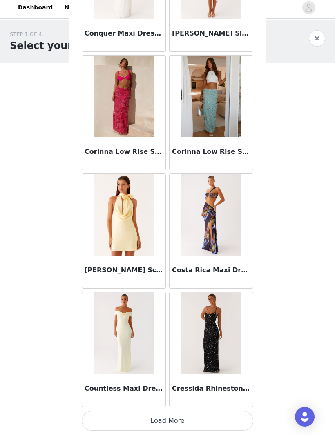
scroll to position [12660, 0]
click at [234, 417] on button "Load More" at bounding box center [168, 425] width 172 height 20
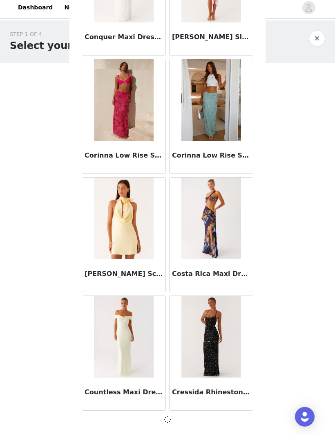
scroll to position [12656, 0]
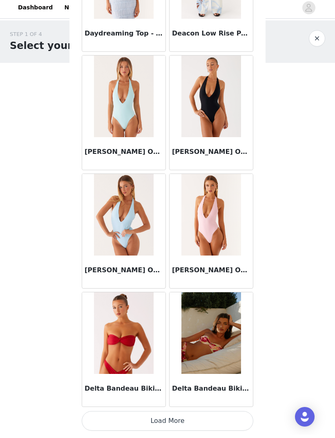
click at [244, 420] on button "Load More" at bounding box center [168, 425] width 172 height 20
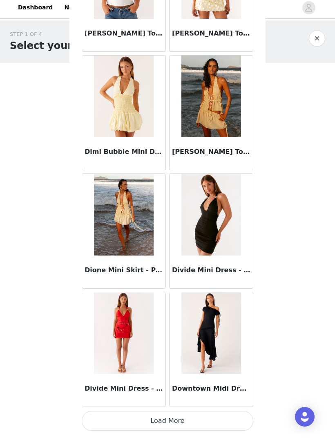
click at [239, 421] on button "Load More" at bounding box center [168, 425] width 172 height 20
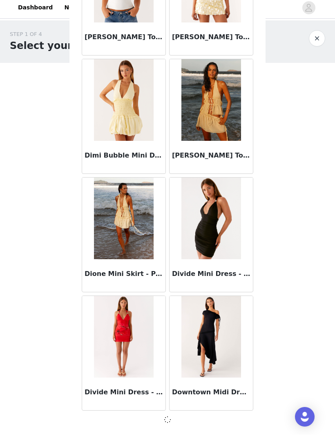
scroll to position [15026, 0]
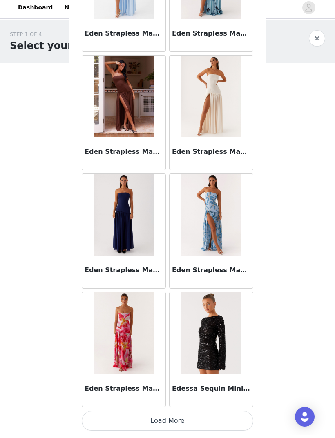
click at [233, 416] on button "Load More" at bounding box center [168, 425] width 172 height 20
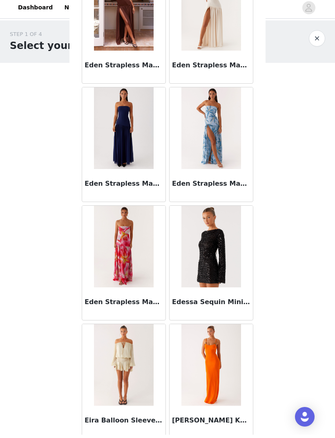
scroll to position [16324, 0]
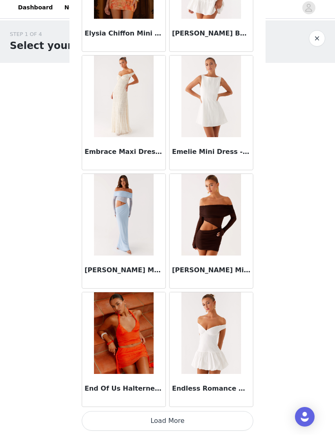
click at [234, 415] on button "Load More" at bounding box center [168, 425] width 172 height 20
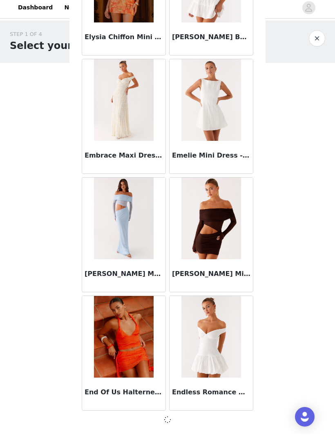
scroll to position [17395, 0]
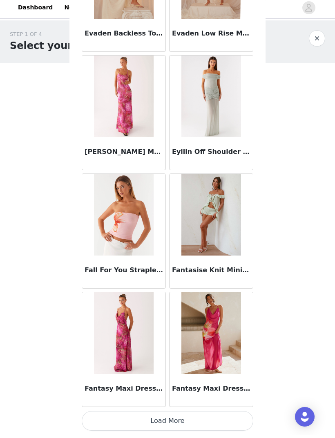
click at [229, 417] on button "Load More" at bounding box center [168, 425] width 172 height 20
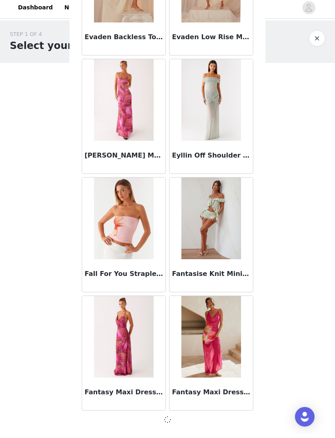
scroll to position [18580, 0]
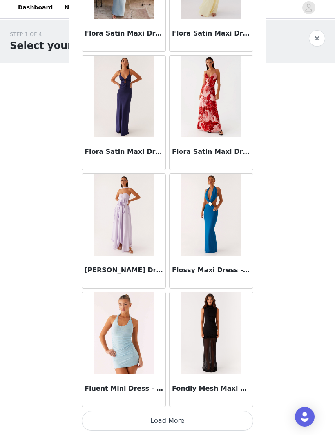
click at [235, 417] on button "Load More" at bounding box center [168, 425] width 172 height 20
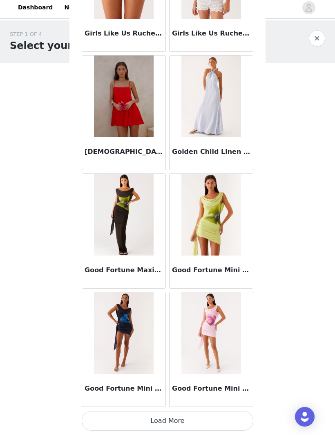
click at [230, 416] on button "Load More" at bounding box center [168, 425] width 172 height 20
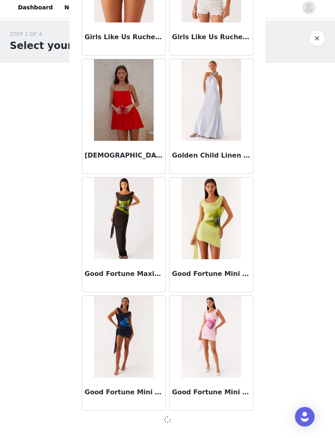
scroll to position [20950, 0]
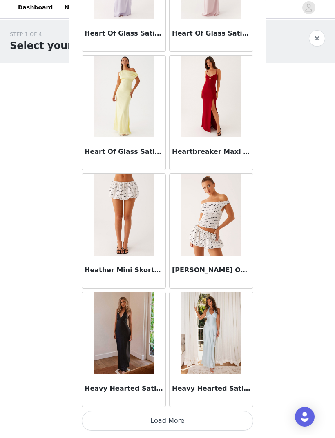
click at [229, 415] on button "Load More" at bounding box center [168, 425] width 172 height 20
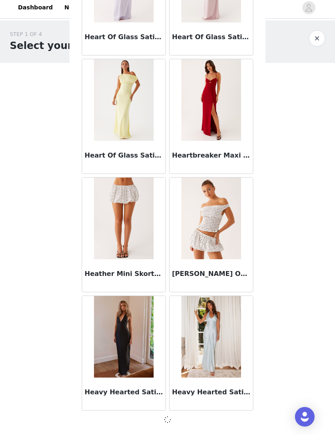
scroll to position [22134, 0]
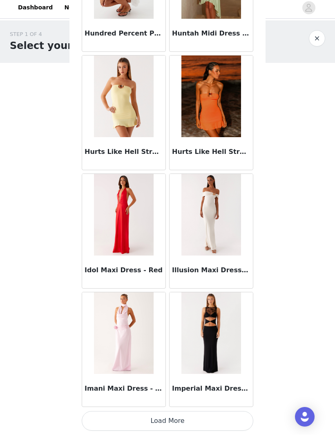
click at [224, 417] on button "Load More" at bounding box center [168, 425] width 172 height 20
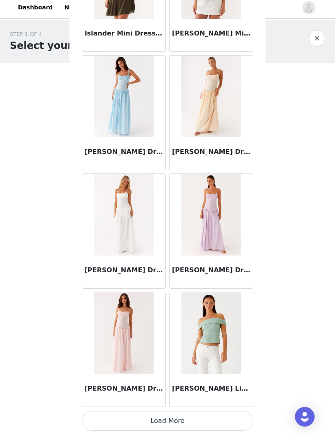
click at [224, 415] on button "Load More" at bounding box center [168, 425] width 172 height 20
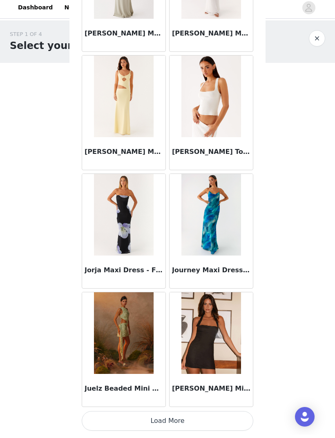
click at [225, 417] on button "Load More" at bounding box center [168, 425] width 172 height 20
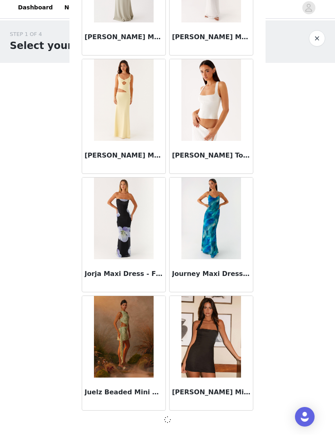
scroll to position [25689, 0]
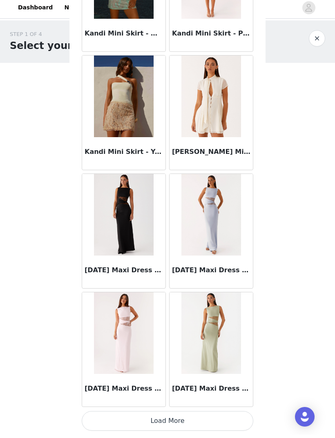
click at [222, 415] on button "Load More" at bounding box center [168, 425] width 172 height 20
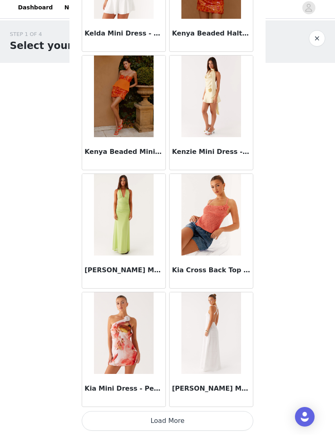
click at [217, 418] on button "Load More" at bounding box center [168, 425] width 172 height 20
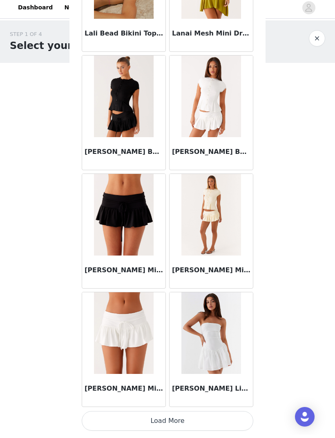
click at [211, 416] on button "Load More" at bounding box center [168, 425] width 172 height 20
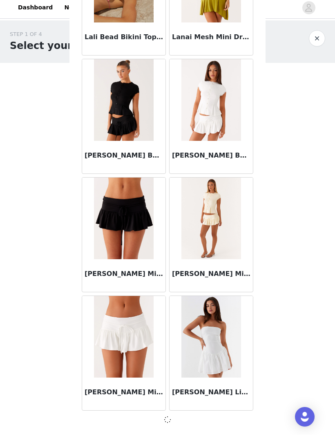
scroll to position [29243, 0]
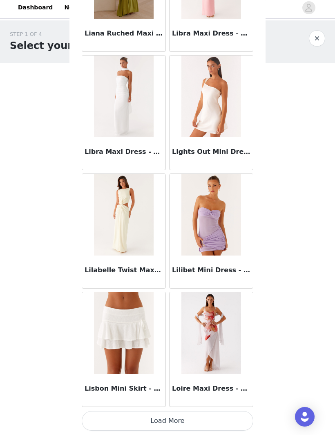
click at [223, 417] on button "Load More" at bounding box center [168, 425] width 172 height 20
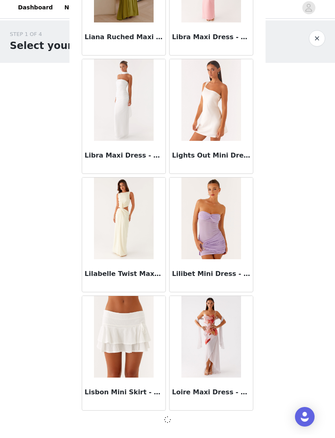
scroll to position [30428, 0]
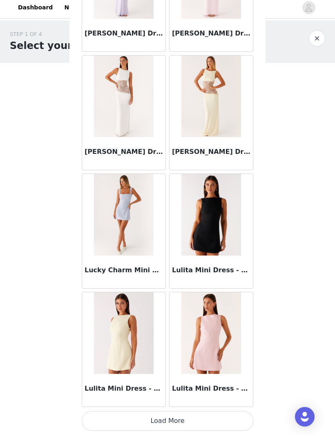
click at [227, 415] on button "Load More" at bounding box center [168, 425] width 172 height 20
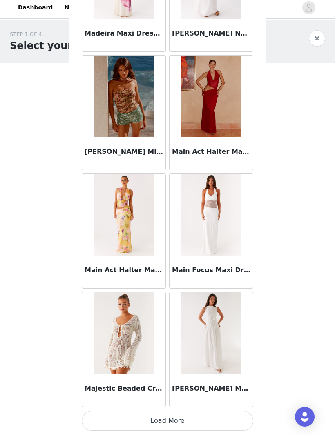
click at [244, 415] on button "Load More" at bounding box center [168, 425] width 172 height 20
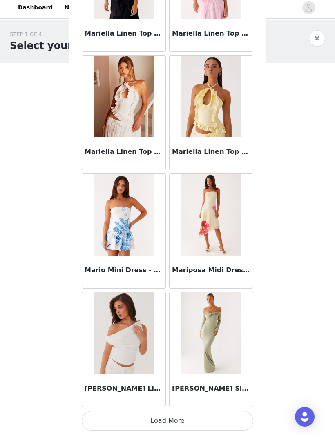
scroll to position [33986, 0]
click at [229, 416] on button "Load More" at bounding box center [168, 425] width 172 height 20
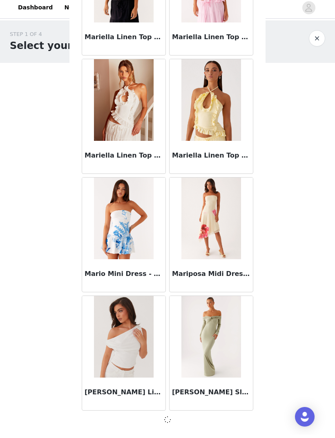
scroll to position [33982, 0]
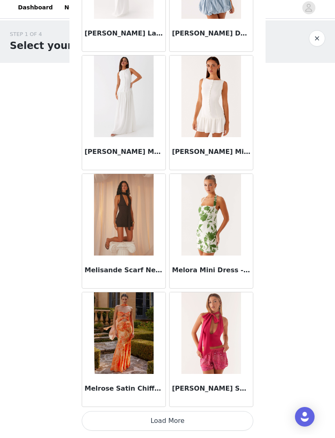
click at [246, 415] on button "Load More" at bounding box center [168, 425] width 172 height 20
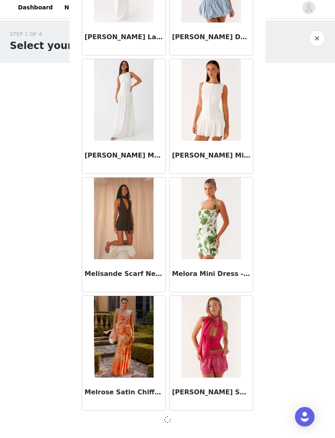
scroll to position [35167, 0]
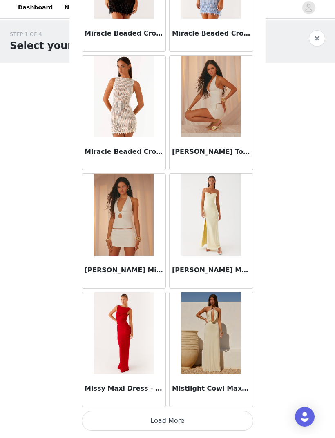
click at [238, 415] on button "Load More" at bounding box center [168, 425] width 172 height 20
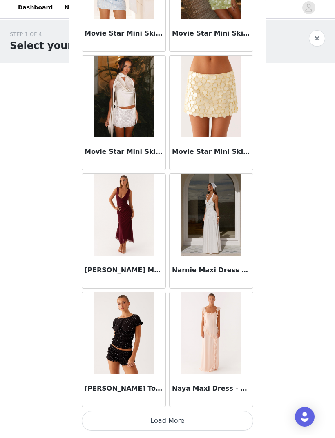
scroll to position [37541, 0]
click at [245, 417] on button "Load More" at bounding box center [168, 425] width 172 height 20
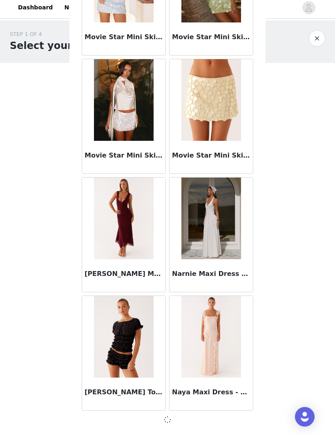
scroll to position [37537, 0]
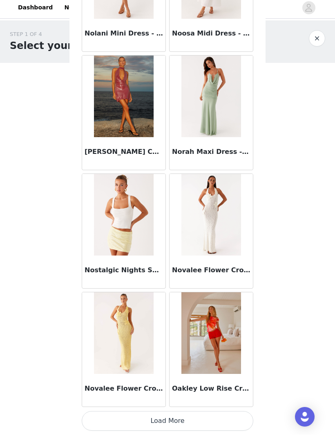
click at [248, 415] on button "Load More" at bounding box center [168, 425] width 172 height 20
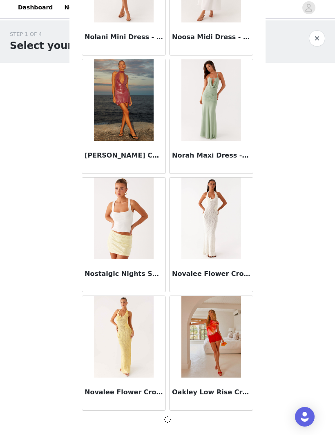
scroll to position [38722, 0]
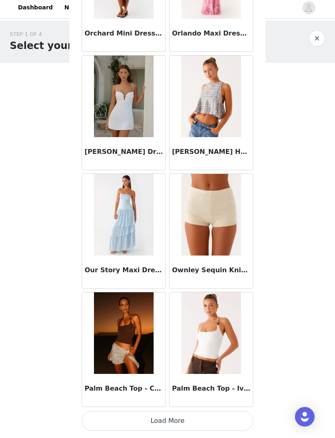
click at [240, 415] on button "Load More" at bounding box center [168, 425] width 172 height 20
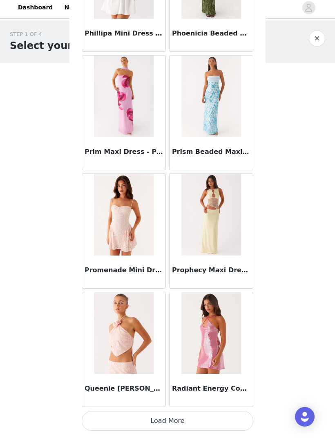
click at [231, 415] on button "Load More" at bounding box center [168, 425] width 172 height 20
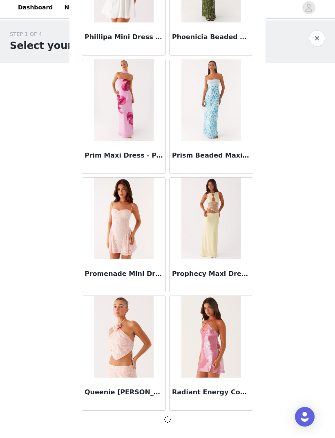
scroll to position [41091, 0]
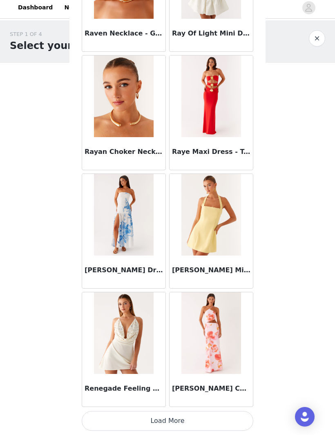
click at [241, 415] on button "Load More" at bounding box center [168, 425] width 172 height 20
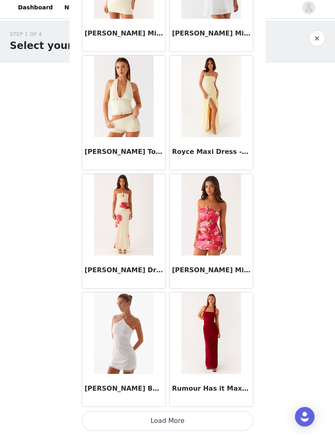
click at [238, 415] on button "Load More" at bounding box center [168, 425] width 172 height 20
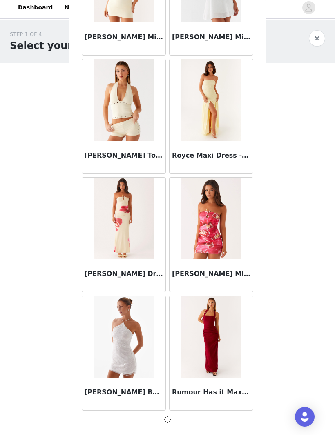
scroll to position [43461, 0]
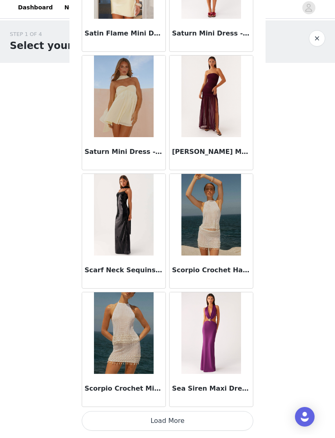
click at [241, 419] on button "Load More" at bounding box center [168, 425] width 172 height 20
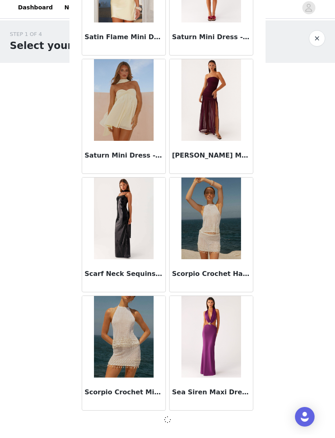
scroll to position [44646, 0]
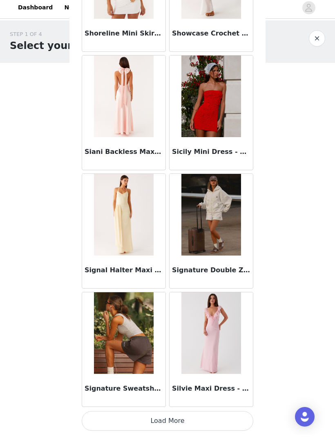
click at [238, 415] on button "Load More" at bounding box center [168, 425] width 172 height 20
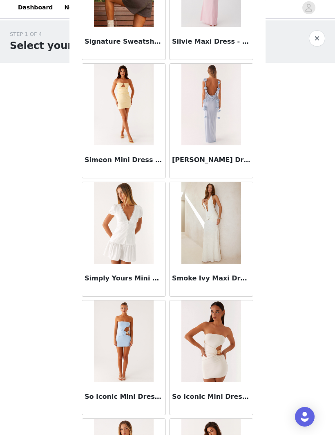
scroll to position [46183, 0]
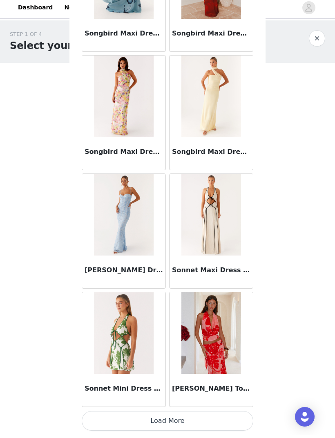
click at [228, 416] on button "Load More" at bounding box center [168, 425] width 172 height 20
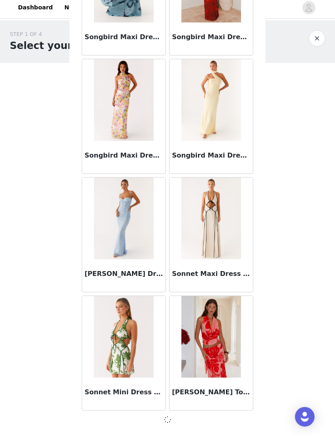
scroll to position [47015, 0]
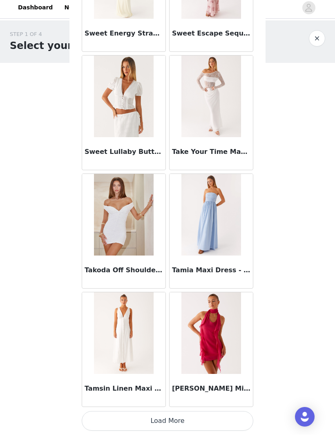
click at [236, 415] on button "Load More" at bounding box center [168, 425] width 172 height 20
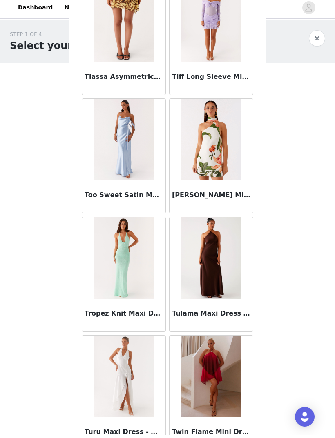
scroll to position [49346, 0]
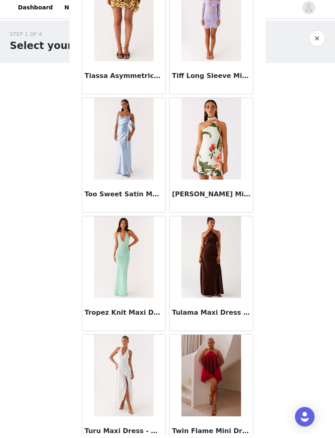
click at [223, 298] on img at bounding box center [211, 261] width 60 height 82
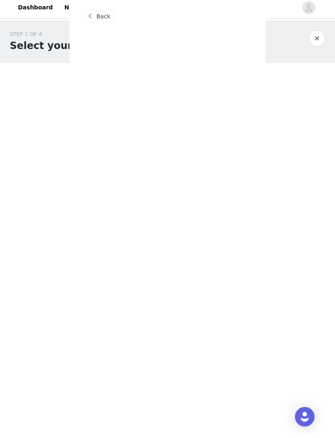
scroll to position [0, 0]
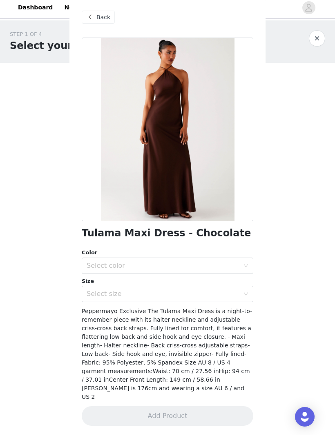
click at [239, 269] on div "Select color" at bounding box center [163, 269] width 153 height 8
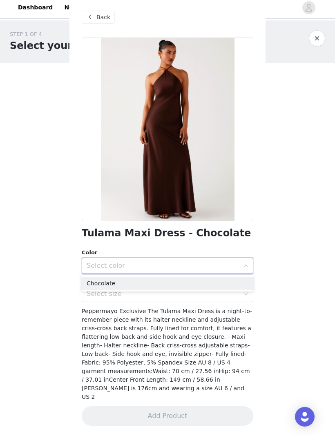
click at [231, 287] on li "Chocolate" at bounding box center [168, 286] width 172 height 13
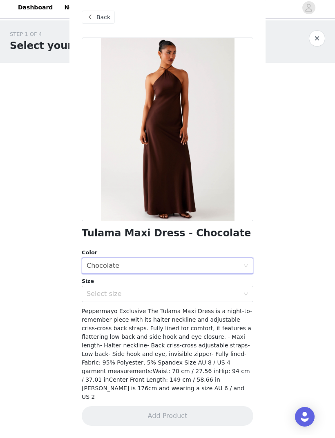
click at [237, 297] on div "Select size" at bounding box center [163, 297] width 153 height 8
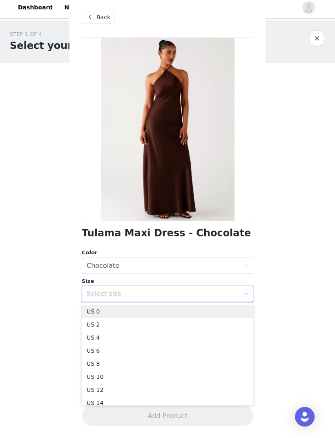
click at [226, 323] on li "US 2" at bounding box center [168, 328] width 172 height 13
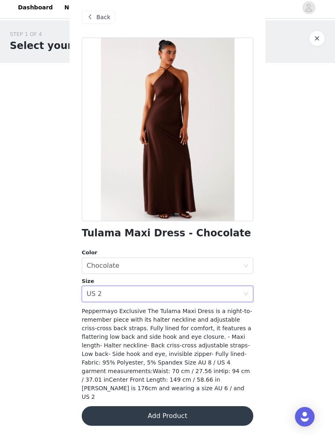
click at [230, 410] on button "Add Product" at bounding box center [168, 420] width 172 height 20
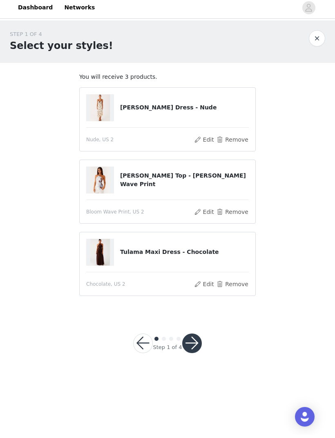
click at [206, 344] on div "Step 1 of 4" at bounding box center [167, 346] width 88 height 39
click at [201, 342] on button "button" at bounding box center [192, 347] width 20 height 20
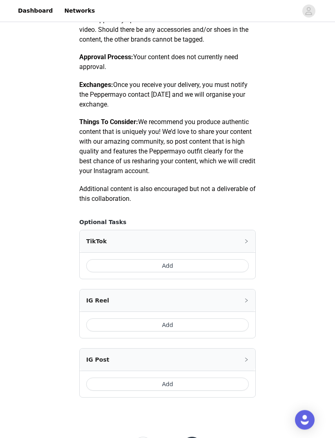
scroll to position [330, 0]
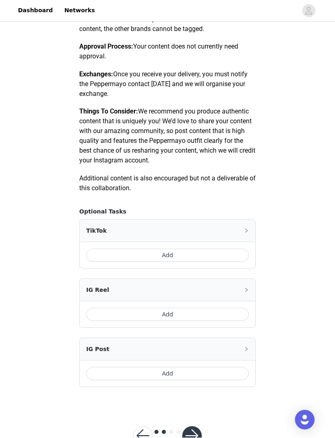
click at [183, 255] on button "Add" at bounding box center [167, 255] width 163 height 13
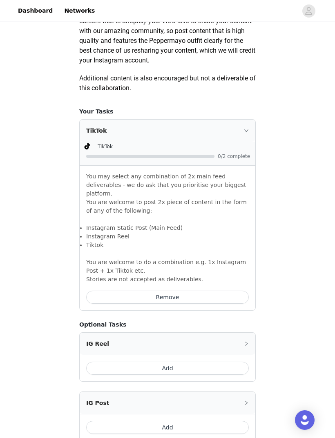
scroll to position [475, 0]
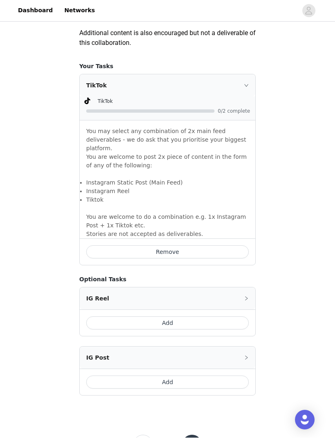
click at [201, 436] on button "button" at bounding box center [192, 446] width 20 height 20
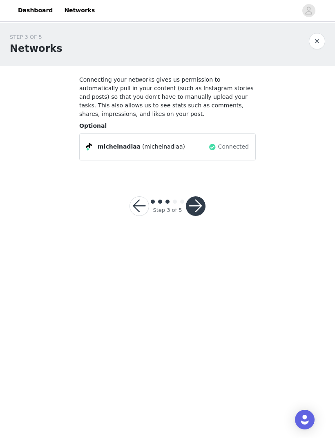
click at [196, 213] on button "button" at bounding box center [196, 207] width 20 height 20
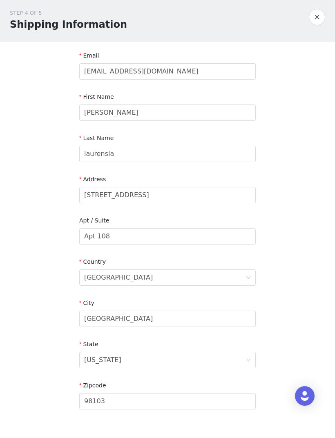
scroll to position [25, 0]
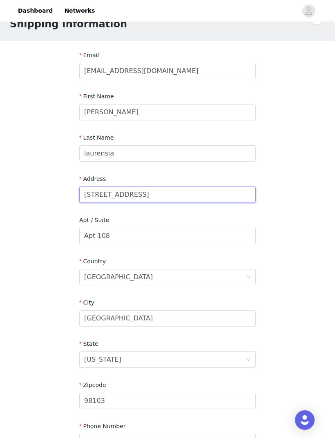
click at [190, 195] on input "4316 Fremont Ave N" at bounding box center [167, 195] width 176 height 16
click at [194, 195] on input "4316 Fremont Ave N" at bounding box center [167, 195] width 176 height 16
click at [192, 195] on input "4316 Fremont Ave N" at bounding box center [167, 195] width 176 height 16
click at [192, 196] on input "4316 Fremont Ave N" at bounding box center [167, 195] width 176 height 16
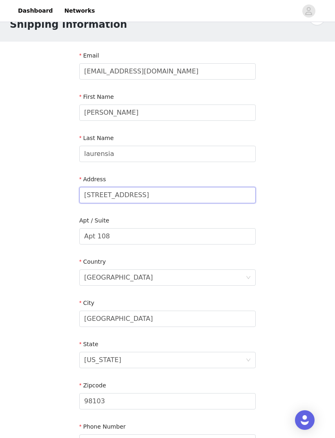
click at [192, 195] on input "4316 Fremont Ave N" at bounding box center [167, 195] width 176 height 16
click at [197, 201] on input "4316 Fremont Ave N" at bounding box center [167, 195] width 176 height 16
click at [201, 197] on input "4316 Fremont Ave N" at bounding box center [167, 195] width 176 height 16
click at [201, 194] on input "4316 Fremont Ave N" at bounding box center [167, 195] width 176 height 16
click at [203, 191] on input "4316 Fremont Ave N" at bounding box center [167, 195] width 176 height 16
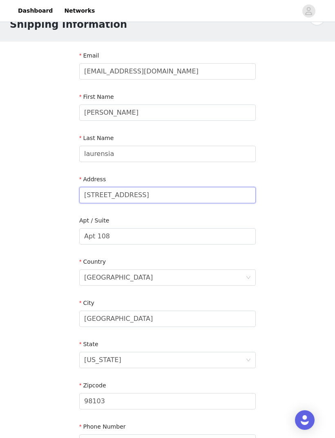
click at [203, 192] on input "4316 Fremont Ave N" at bounding box center [167, 195] width 176 height 16
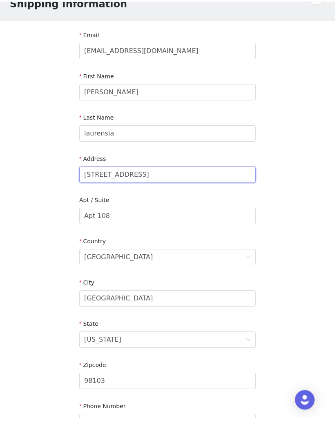
type input "5405 11th Ave NW"
click at [164, 228] on input "Apt 108" at bounding box center [167, 236] width 176 height 16
click at [222, 228] on input "Apt 208" at bounding box center [167, 236] width 176 height 16
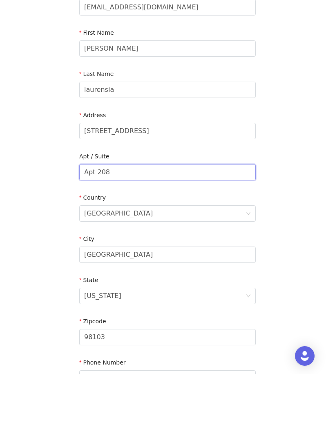
type input "Apt 208"
click at [188, 311] on input "Seattle" at bounding box center [167, 319] width 176 height 16
click at [295, 277] on div "STEP 4 OF 5 Shipping Information Email michelnadia255@gmail.com First Name mich…" at bounding box center [167, 236] width 335 height 475
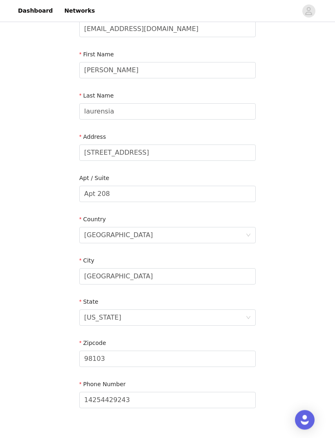
scroll to position [69, 0]
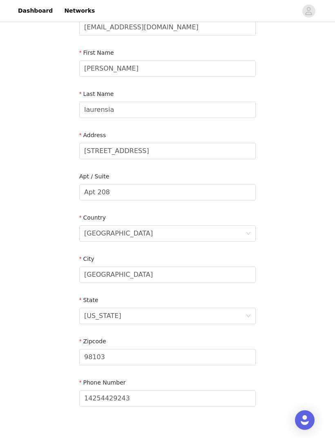
click at [154, 265] on div "City" at bounding box center [167, 261] width 176 height 12
click at [217, 361] on input "98103" at bounding box center [167, 357] width 176 height 16
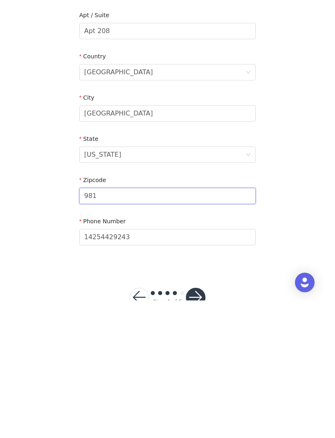
scroll to position [118, 0]
type input "98107"
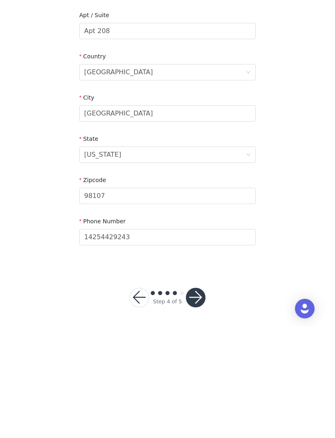
click at [197, 400] on button "button" at bounding box center [196, 410] width 20 height 20
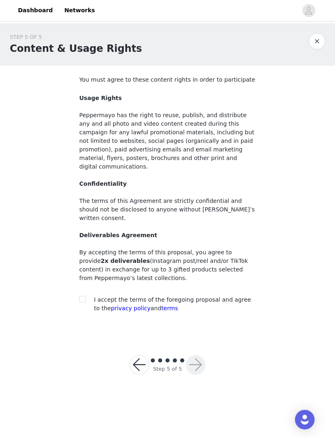
click at [81, 297] on input "checkbox" at bounding box center [82, 300] width 6 height 6
checkbox input "true"
click at [196, 356] on button "button" at bounding box center [196, 366] width 20 height 20
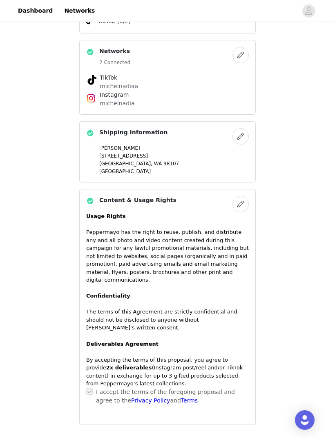
scroll to position [370, 0]
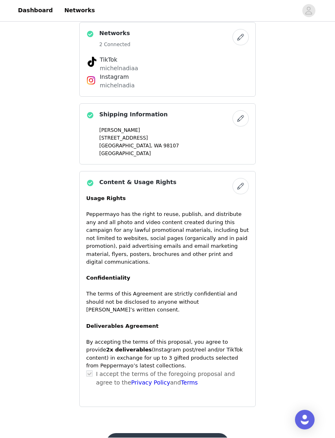
click at [199, 434] on button "Submit Proposal" at bounding box center [167, 444] width 122 height 20
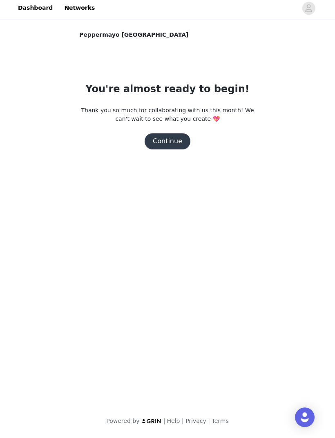
scroll to position [0, 0]
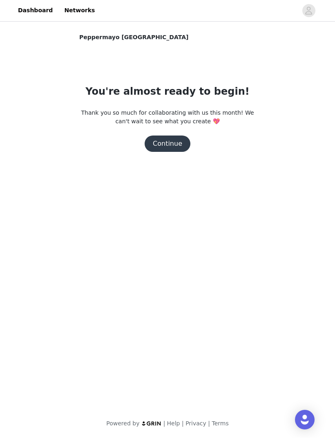
click at [163, 145] on button "Continue" at bounding box center [168, 144] width 46 height 16
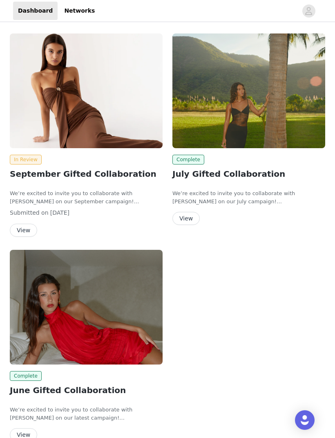
click at [135, 348] on img at bounding box center [86, 307] width 153 height 115
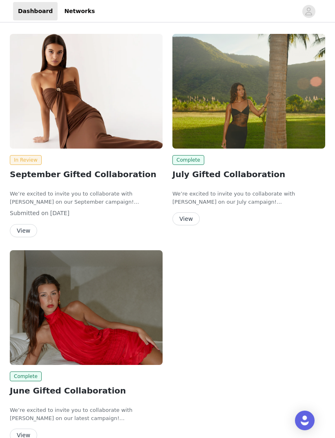
click at [258, 108] on img at bounding box center [248, 91] width 153 height 115
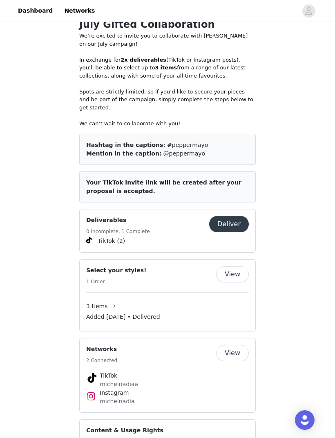
scroll to position [348, 0]
